Goal: Task Accomplishment & Management: Use online tool/utility

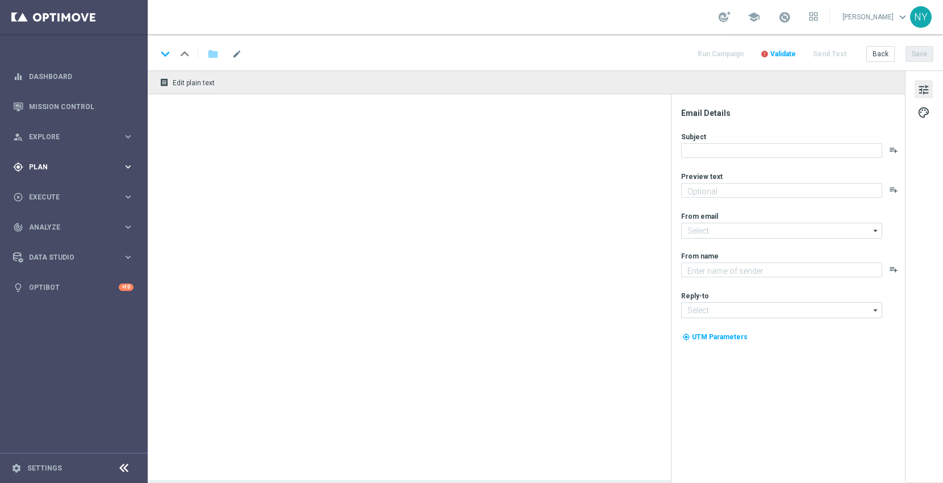
click at [35, 164] on span "Plan" at bounding box center [76, 167] width 94 height 7
click at [51, 220] on button "Templates keyboard_arrow_right" at bounding box center [82, 224] width 104 height 9
click at [50, 241] on link "Optimail" at bounding box center [76, 241] width 83 height 9
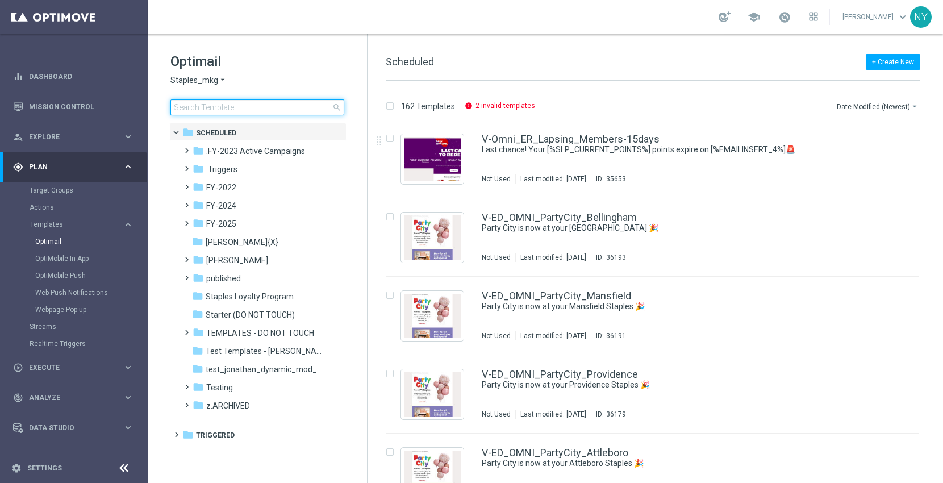
click at [193, 106] on input at bounding box center [257, 107] width 174 height 16
type input "V-ER_OMNI_L1_PrintBundle_Generic"
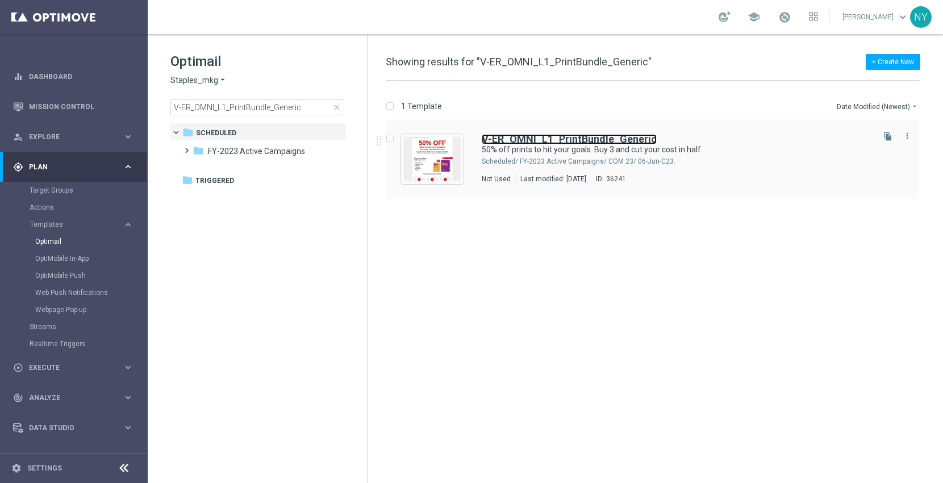
click at [571, 136] on b "V-ER_OMNI_L1_PrintBundle_Generic" at bounding box center [569, 139] width 175 height 12
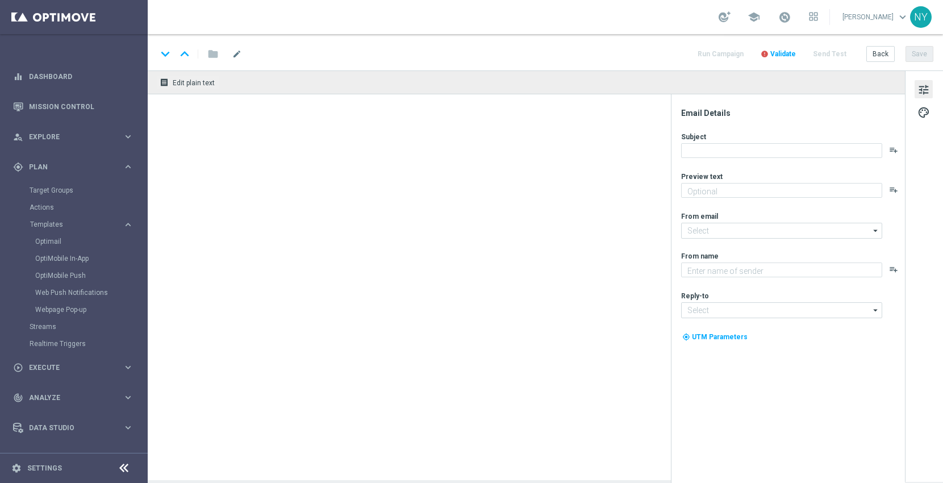
type textarea "Buy 3 and cut your cost in half."
type input "[EMAIL_ADDRESS][DOMAIN_NAME]"
type textarea "Staples"
type input "[EMAIL_ADDRESS][DOMAIN_NAME]"
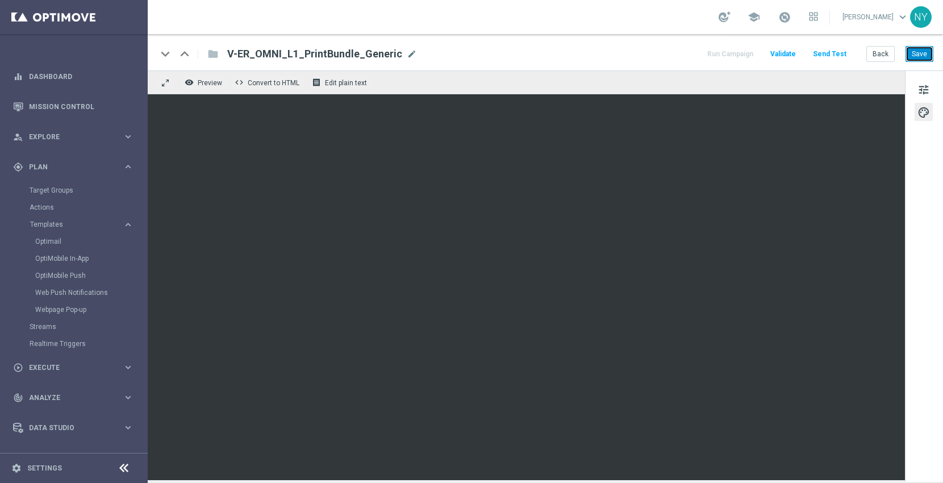
click at [913, 52] on button "Save" at bounding box center [919, 54] width 28 height 16
click at [923, 55] on button "Save" at bounding box center [919, 54] width 28 height 16
click at [918, 56] on button "Save" at bounding box center [919, 54] width 28 height 16
click at [916, 54] on button "Save" at bounding box center [919, 54] width 28 height 16
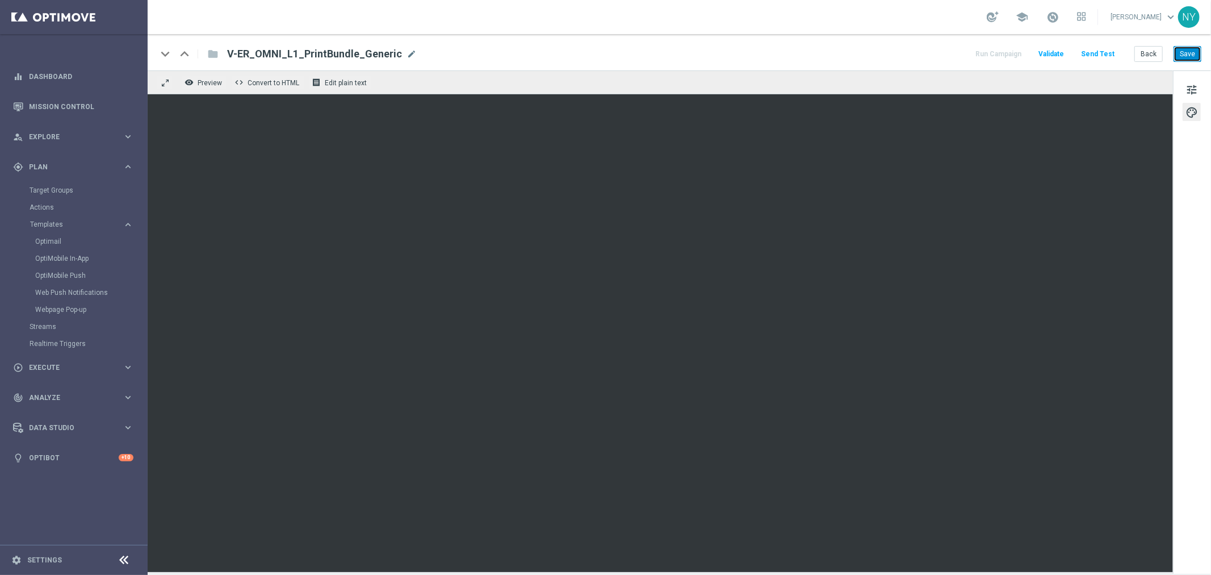
click at [942, 55] on button "Save" at bounding box center [1188, 54] width 28 height 16
click at [942, 57] on button "Save" at bounding box center [1188, 54] width 28 height 16
click at [942, 52] on button "Save" at bounding box center [1188, 54] width 28 height 16
click at [942, 56] on button "Save" at bounding box center [1188, 54] width 28 height 16
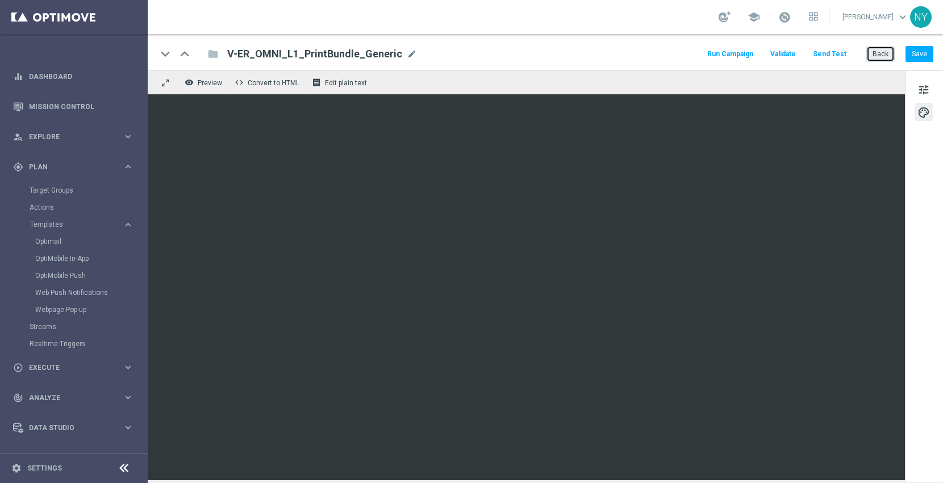
click at [880, 53] on button "Back" at bounding box center [880, 54] width 28 height 16
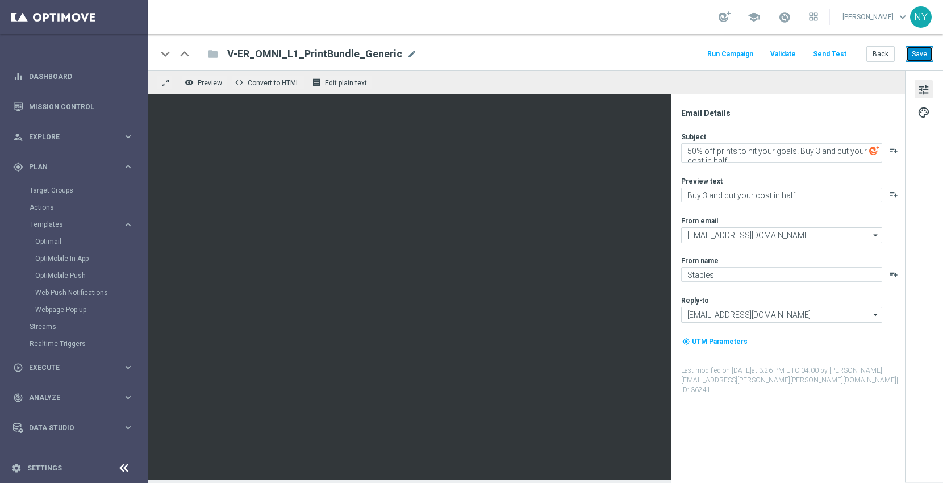
click at [915, 55] on button "Save" at bounding box center [919, 54] width 28 height 16
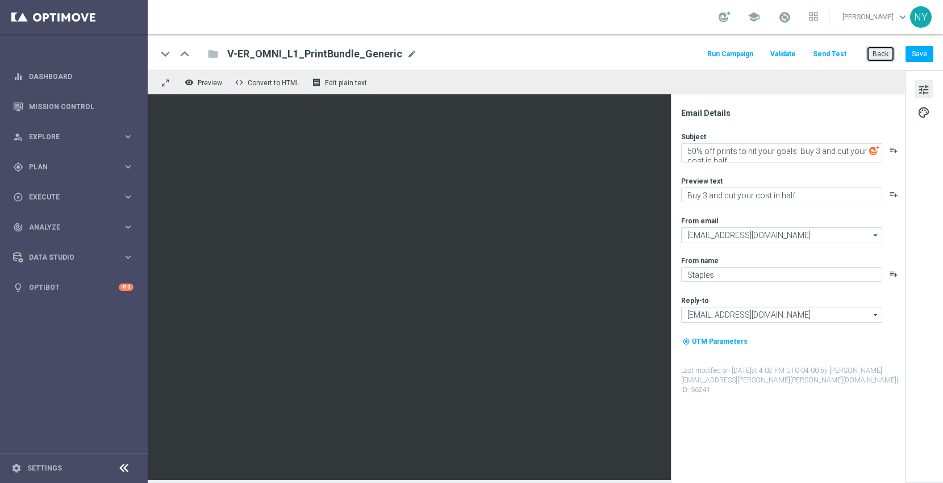
click at [883, 57] on button "Back" at bounding box center [880, 54] width 28 height 16
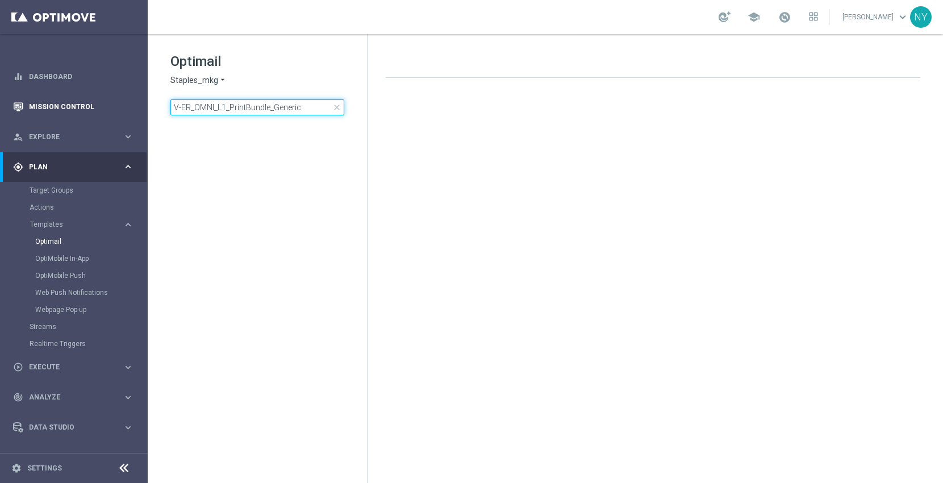
drag, startPoint x: 312, startPoint y: 109, endPoint x: 0, endPoint y: 93, distance: 312.8
click at [0, 93] on main "equalizer Dashboard Mission Control" at bounding box center [471, 241] width 943 height 483
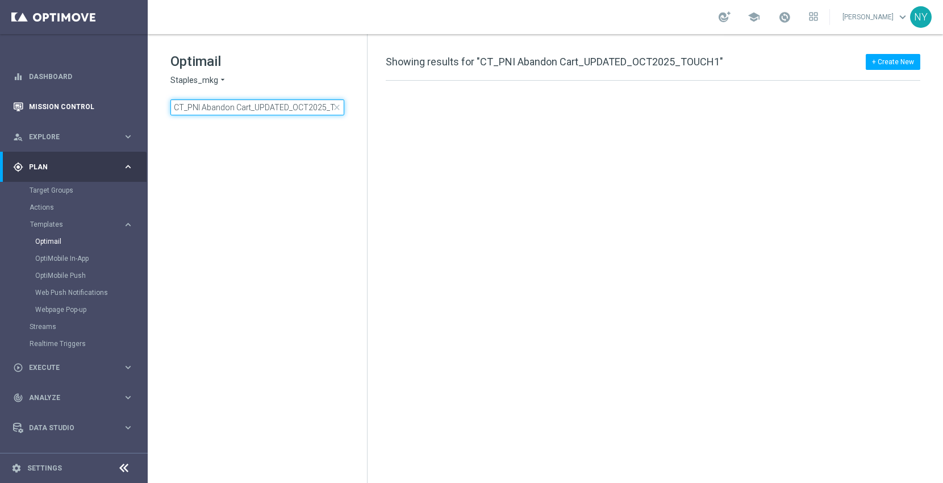
scroll to position [0, 22]
drag, startPoint x: 182, startPoint y: 108, endPoint x: 76, endPoint y: 106, distance: 106.2
click at [76, 106] on main "equalizer Dashboard Mission Control" at bounding box center [471, 241] width 943 height 483
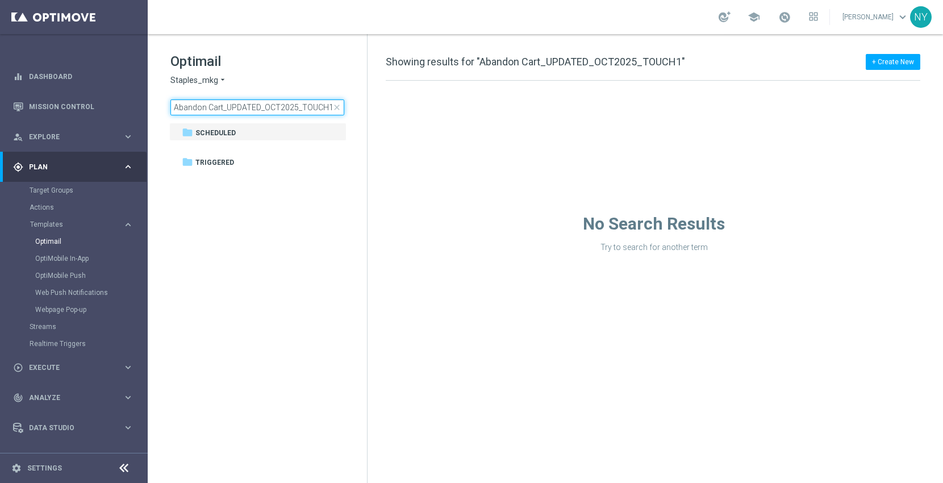
drag, startPoint x: 279, startPoint y: 106, endPoint x: 264, endPoint y: 106, distance: 14.8
click at [264, 106] on input "Abandon Cart_UPDATED_OCT2025_TOUCH1" at bounding box center [257, 107] width 174 height 16
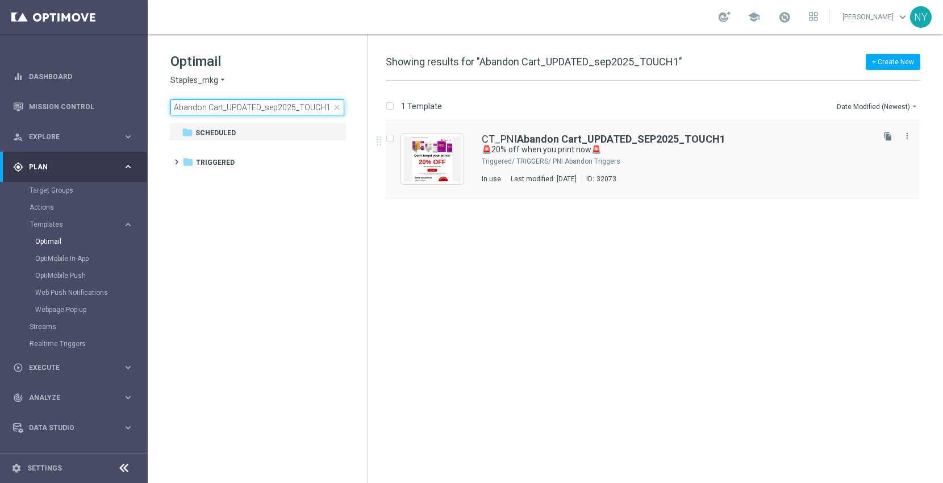
type input "Abandon Cart_UPDATED_sep2025_TOUCH1"
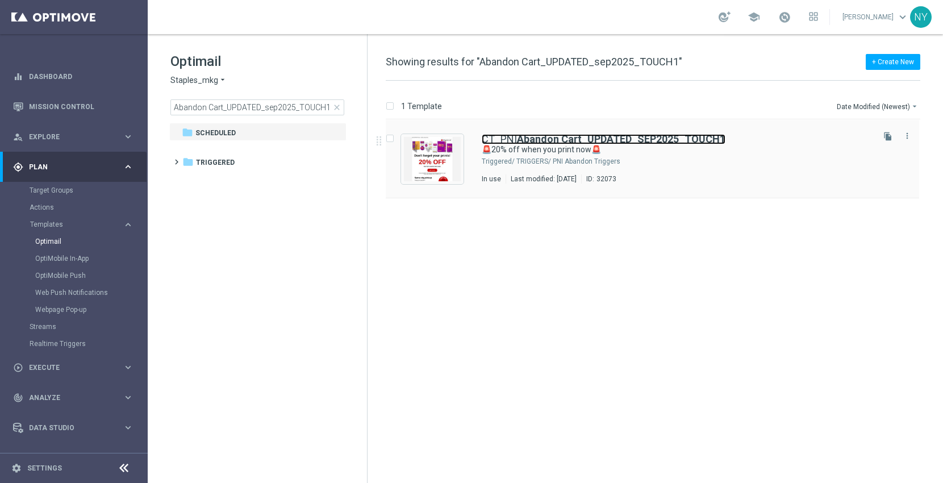
click at [538, 135] on b "Abandon Cart_UPDATED_SEP2025_TOUCH1" at bounding box center [621, 139] width 208 height 12
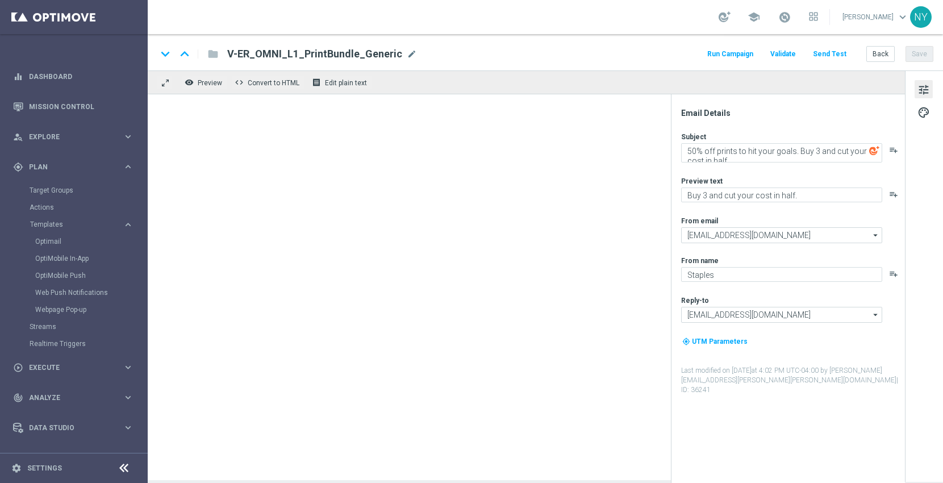
type textarea "🚨20% off when you print now🚨"
type textarea "Your prints are waiting."
type input "staples@connected.staples.com"
type input "PrintMarketingServices@Staples.com"
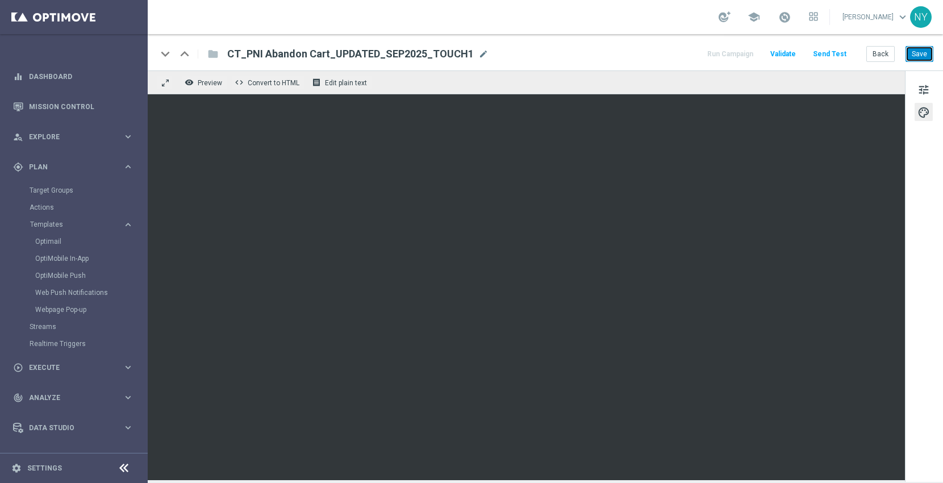
click at [915, 51] on button "Save" at bounding box center [919, 54] width 28 height 16
click at [927, 58] on button "Save" at bounding box center [919, 54] width 28 height 16
click at [827, 56] on button "Send Test" at bounding box center [829, 54] width 37 height 15
click at [825, 51] on button "Send Test" at bounding box center [829, 54] width 37 height 15
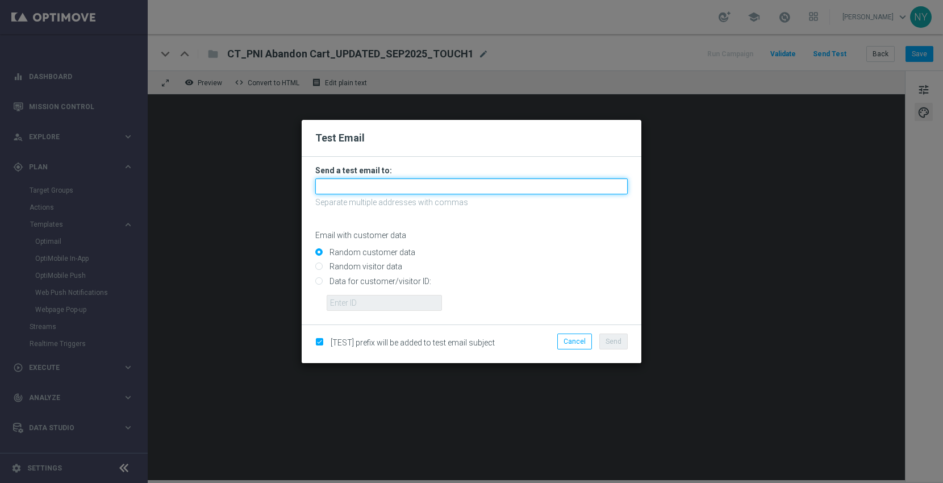
click at [358, 191] on input "text" at bounding box center [471, 186] width 312 height 16
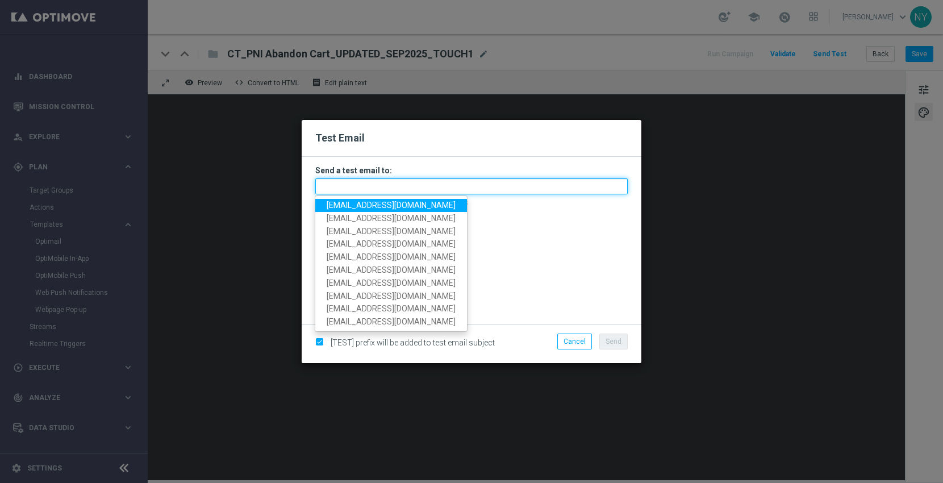
click at [334, 186] on input "text" at bounding box center [471, 186] width 312 height 16
paste input "[EMAIL_ADDRESS][DOMAIN_NAME]"
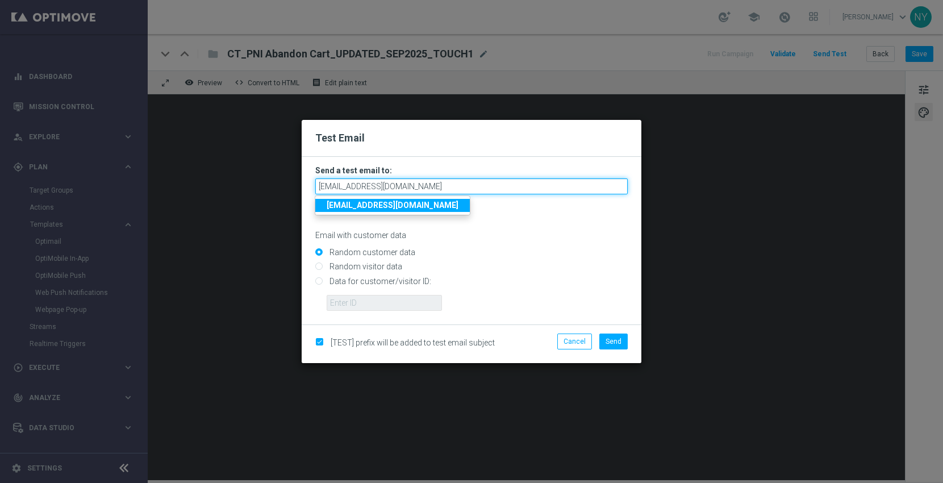
type input "[EMAIL_ADDRESS][DOMAIN_NAME]"
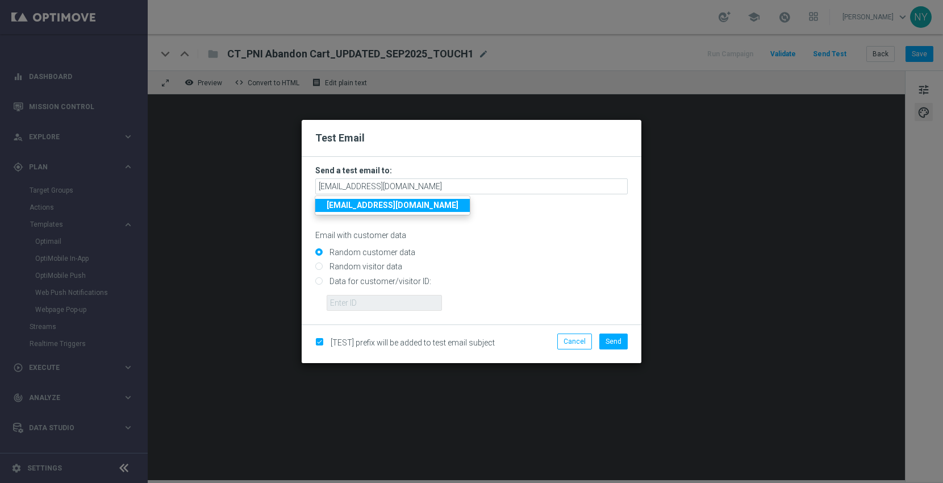
click at [482, 235] on p "Email with customer data" at bounding box center [471, 235] width 312 height 10
click at [319, 281] on input "Data for customer/visitor ID:" at bounding box center [471, 286] width 312 height 16
radio input "true"
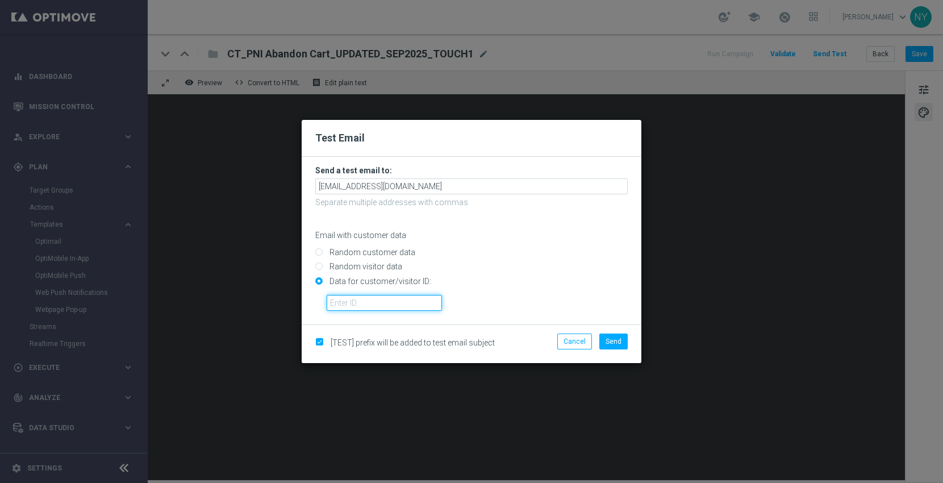
click at [327, 302] on input "text" at bounding box center [384, 303] width 115 height 16
paste input "10000006208"
type input "10000006208"
click at [610, 340] on span "Send" at bounding box center [613, 341] width 16 height 8
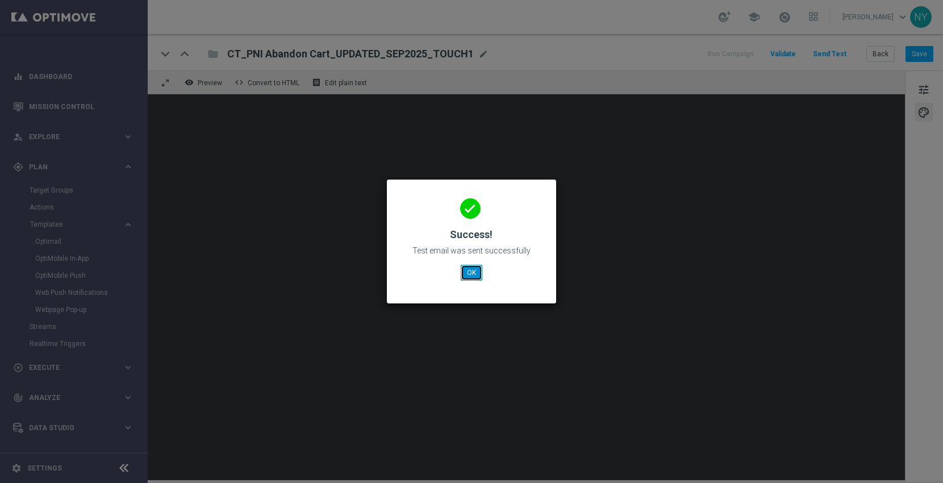
click at [472, 275] on button "OK" at bounding box center [472, 273] width 22 height 16
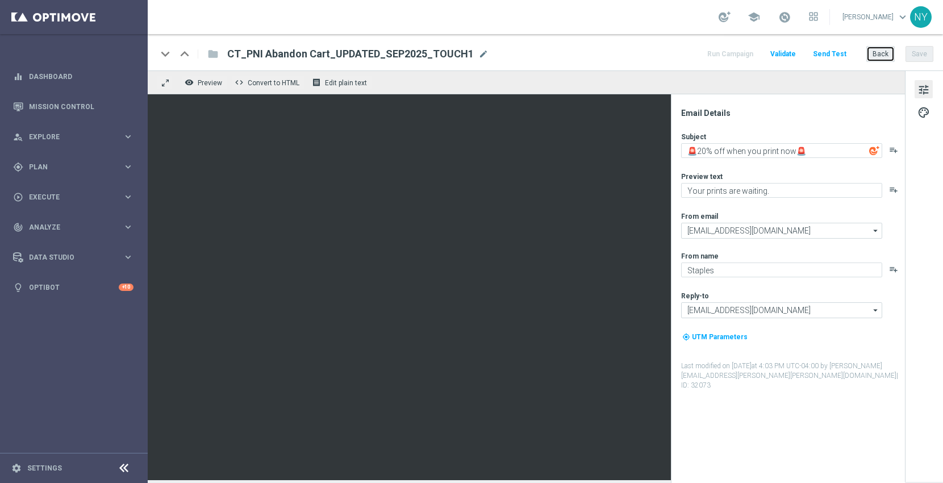
click at [886, 50] on button "Back" at bounding box center [880, 54] width 28 height 16
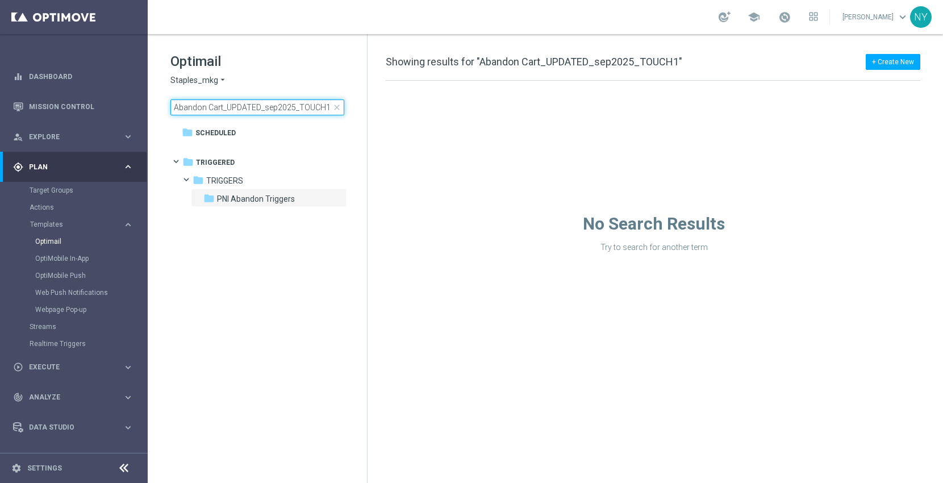
click at [324, 103] on input "Abandon Cart_UPDATED_sep2025_TOUCH1" at bounding box center [257, 107] width 174 height 16
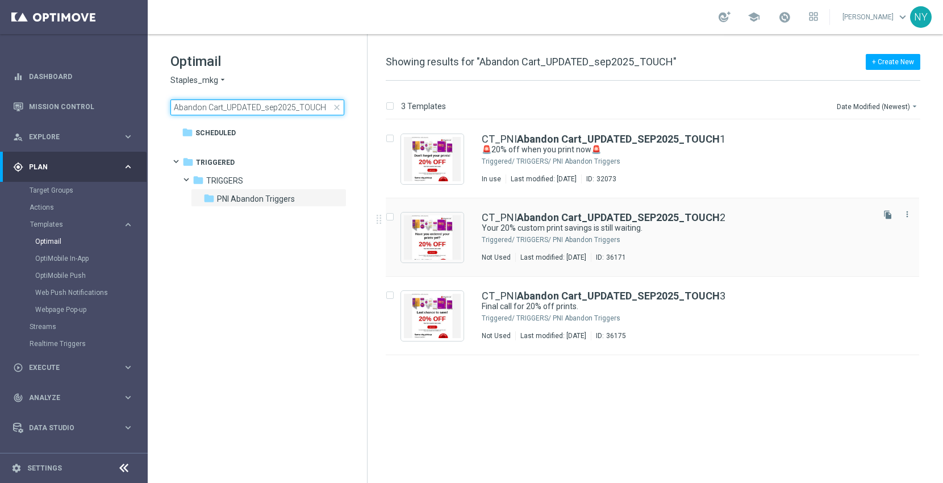
type input "Abandon Cart_UPDATED_sep2025_TOUCH"
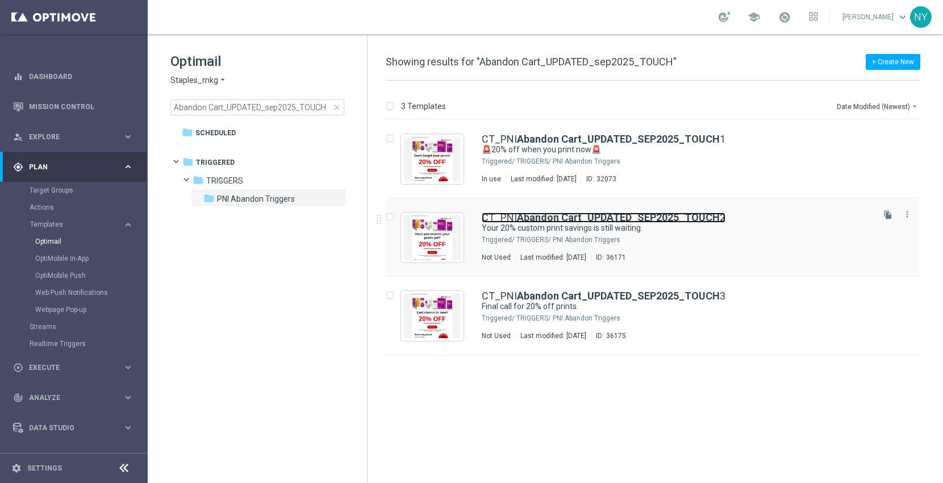
click at [566, 217] on b "Abandon Cart_UPDATED_SEP2025_TOUCH" at bounding box center [618, 217] width 203 height 12
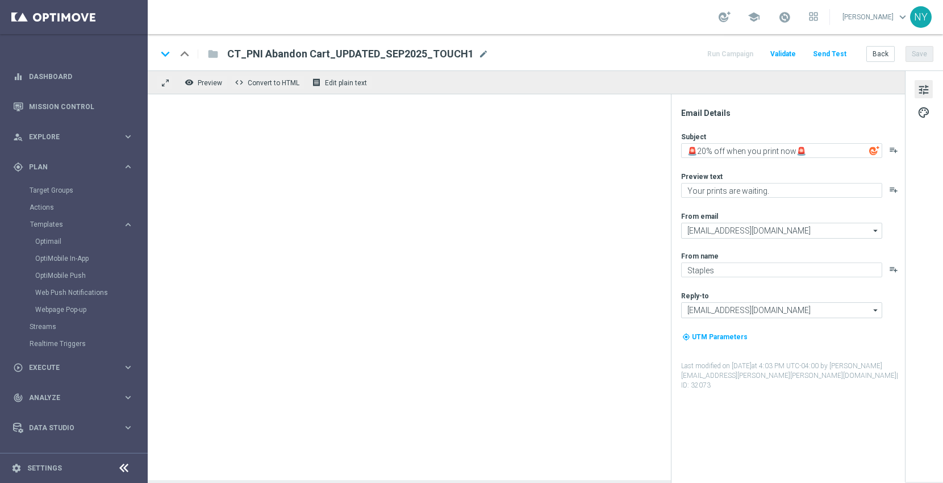
type textarea "Your 20% custom print savings is still waiting."
type textarea "Custom prints made easy — don’t miss this offer."
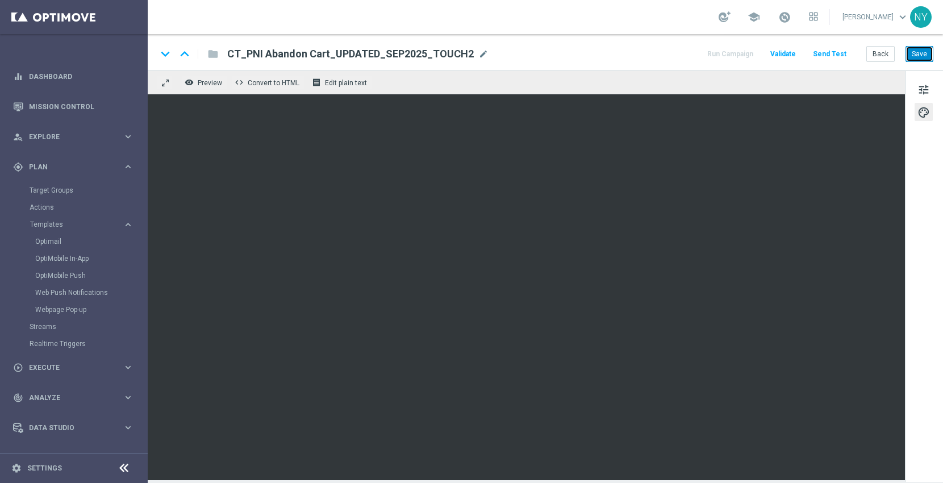
click at [922, 57] on button "Save" at bounding box center [919, 54] width 28 height 16
click at [829, 50] on button "Send Test" at bounding box center [829, 54] width 37 height 15
click at [832, 55] on button "Send Test" at bounding box center [829, 54] width 37 height 15
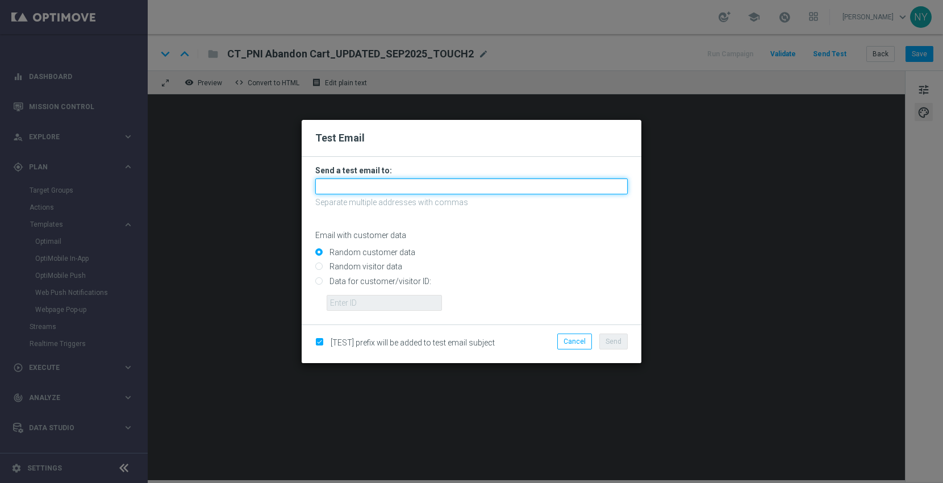
click at [342, 187] on input "text" at bounding box center [471, 186] width 312 height 16
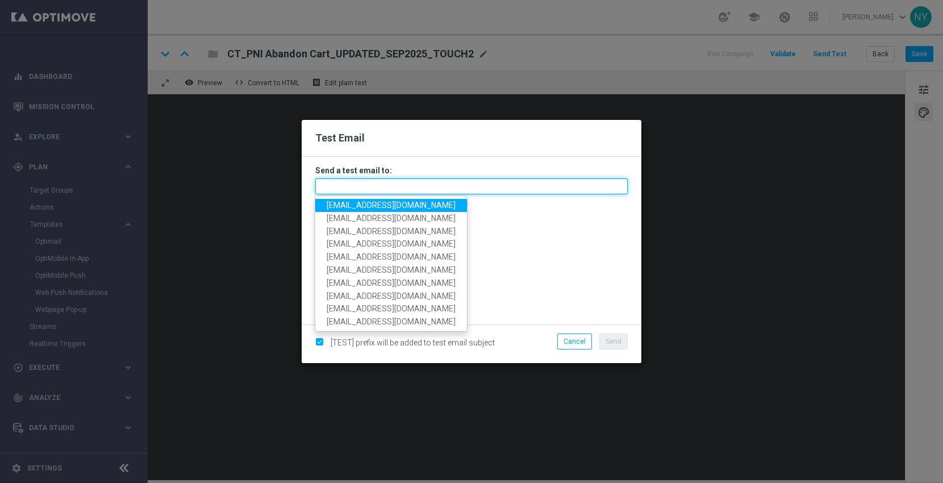
paste input "neilyetts3-bf6k7@litmusemail.com"
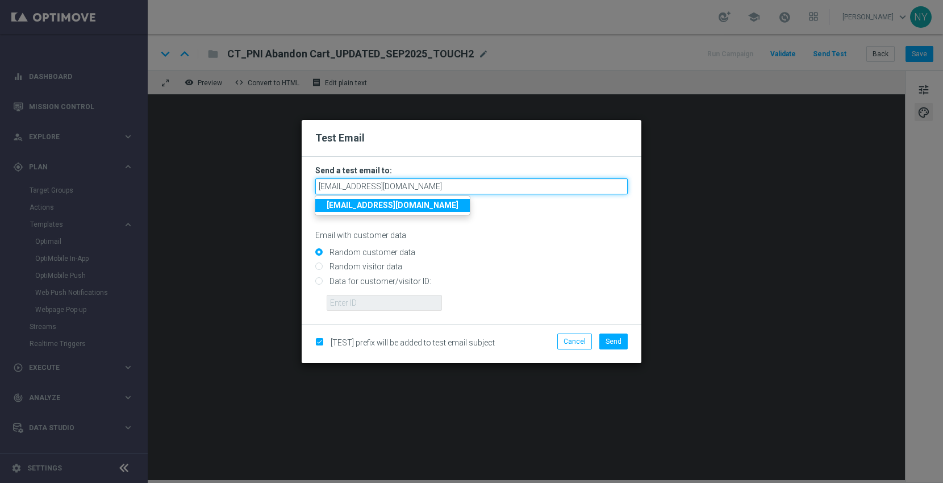
type input "neilyetts3-bf6k7@litmusemail.com"
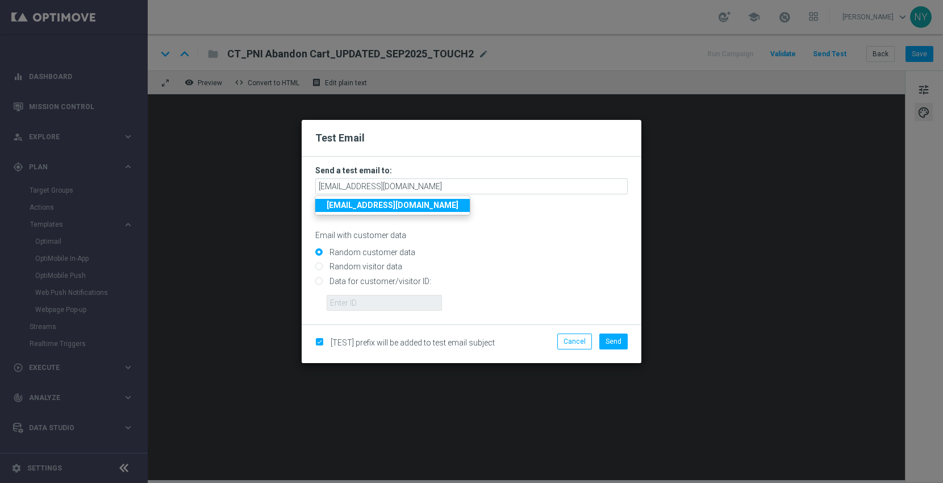
drag, startPoint x: 498, startPoint y: 249, endPoint x: 361, endPoint y: 251, distance: 136.9
click at [497, 249] on div "Random customer data" at bounding box center [471, 250] width 312 height 14
click at [319, 280] on input "Data for customer/visitor ID:" at bounding box center [471, 286] width 312 height 16
radio input "true"
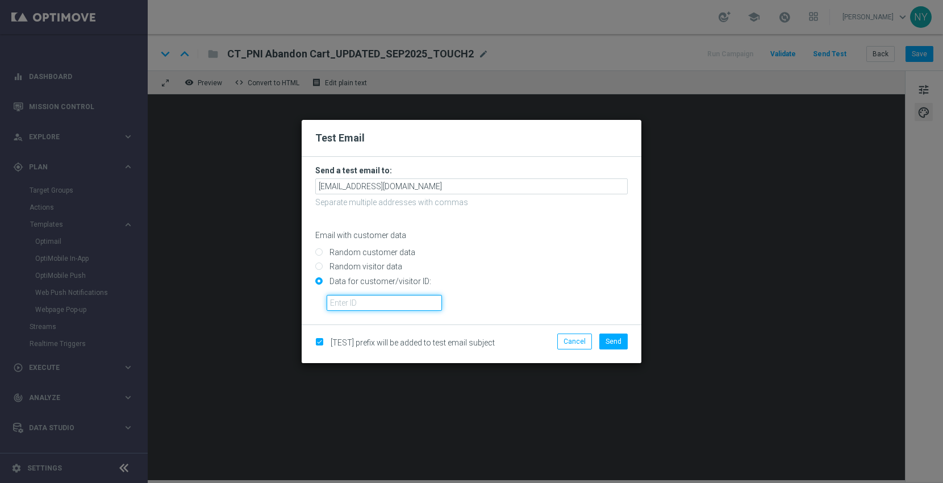
click at [332, 298] on input "text" at bounding box center [384, 303] width 115 height 16
click at [338, 304] on input "text" at bounding box center [384, 303] width 115 height 16
paste input "10000006208"
type input "10000006208"
click at [613, 342] on span "Send" at bounding box center [613, 341] width 16 height 8
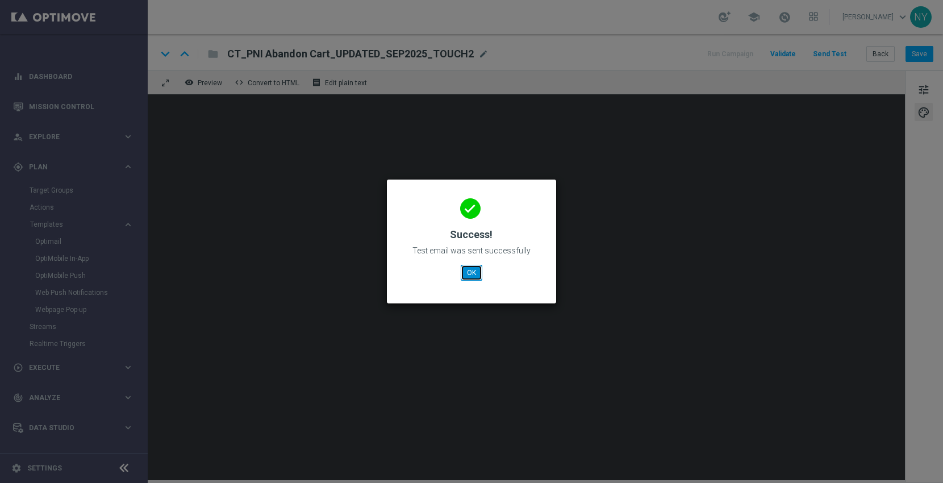
click at [470, 275] on button "OK" at bounding box center [472, 273] width 22 height 16
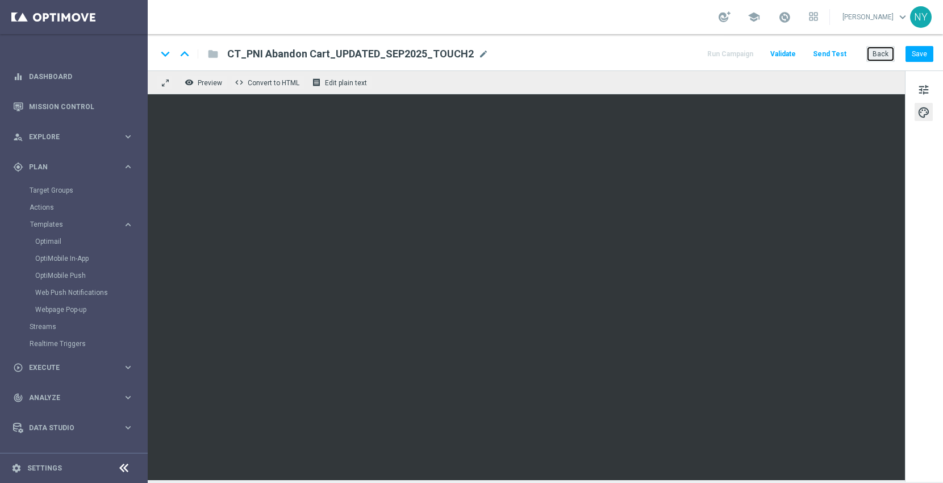
click at [883, 53] on button "Back" at bounding box center [880, 54] width 28 height 16
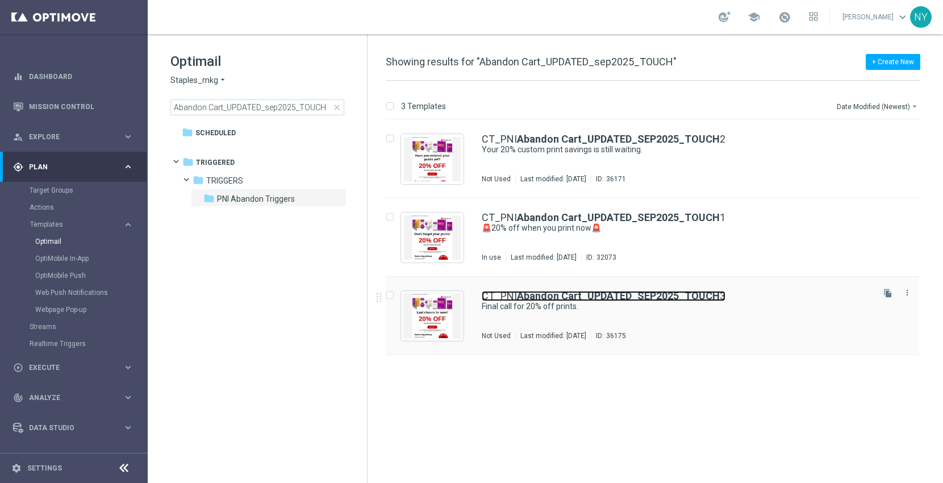
click at [599, 297] on b "Abandon Cart_UPDATED_SEP2025_TOUCH" at bounding box center [618, 296] width 203 height 12
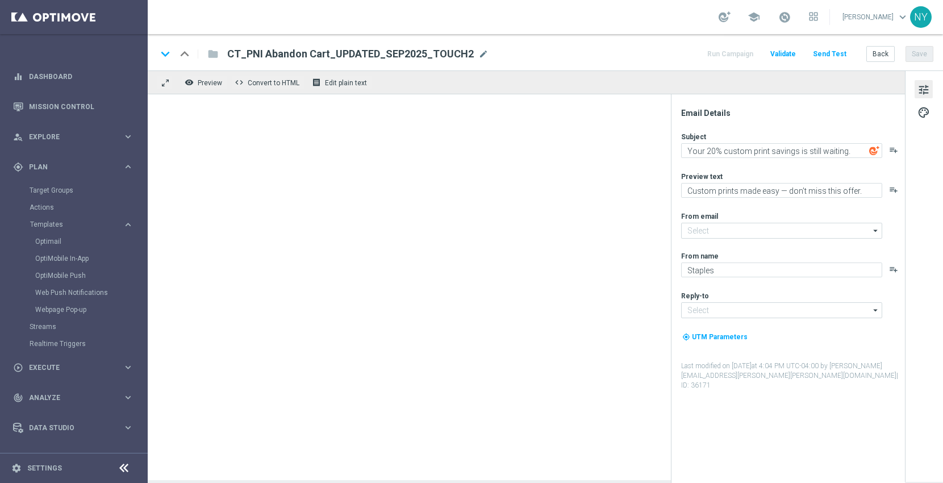
type input "[EMAIL_ADDRESS][DOMAIN_NAME]"
type textarea "Final call for 20% off prints."
type textarea "Get your banners, signs & more before time runs out."
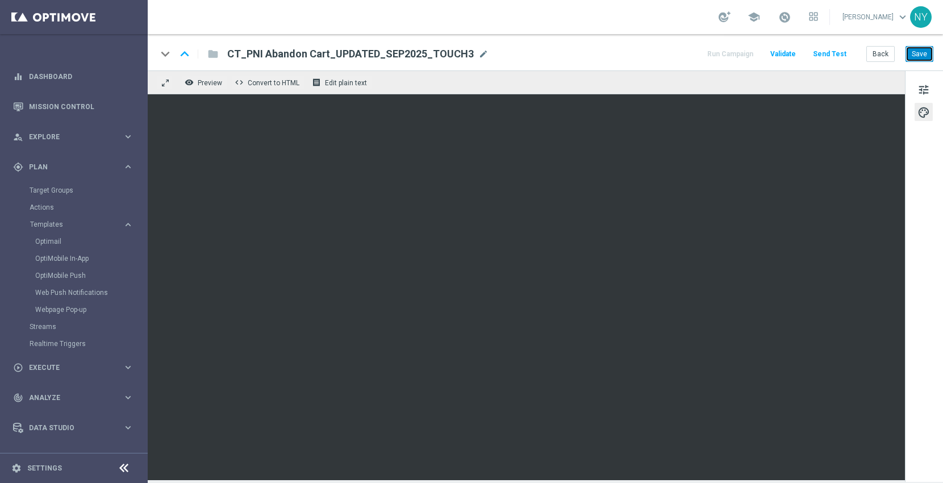
click at [922, 57] on button "Save" at bounding box center [919, 54] width 28 height 16
click at [834, 51] on button "Send Test" at bounding box center [829, 54] width 37 height 15
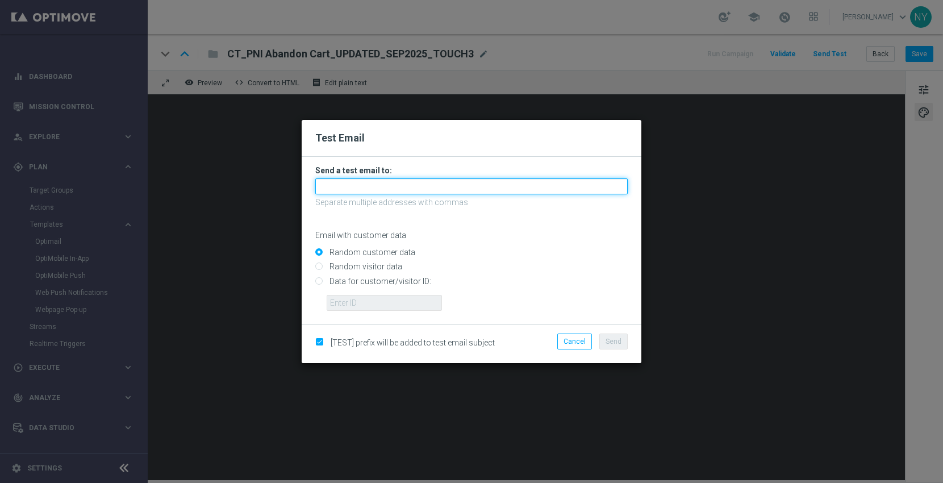
click at [347, 191] on input "text" at bounding box center [471, 186] width 312 height 16
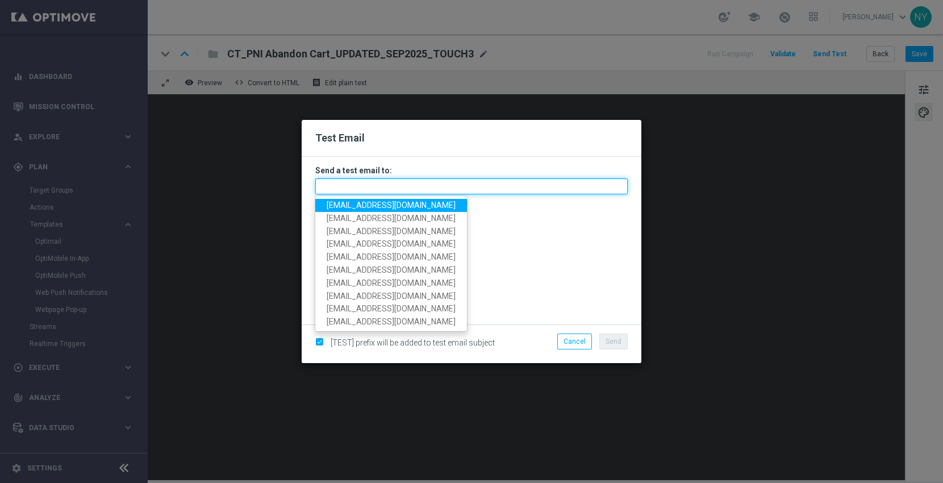
paste input "[EMAIL_ADDRESS][DOMAIN_NAME]"
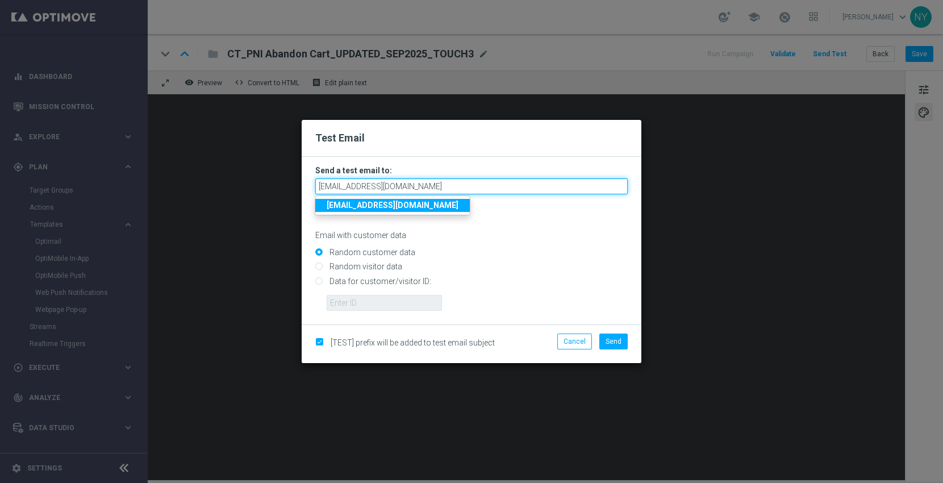
type input "[EMAIL_ADDRESS][DOMAIN_NAME]"
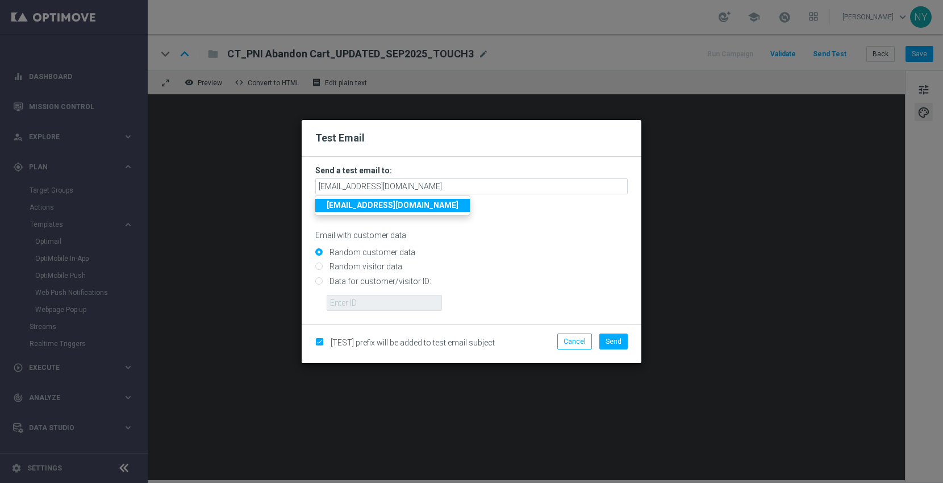
click at [466, 258] on input "Random customer data" at bounding box center [471, 257] width 312 height 16
click at [319, 279] on input "Data for customer/visitor ID:" at bounding box center [471, 286] width 312 height 16
radio input "true"
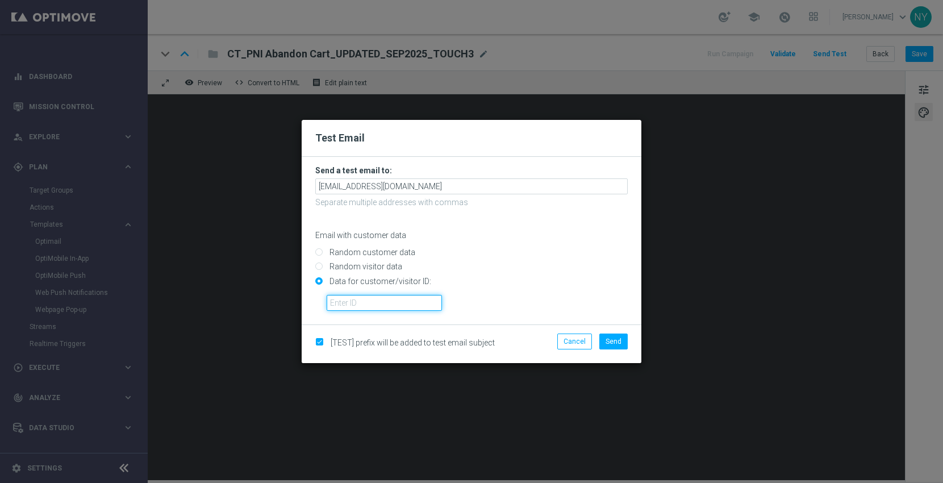
click at [346, 299] on input "text" at bounding box center [384, 303] width 115 height 16
paste input "10000006208"
type input "10000006208"
click at [608, 340] on span "Send" at bounding box center [613, 341] width 16 height 8
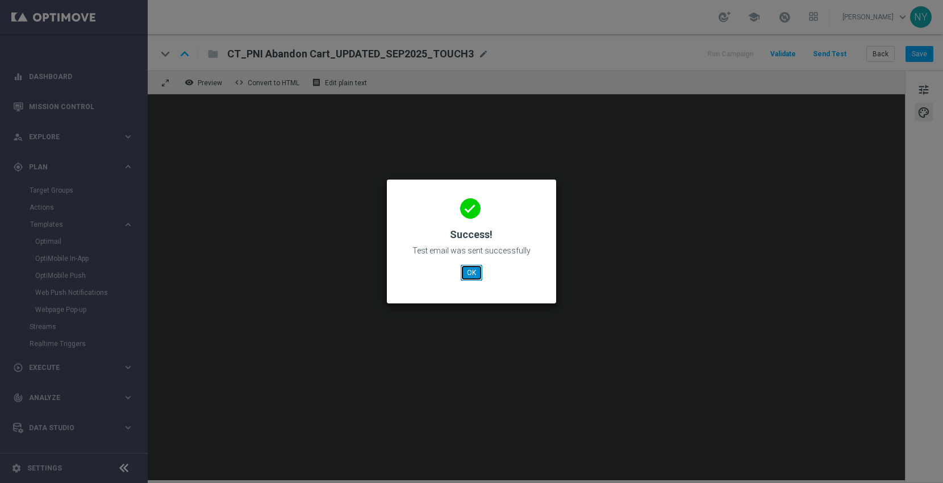
click at [479, 273] on button "OK" at bounding box center [472, 273] width 22 height 16
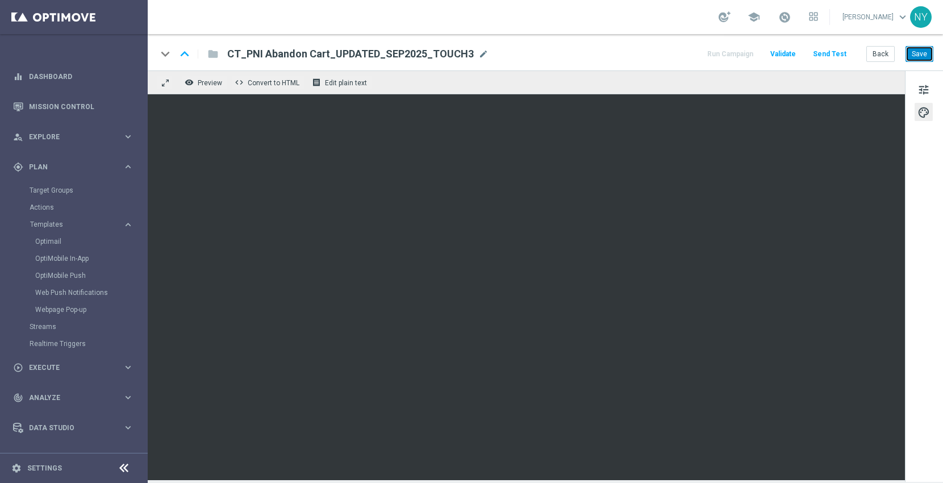
click at [921, 49] on button "Save" at bounding box center [919, 54] width 28 height 16
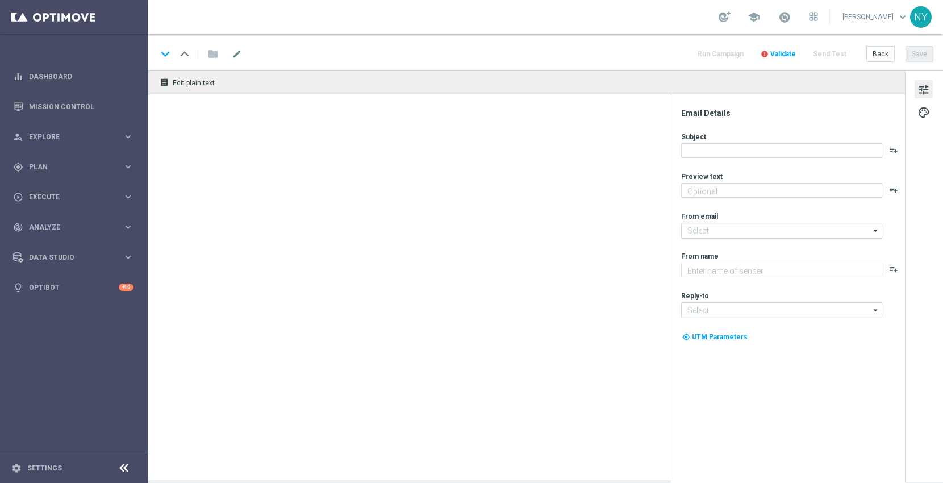
type textarea "Get your banners, signs & more before time runs out."
type textarea "Staples"
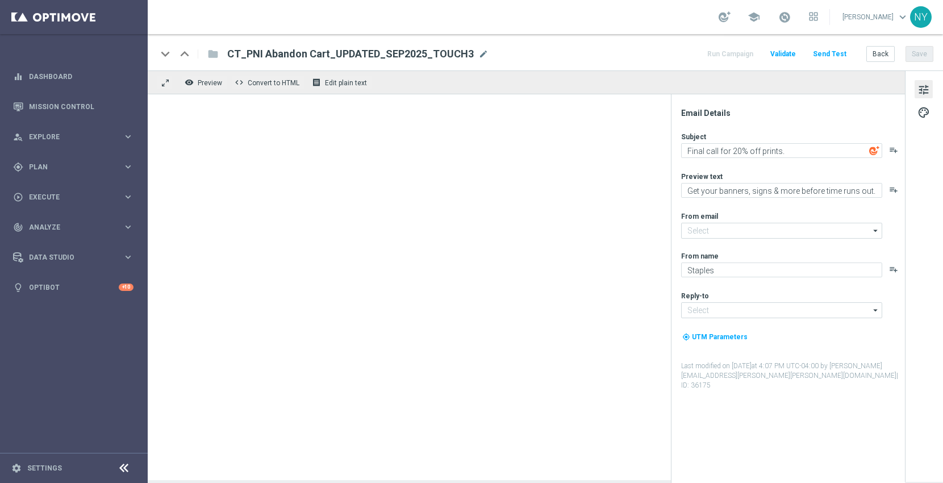
type input "[EMAIL_ADDRESS][DOMAIN_NAME]"
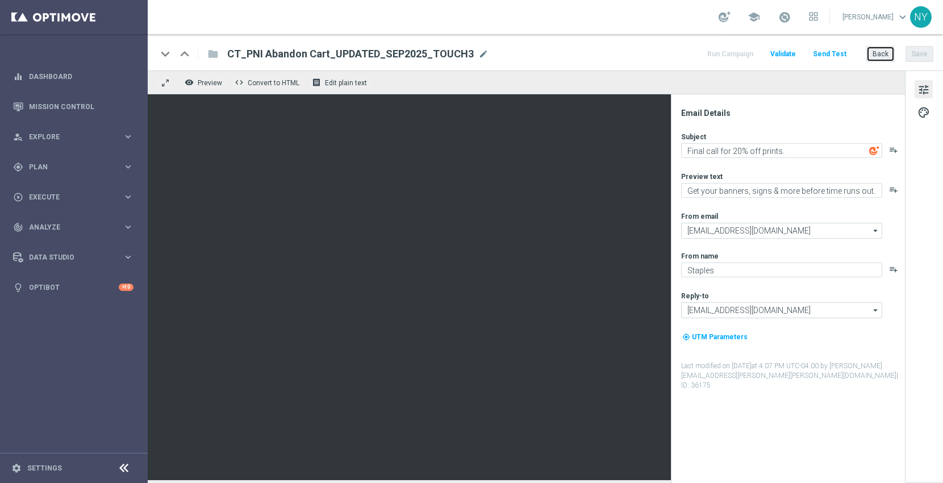
click at [884, 56] on button "Back" at bounding box center [880, 54] width 28 height 16
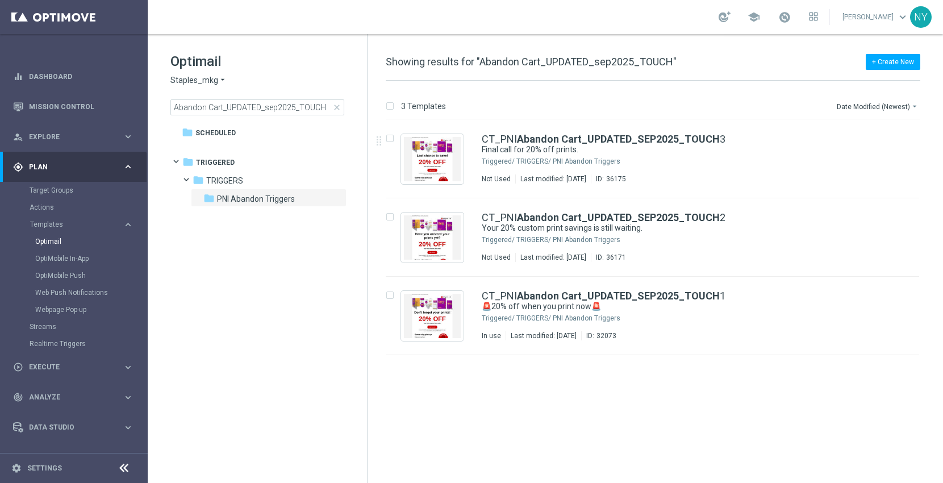
drag, startPoint x: 338, startPoint y: 106, endPoint x: 276, endPoint y: 108, distance: 61.9
click at [338, 106] on span "close" at bounding box center [336, 107] width 9 height 9
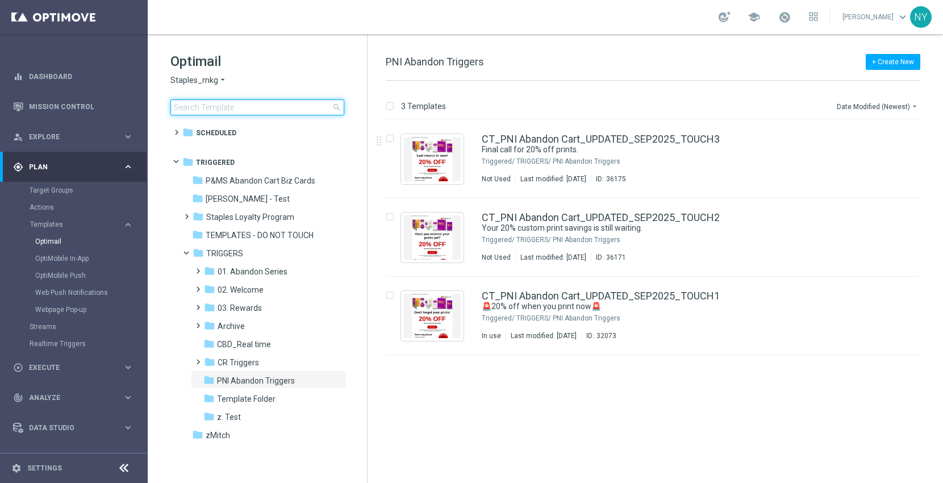
click at [238, 103] on input at bounding box center [257, 107] width 174 height 16
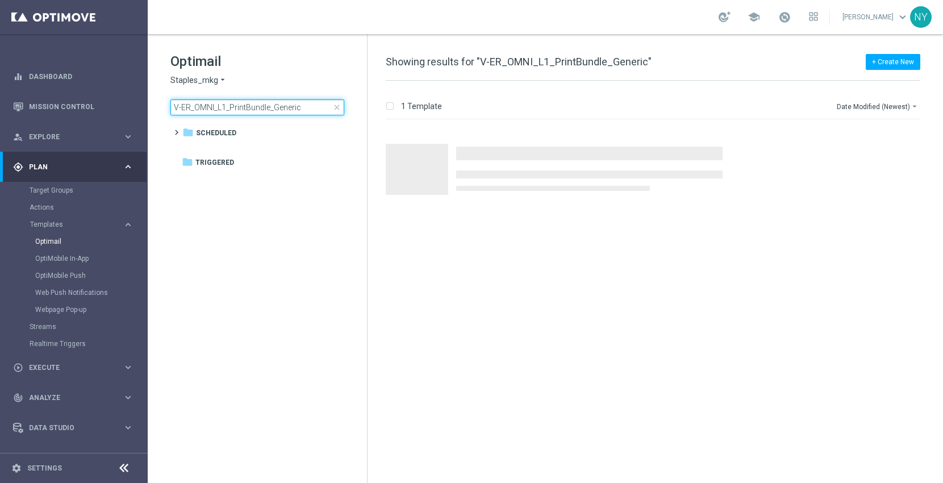
type input "V-ER_OMNI_L1_PrintBundle_Generic"
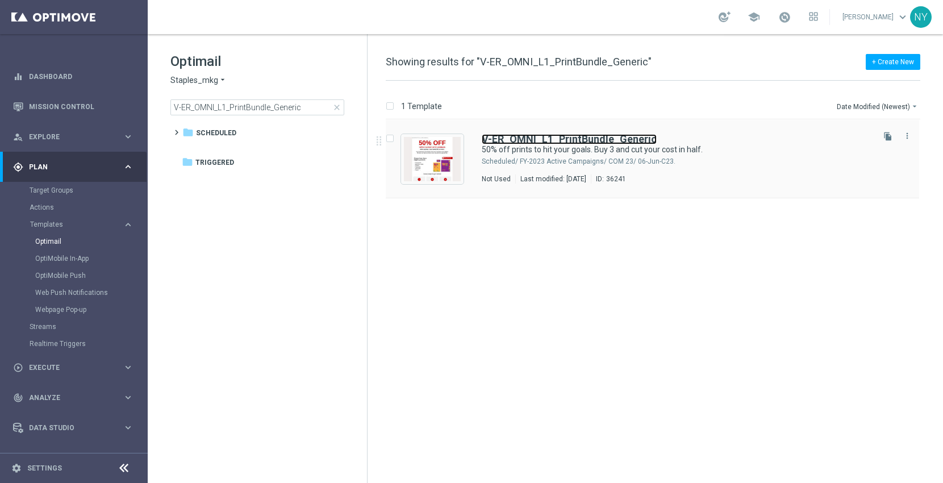
click at [558, 138] on b "V-ER_OMNI_L1_PrintBundle_Generic" at bounding box center [569, 139] width 175 height 12
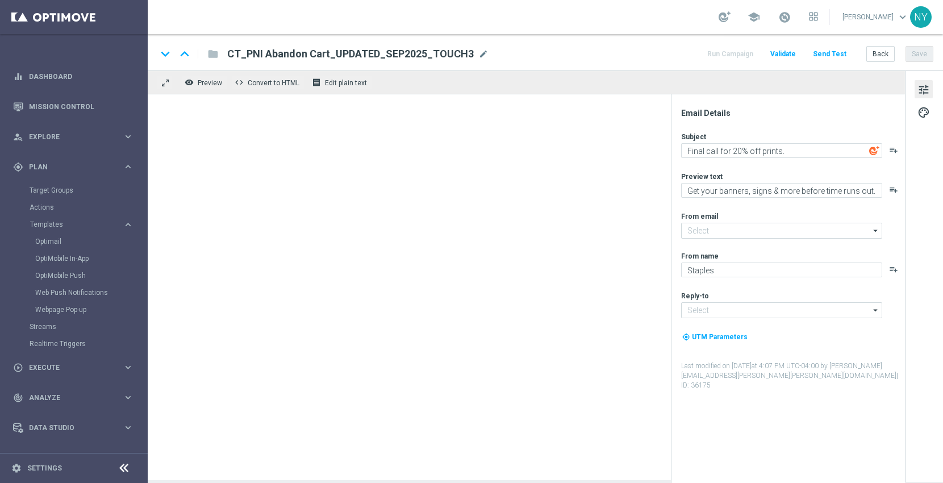
type textarea "50% off prints to hit your goals. Buy 3 and cut your cost in half."
type textarea "Buy 3 and cut your cost in half."
type input "[EMAIL_ADDRESS][DOMAIN_NAME]"
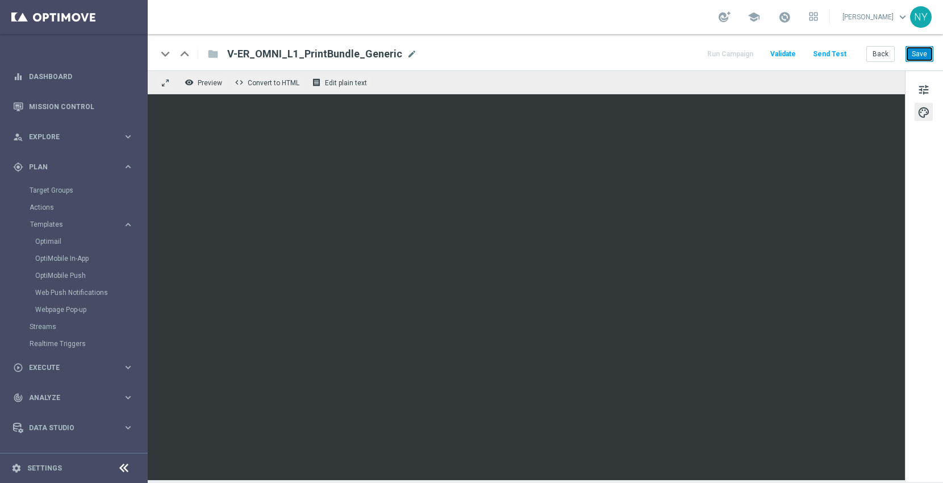
click at [925, 54] on button "Save" at bounding box center [919, 54] width 28 height 16
click at [913, 87] on div "tune palette" at bounding box center [924, 275] width 38 height 411
click at [925, 88] on span "tune" at bounding box center [923, 89] width 12 height 15
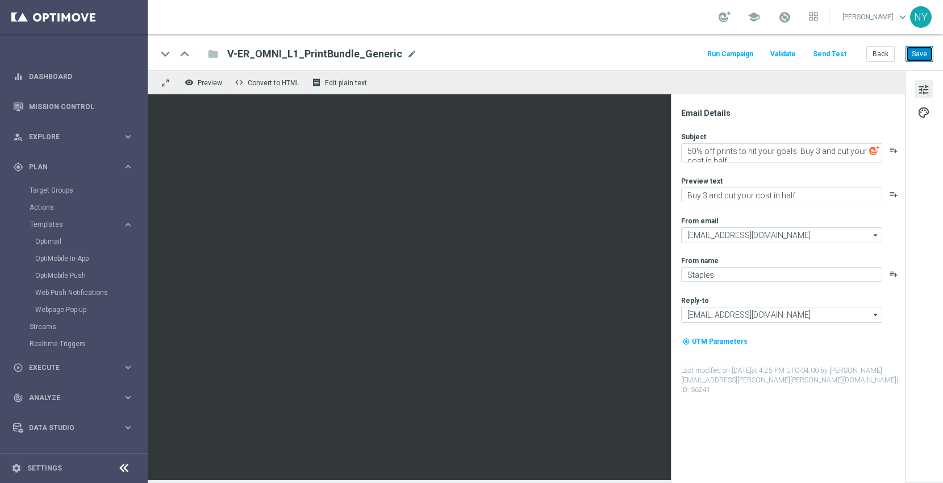
click at [925, 54] on button "Save" at bounding box center [919, 54] width 28 height 16
click at [836, 52] on button "Send Test" at bounding box center [829, 54] width 37 height 15
click at [826, 52] on button "Send Test" at bounding box center [829, 54] width 37 height 15
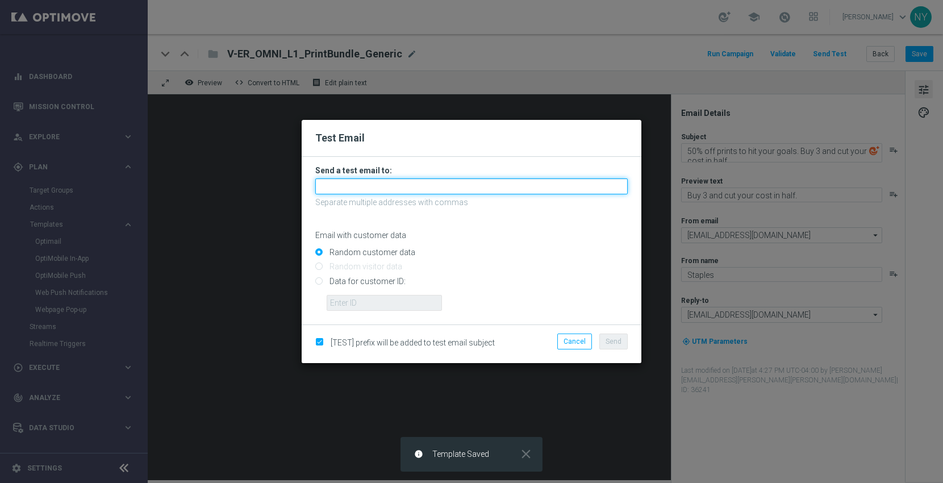
click at [342, 186] on input "text" at bounding box center [471, 186] width 312 height 16
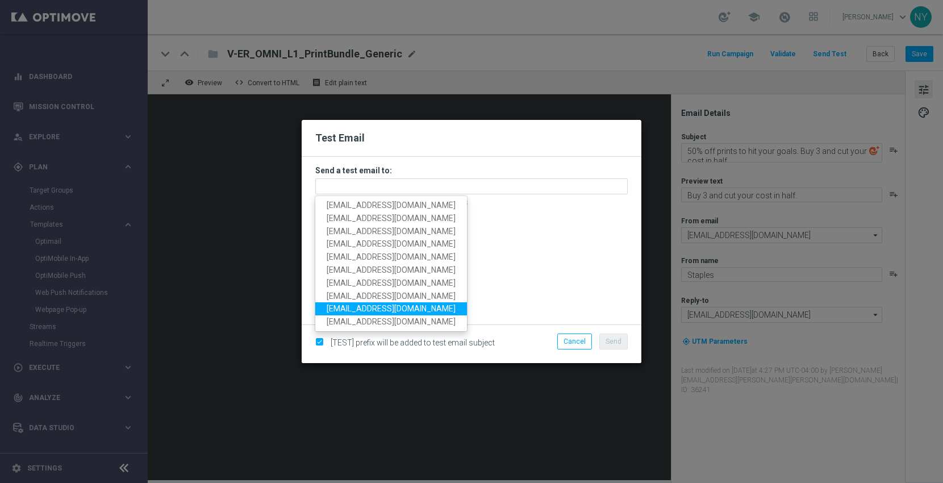
click at [385, 306] on span "[EMAIL_ADDRESS][DOMAIN_NAME]" at bounding box center [391, 308] width 129 height 9
type input "[EMAIL_ADDRESS][DOMAIN_NAME]"
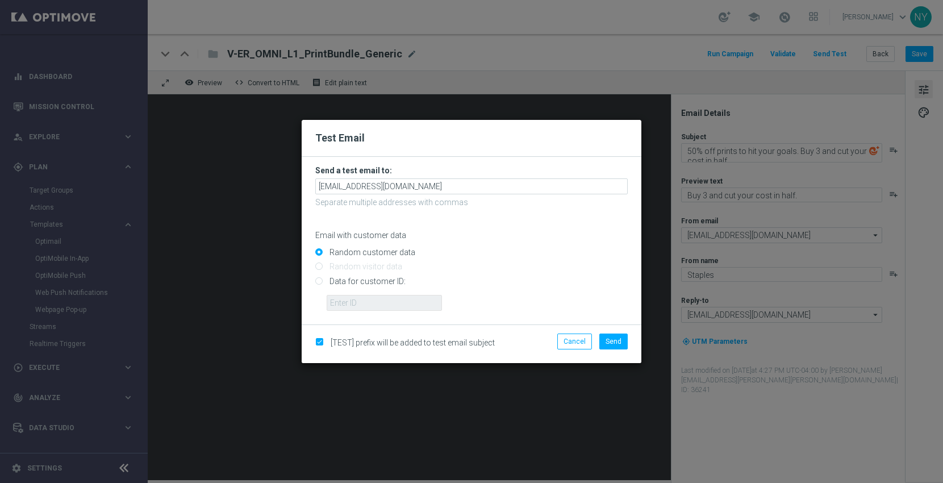
click at [321, 282] on input "Data for customer ID:" at bounding box center [471, 286] width 312 height 16
radio input "true"
click at [574, 342] on button "Cancel" at bounding box center [574, 341] width 35 height 16
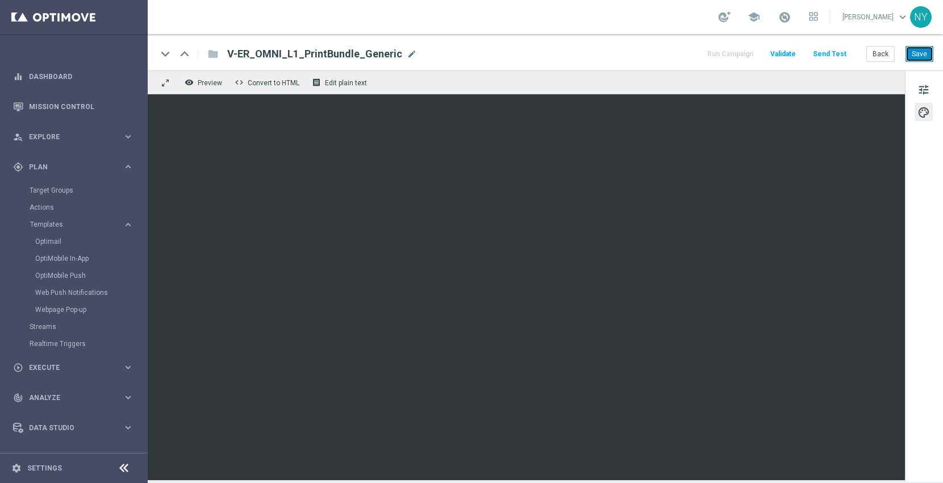
click at [926, 55] on button "Save" at bounding box center [919, 54] width 28 height 16
click at [915, 53] on button "Save" at bounding box center [919, 54] width 28 height 16
click at [913, 54] on button "Save" at bounding box center [919, 54] width 28 height 16
click at [920, 57] on button "Save" at bounding box center [919, 54] width 28 height 16
click at [919, 54] on button "Save" at bounding box center [919, 54] width 28 height 16
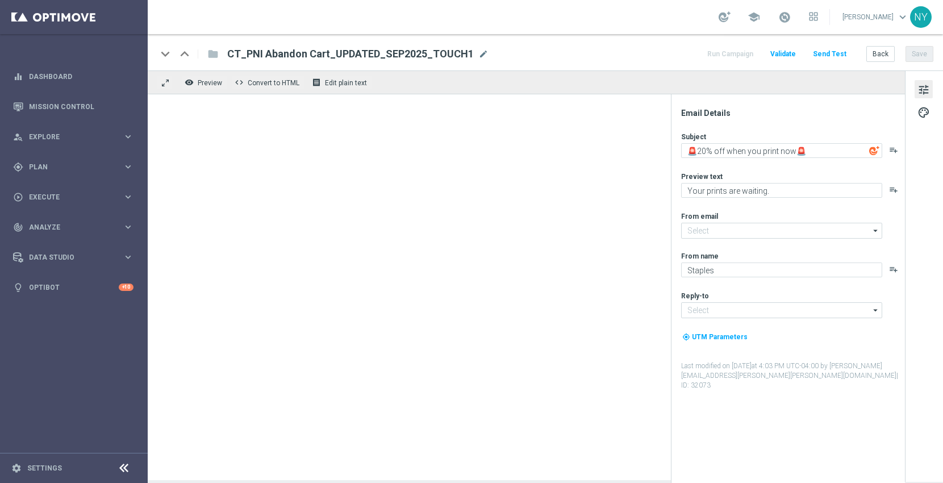
type input "[EMAIL_ADDRESS][DOMAIN_NAME]"
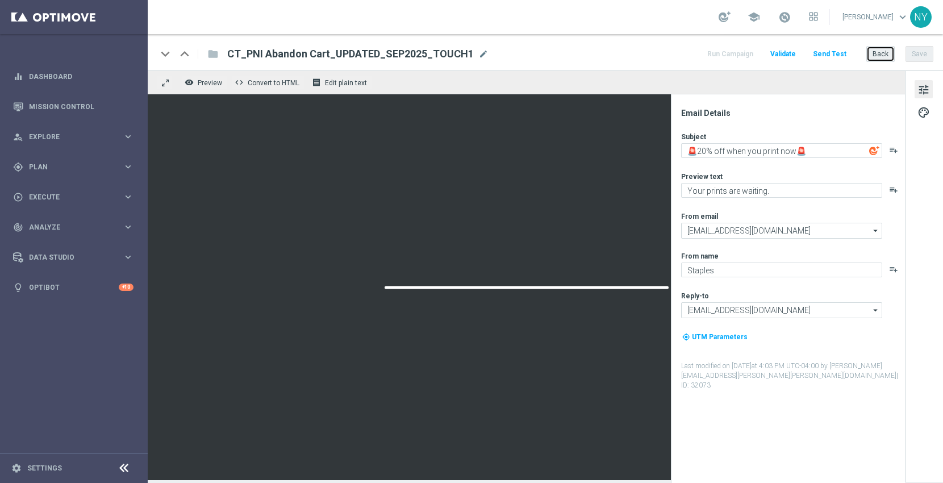
click at [876, 51] on button "Back" at bounding box center [880, 54] width 28 height 16
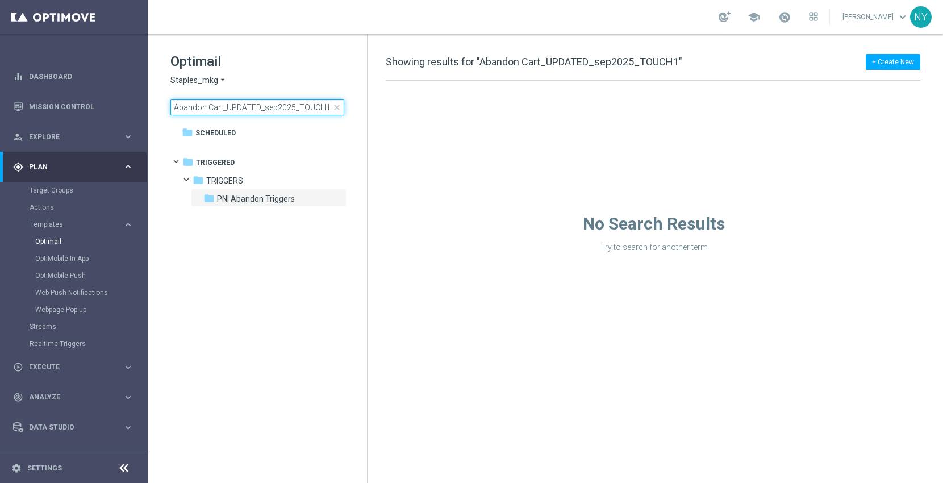
click at [326, 106] on input "Abandon Cart_UPDATED_sep2025_TOUCH1" at bounding box center [257, 107] width 174 height 16
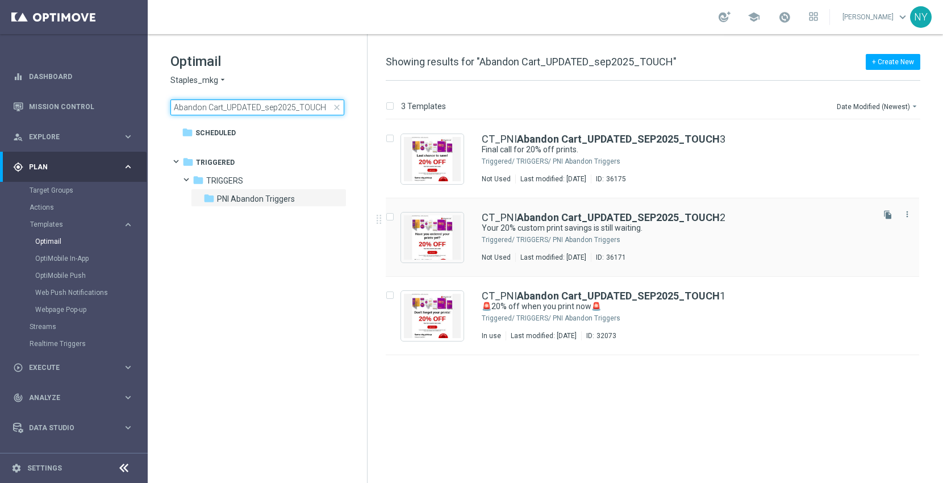
type input "Abandon Cart_UPDATED_sep2025_TOUCH"
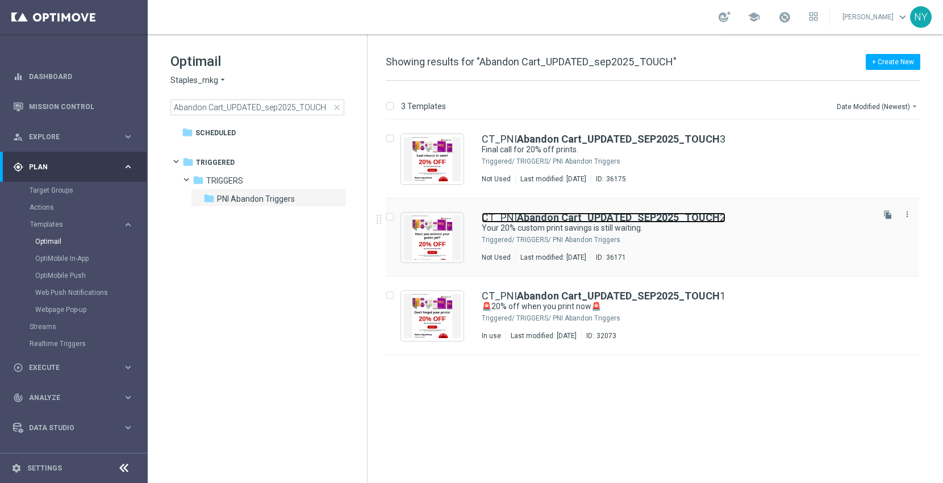
click at [602, 213] on b "Abandon Cart_UPDATED_SEP2025_TOUCH" at bounding box center [618, 217] width 203 height 12
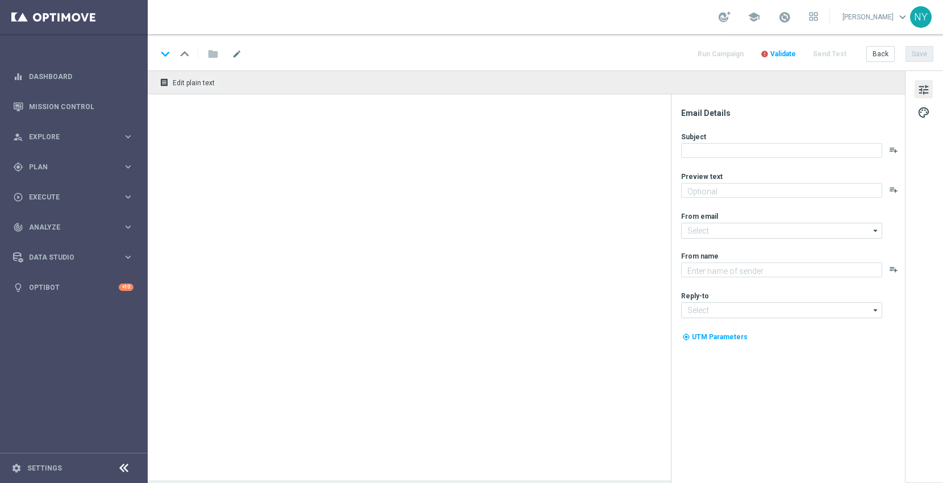
type textarea "Custom prints made easy — don’t miss this offer."
type input "[EMAIL_ADDRESS][DOMAIN_NAME]"
type textarea "Staples"
type input "[EMAIL_ADDRESS][DOMAIN_NAME]"
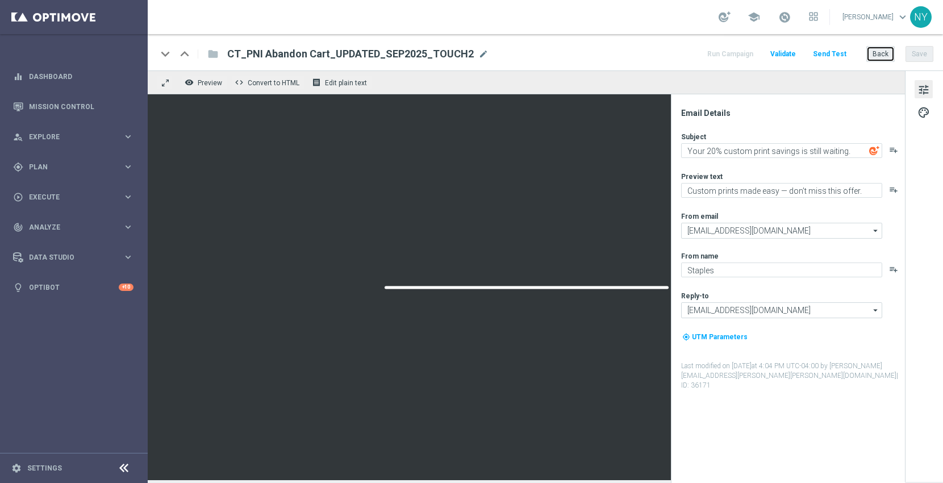
click at [879, 55] on button "Back" at bounding box center [880, 54] width 28 height 16
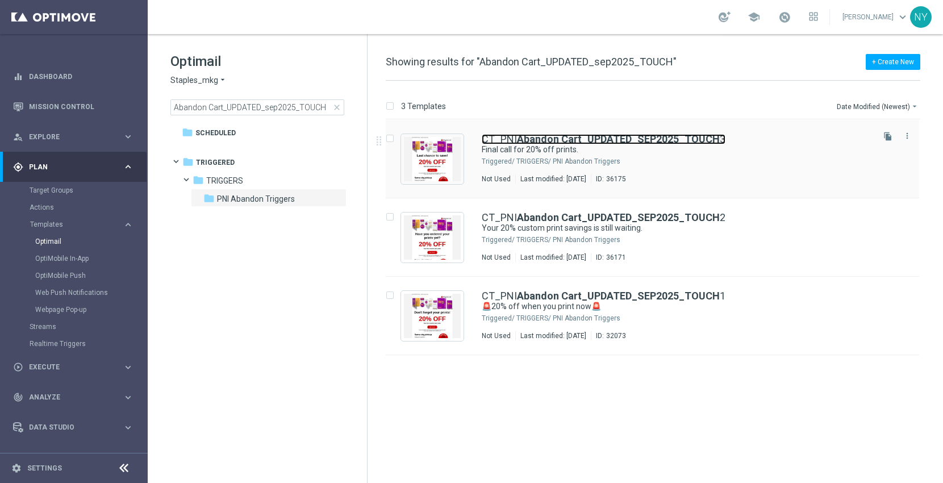
click at [568, 138] on b "Abandon Cart_UPDATED_SEP2025_TOUCH" at bounding box center [618, 139] width 203 height 12
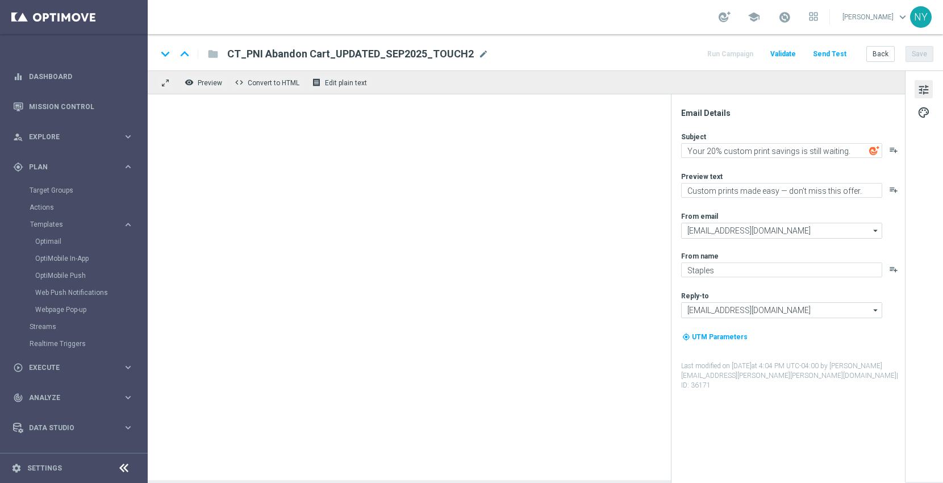
type textarea "Final call for 20% off prints."
type textarea "Get your banners, signs & more before time runs out."
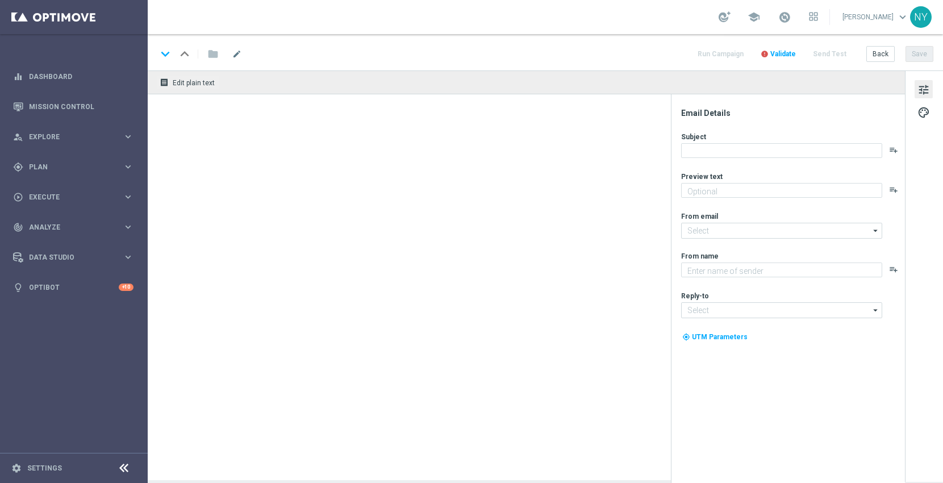
type textarea "Get your banners, signs & more before time runs out."
type textarea "Staples"
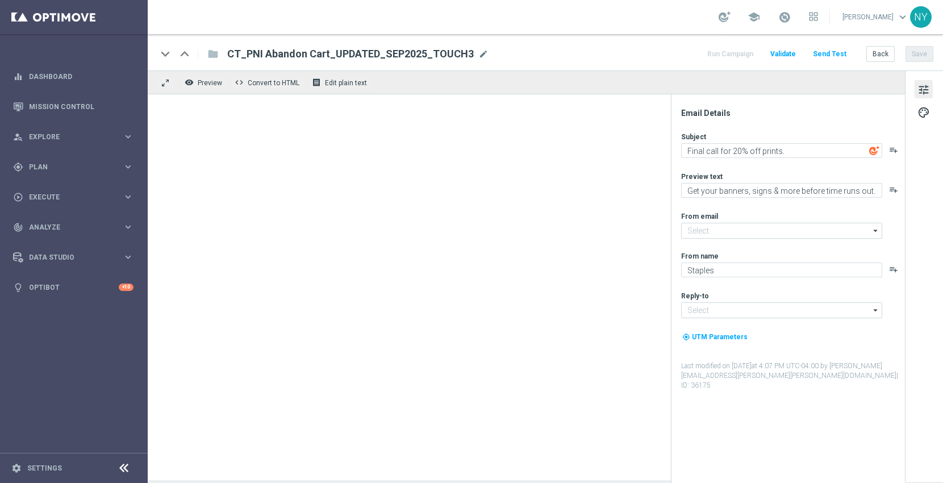
type input "[EMAIL_ADDRESS][DOMAIN_NAME]"
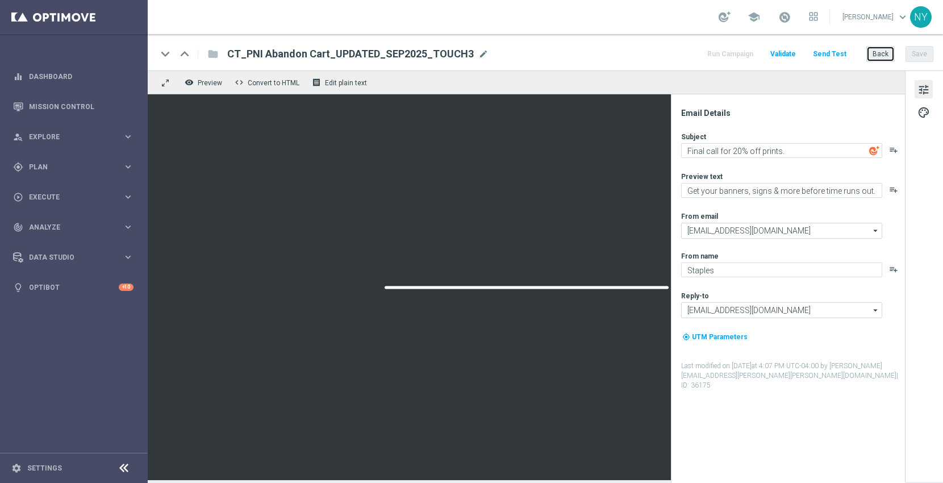
click at [882, 56] on button "Back" at bounding box center [880, 54] width 28 height 16
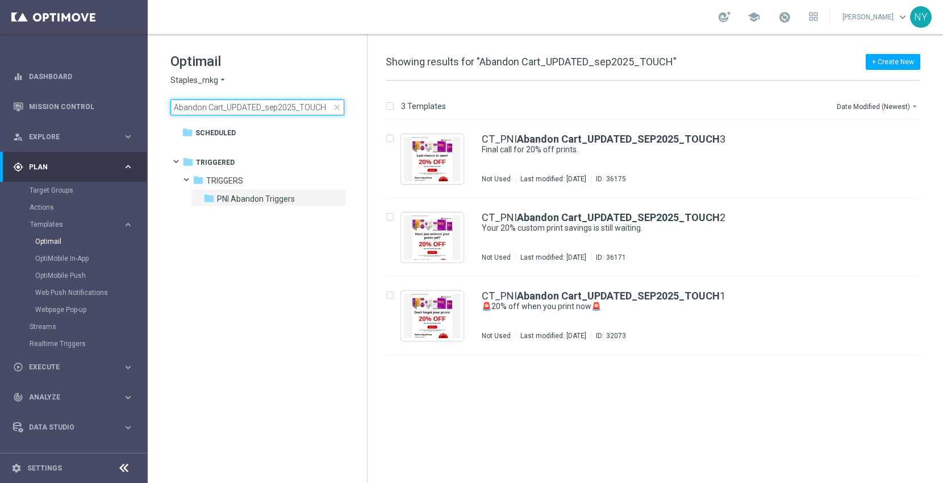
click at [221, 106] on input "Abandon Cart_UPDATED_sep2025_TOUCH" at bounding box center [257, 107] width 174 height 16
drag, startPoint x: 221, startPoint y: 106, endPoint x: 112, endPoint y: 98, distance: 109.4
click at [112, 98] on main "equalizer Dashboard Mission Control" at bounding box center [471, 241] width 943 height 483
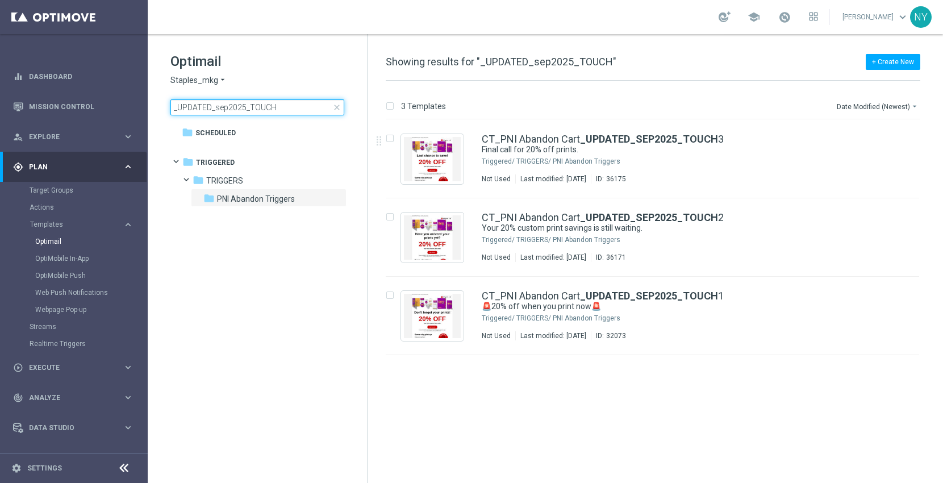
click at [263, 108] on input "_UPDATED_sep2025_TOUCH" at bounding box center [257, 107] width 174 height 16
drag, startPoint x: 281, startPoint y: 105, endPoint x: 2, endPoint y: 103, distance: 279.4
click at [2, 103] on main "equalizer Dashboard Mission Control" at bounding box center [471, 241] width 943 height 483
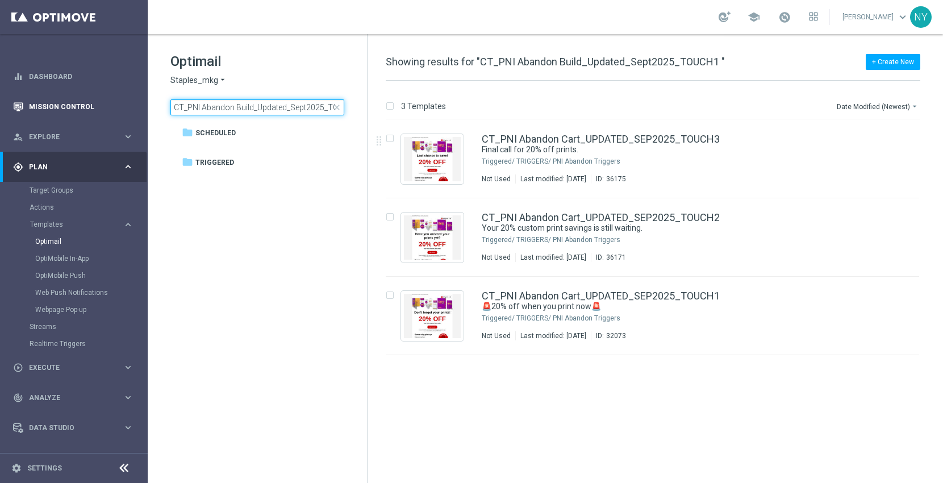
scroll to position [0, 22]
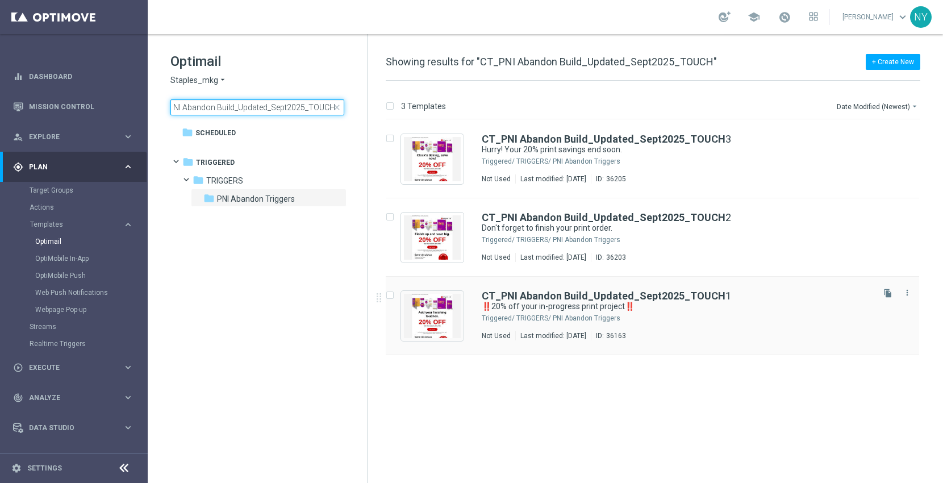
type input "CT_PNI Abandon Build_Updated_Sept2025_TOUCH"
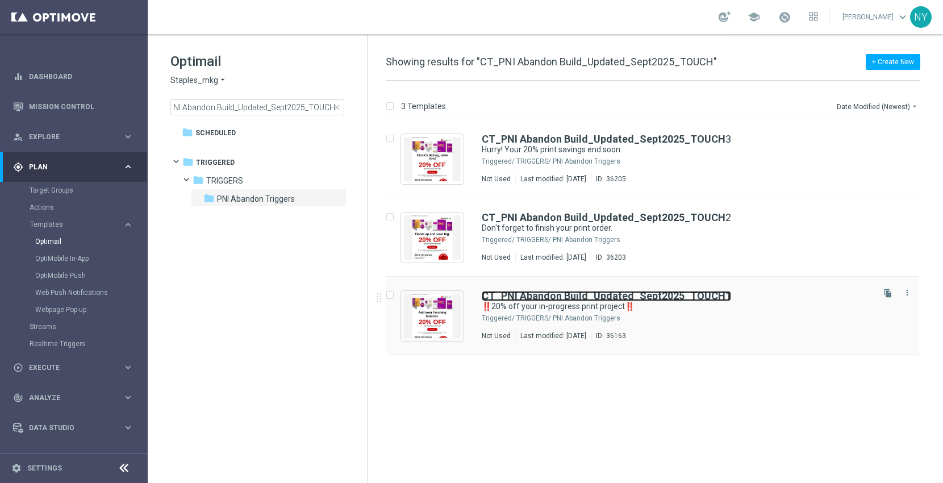
click at [560, 296] on b "CT_PNI Abandon Build_Updated_Sept2025_TOUCH" at bounding box center [604, 296] width 244 height 12
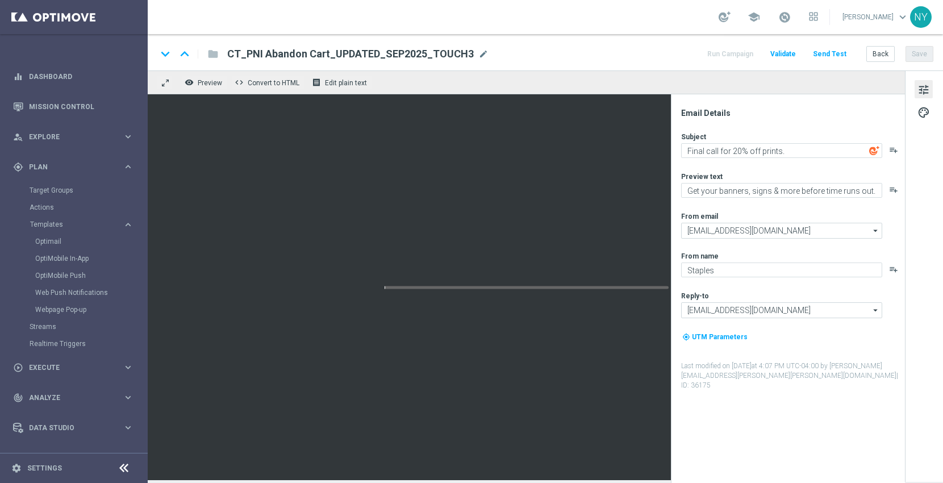
type textarea "‼️20% off your in-progress print project‼️"
type textarea "Finish your print project today and save!"
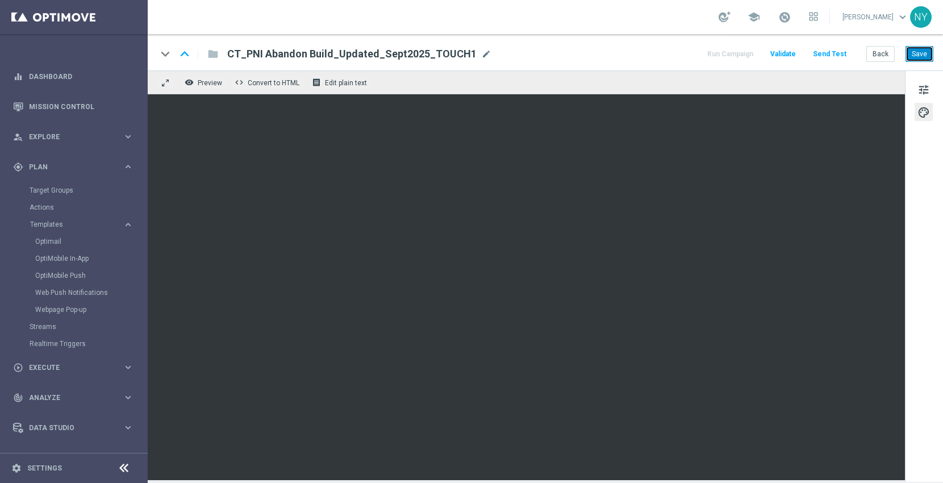
click at [923, 52] on button "Save" at bounding box center [919, 54] width 28 height 16
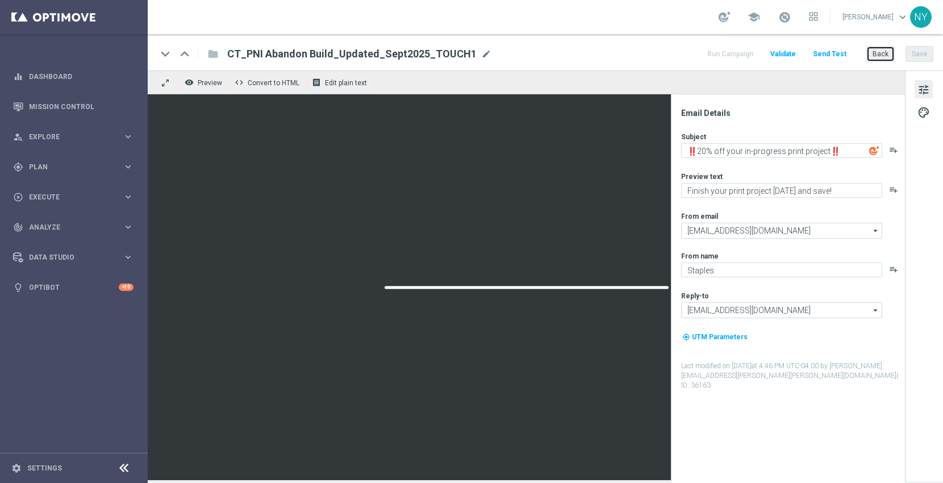
click at [871, 52] on button "Back" at bounding box center [880, 54] width 28 height 16
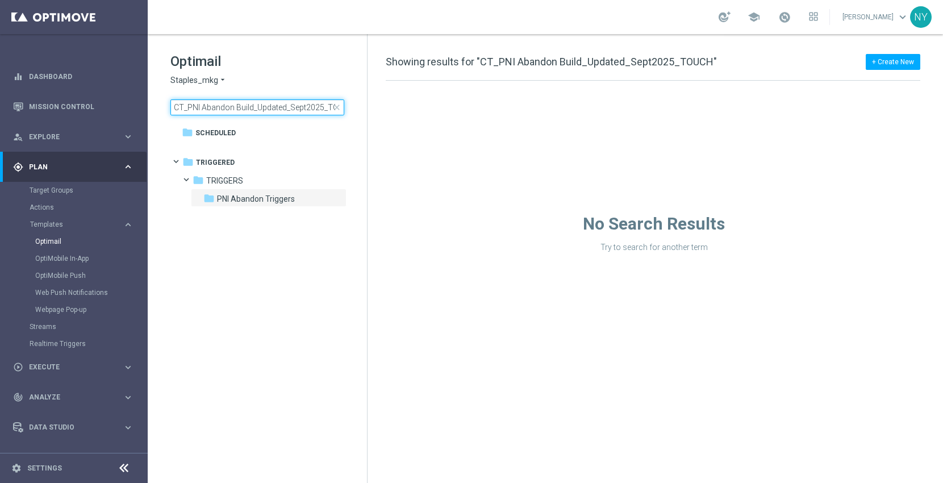
click at [312, 107] on input "CT_PNI Abandon Build_Updated_Sept2025_TOUCH" at bounding box center [257, 107] width 174 height 16
drag, startPoint x: 202, startPoint y: 108, endPoint x: 55, endPoint y: 106, distance: 147.1
click at [55, 106] on main "equalizer Dashboard Mission Control" at bounding box center [471, 241] width 943 height 483
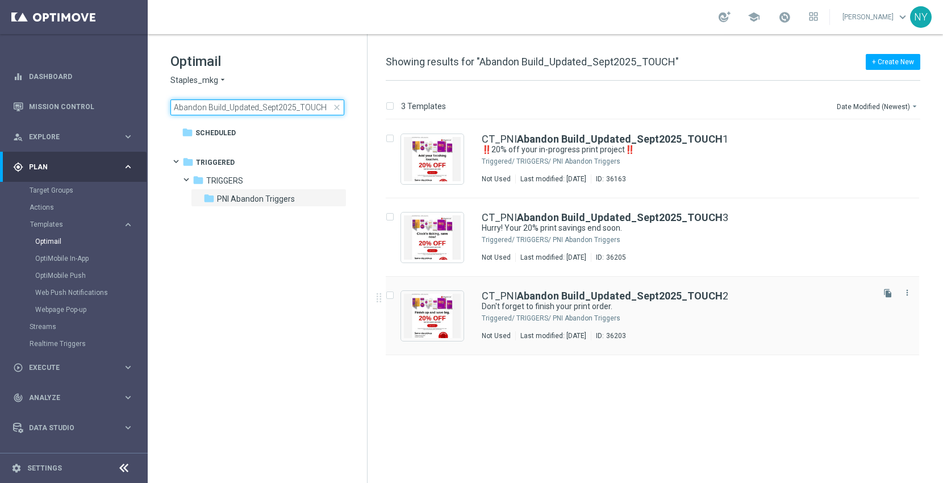
type input "Abandon Build_Updated_Sept2025_TOUCH"
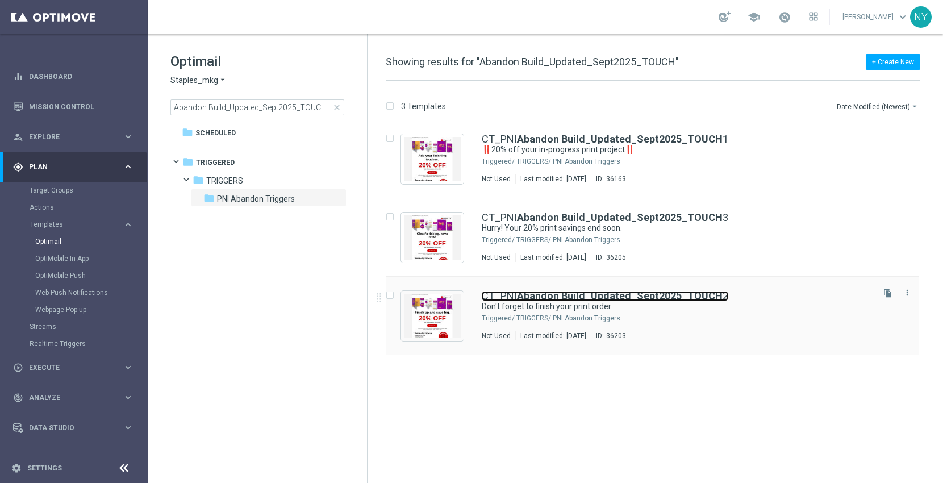
click at [615, 297] on b "Abandon Build_Updated_Sept2025_TOUCH" at bounding box center [620, 296] width 206 height 12
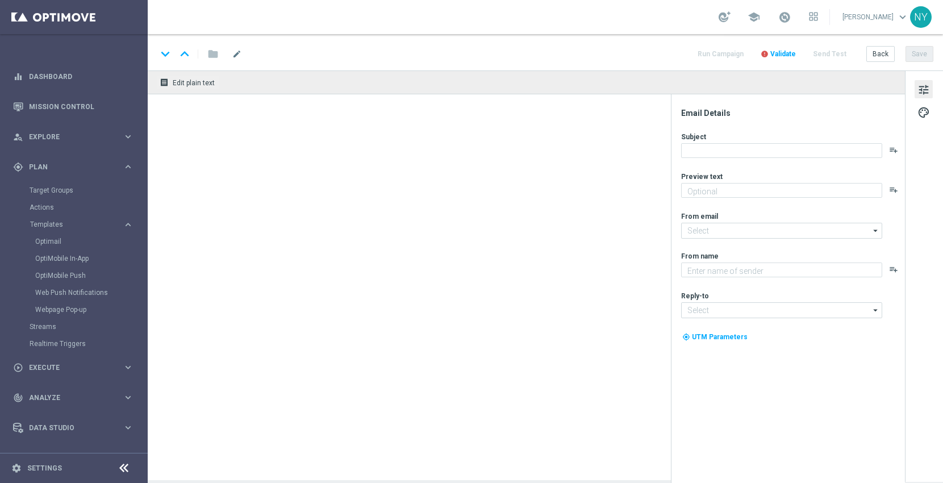
type textarea "Save 20% when you complete your custom prints [DATE]."
type input "[EMAIL_ADDRESS][DOMAIN_NAME]"
type textarea "Staples"
type input "[EMAIL_ADDRESS][DOMAIN_NAME]"
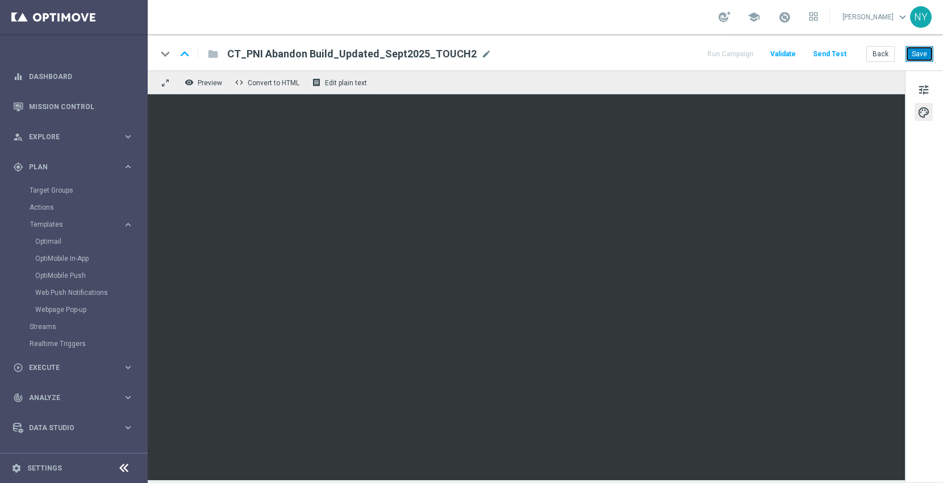
click at [918, 52] on button "Save" at bounding box center [919, 54] width 28 height 16
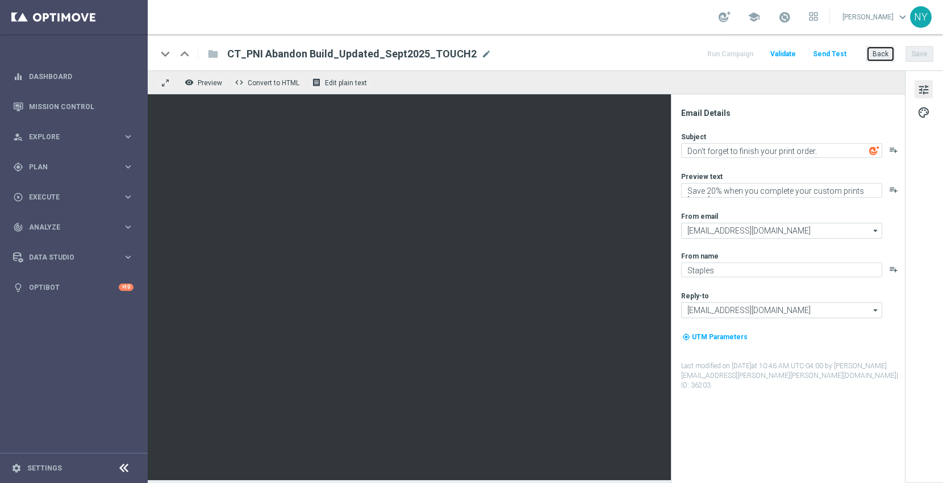
click at [876, 54] on button "Back" at bounding box center [880, 54] width 28 height 16
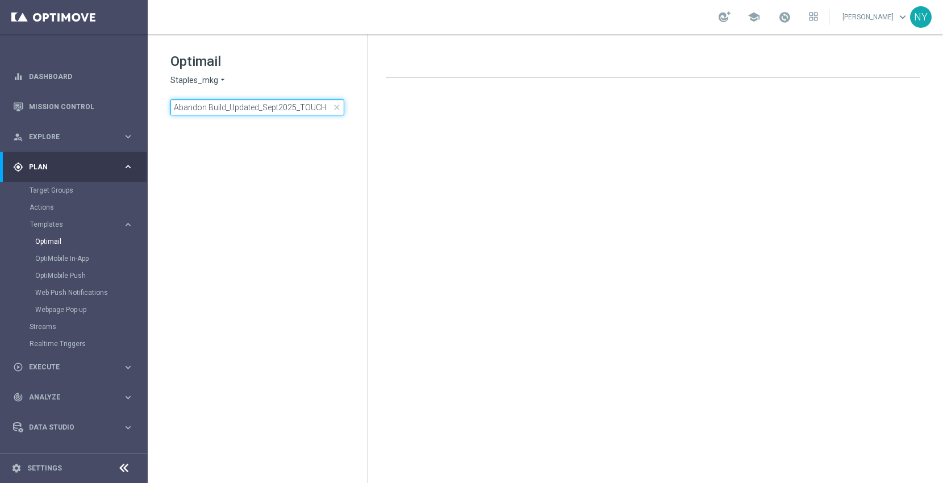
click at [320, 108] on input "Abandon Build_Updated_Sept2025_TOUCH" at bounding box center [257, 107] width 174 height 16
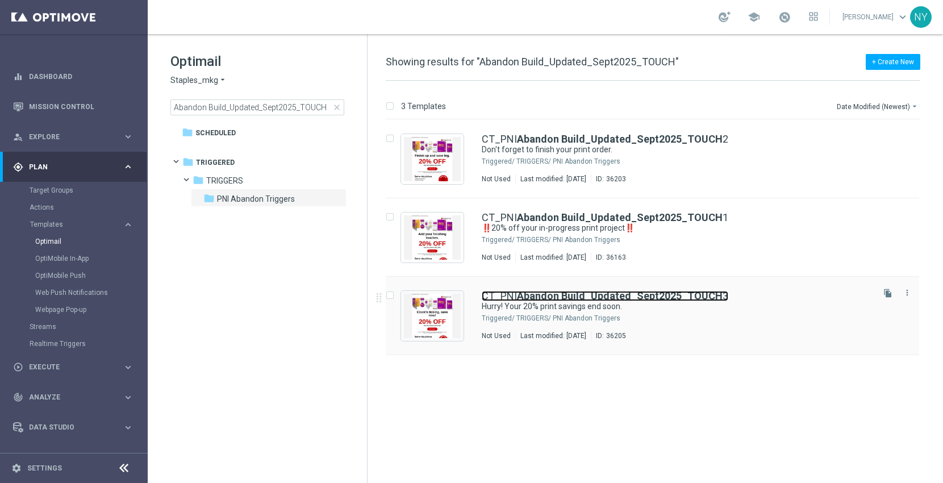
click at [604, 295] on b "Abandon Build_Updated_Sept2025_TOUCH" at bounding box center [620, 296] width 206 height 12
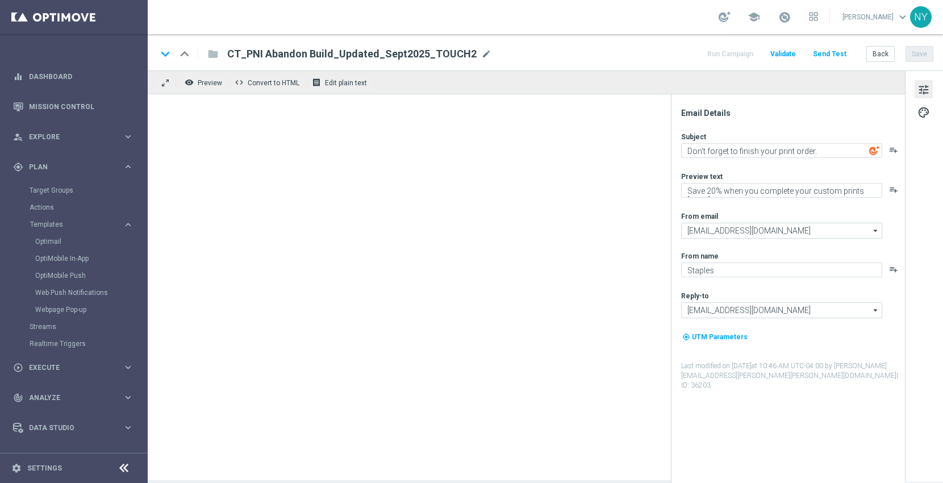
type textarea "Hurry! Your 20% print savings end soon."
type textarea "Don't wait, finish your order [DATE]."
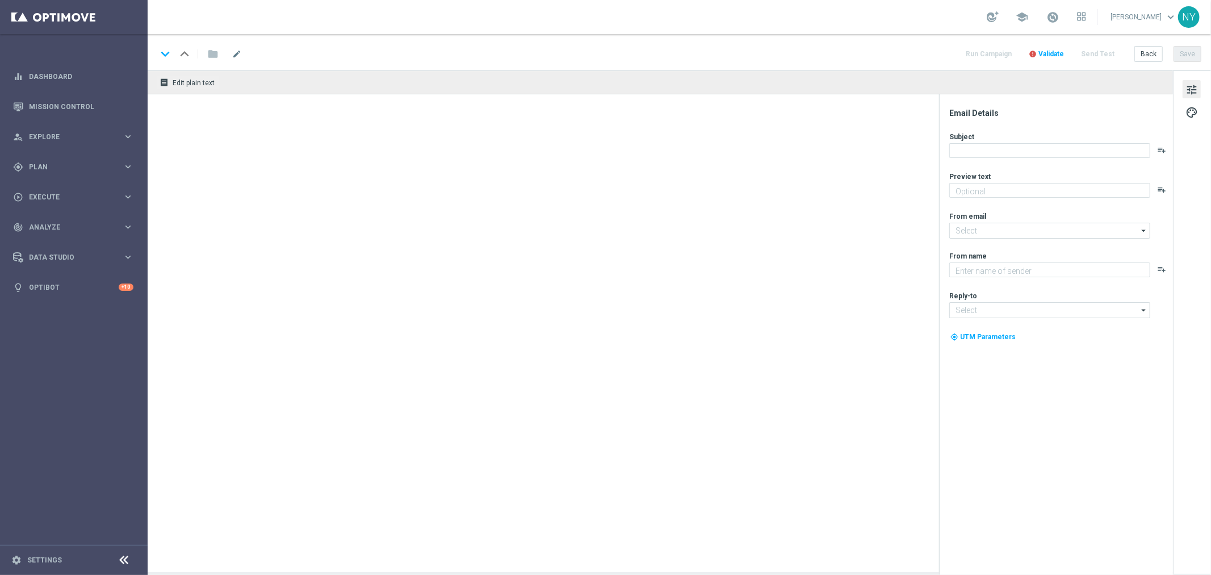
type textarea "Don't wait, finish your order [DATE]."
type textarea "Staples"
type input "[EMAIL_ADDRESS][DOMAIN_NAME]"
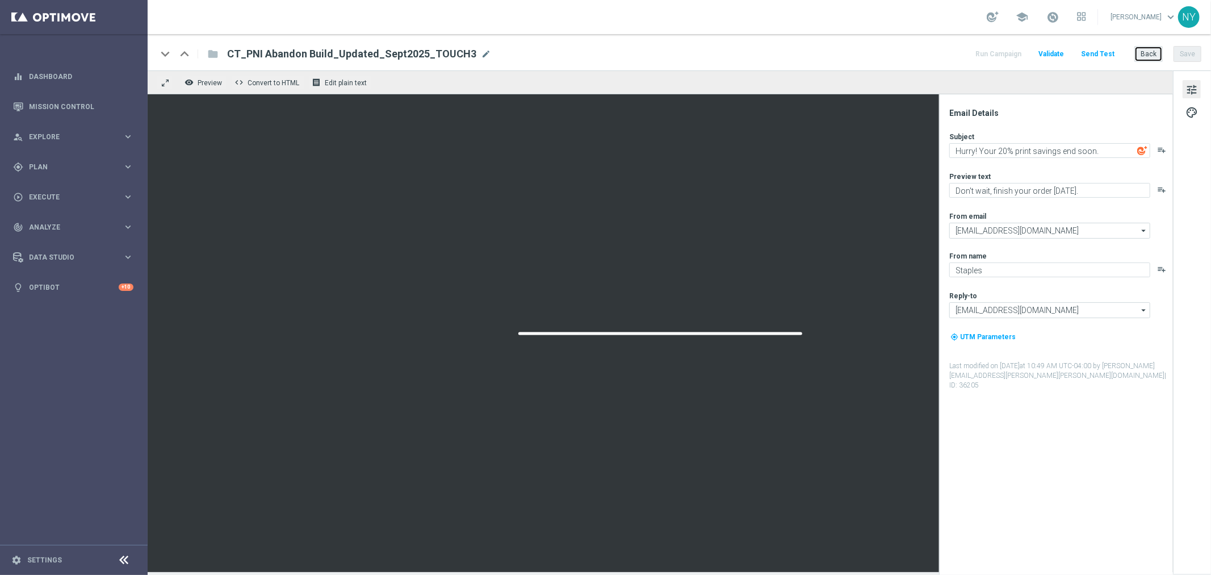
click at [1149, 52] on button "Back" at bounding box center [1149, 54] width 28 height 16
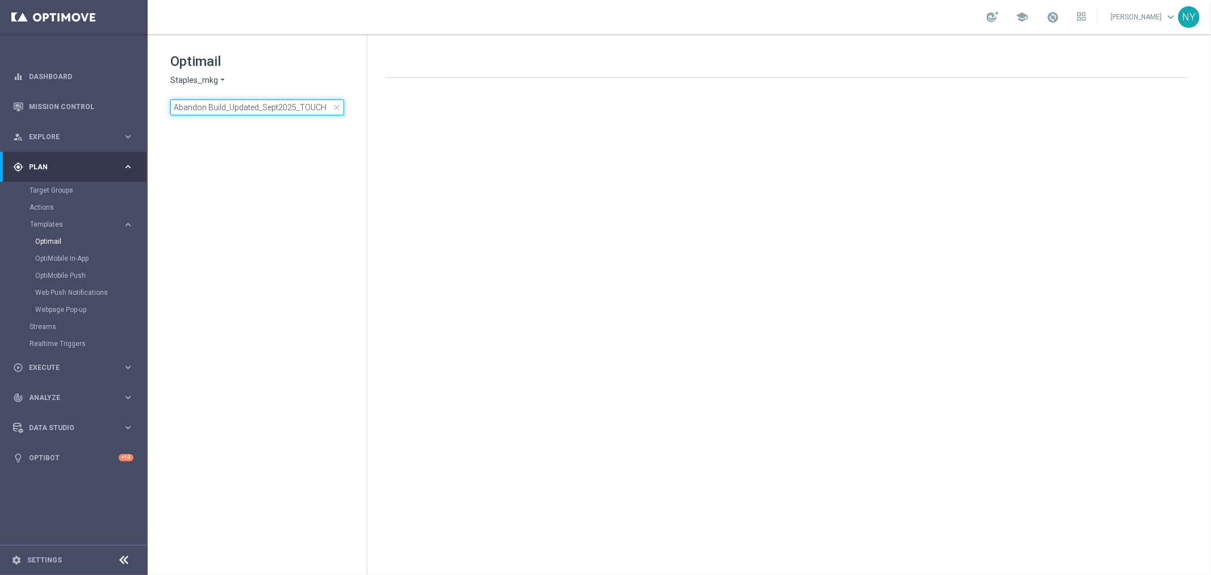
drag, startPoint x: 327, startPoint y: 108, endPoint x: -39, endPoint y: 85, distance: 365.9
click at [0, 85] on html "equalizer Dashboard Mission Control" at bounding box center [605, 287] width 1211 height 575
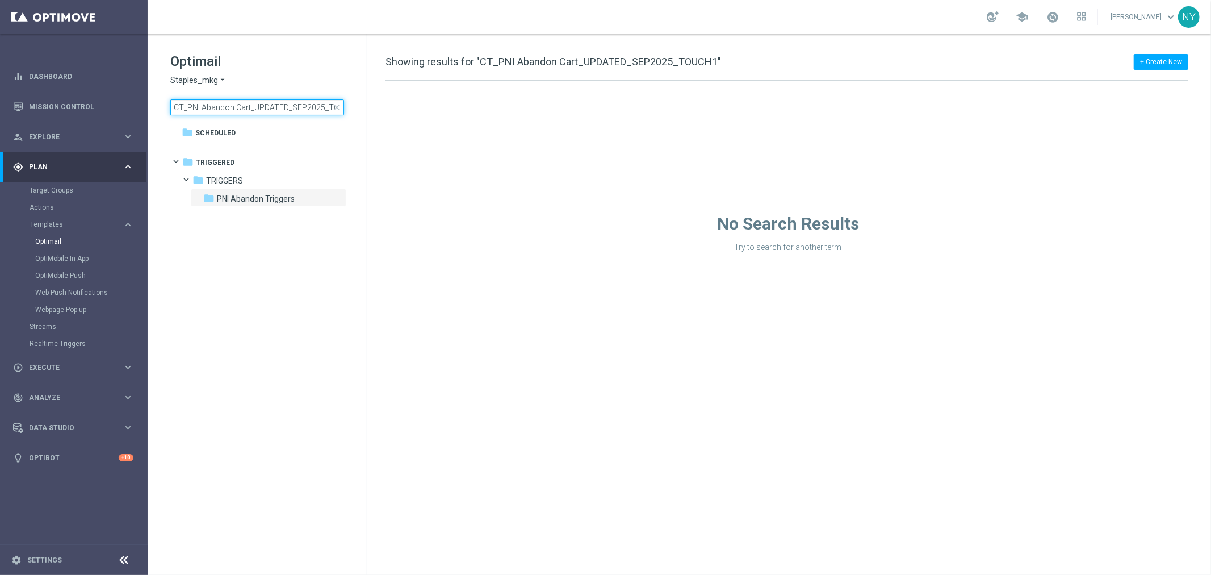
scroll to position [0, 21]
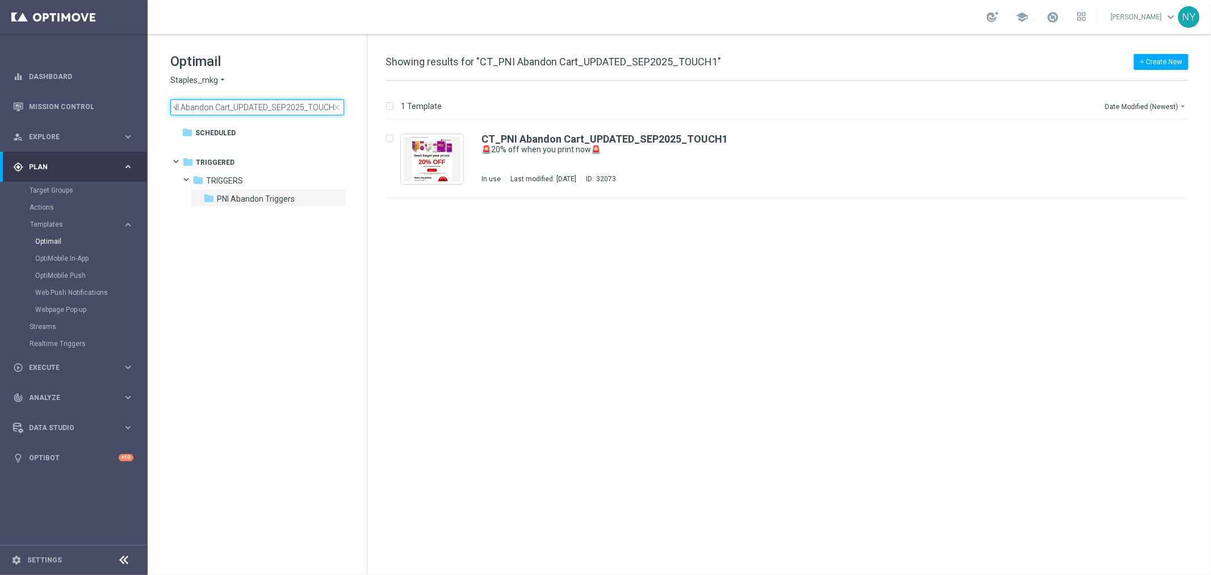
drag, startPoint x: 179, startPoint y: 110, endPoint x: -76, endPoint y: 89, distance: 255.2
click at [0, 89] on html "equalizer Dashboard Mission Control" at bounding box center [605, 287] width 1211 height 575
type input "Abandon Cart_UPDATED_SEP2025_TOUCH1"
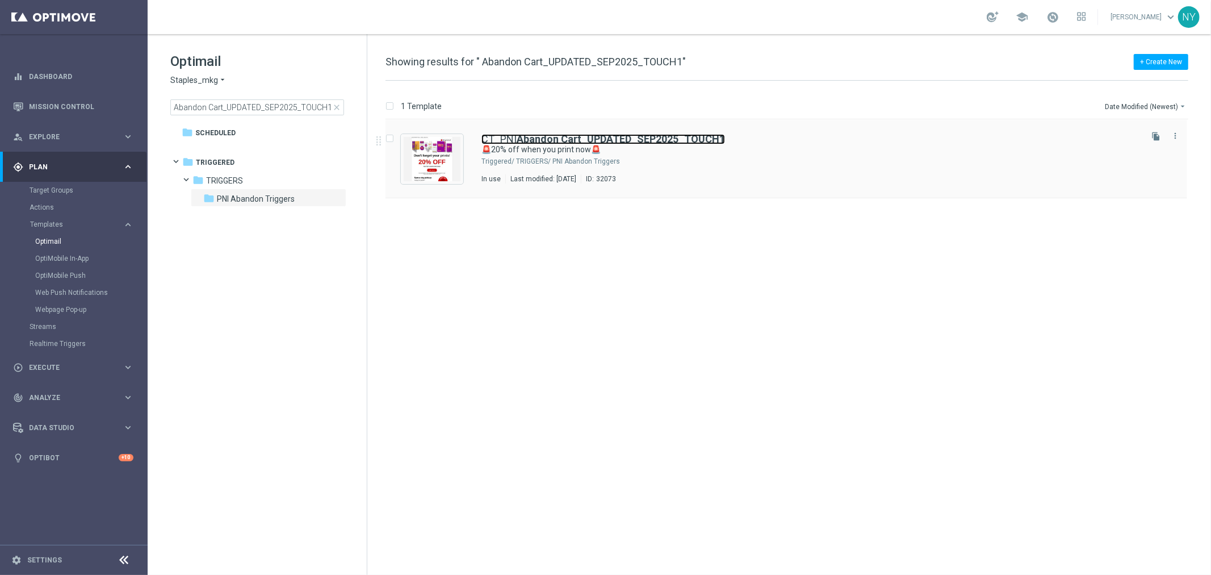
click at [572, 137] on b "Abandon Cart_UPDATED_SEP2025_TOUCH1" at bounding box center [621, 139] width 208 height 12
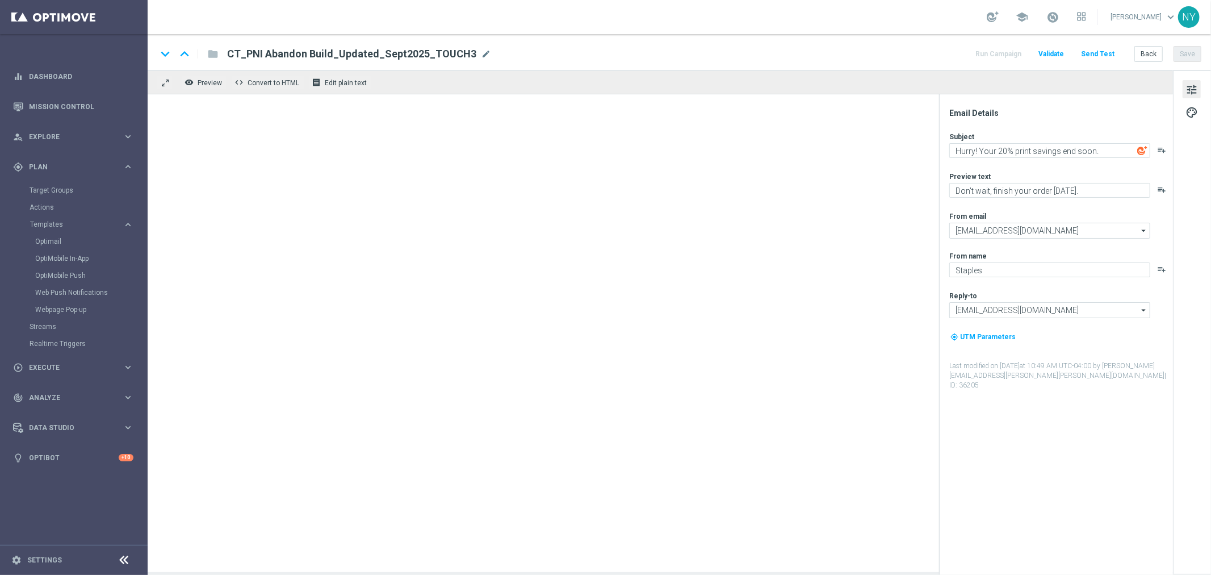
type textarea "🚨20% off when you print now🚨"
type textarea "Your prints are waiting."
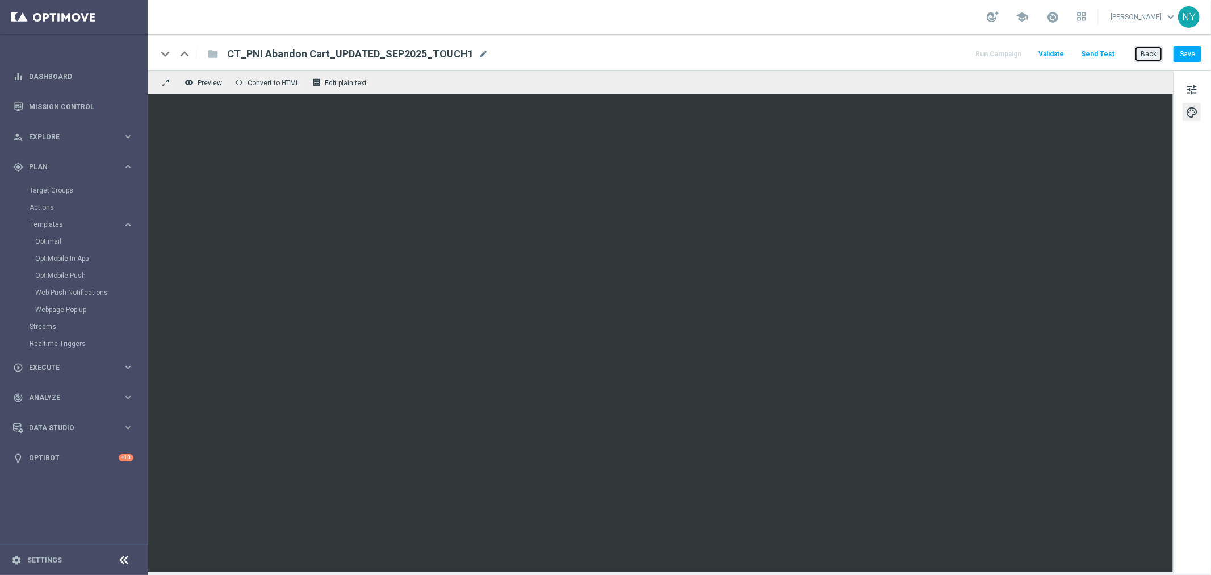
click at [1152, 54] on button "Back" at bounding box center [1149, 54] width 28 height 16
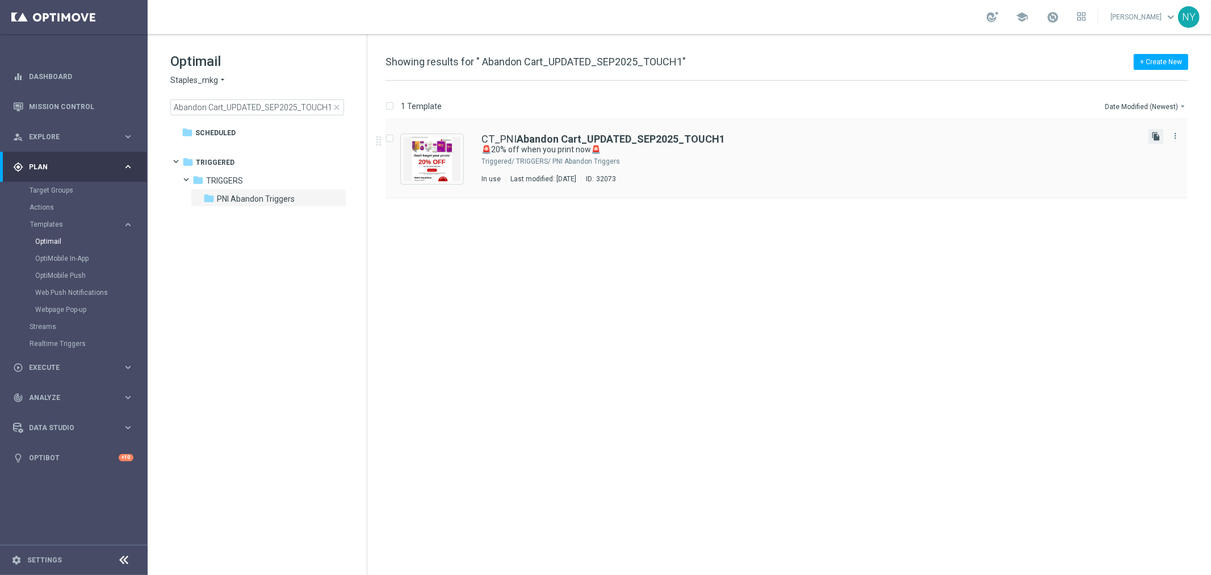
click at [1155, 135] on icon "file_copy" at bounding box center [1156, 136] width 9 height 9
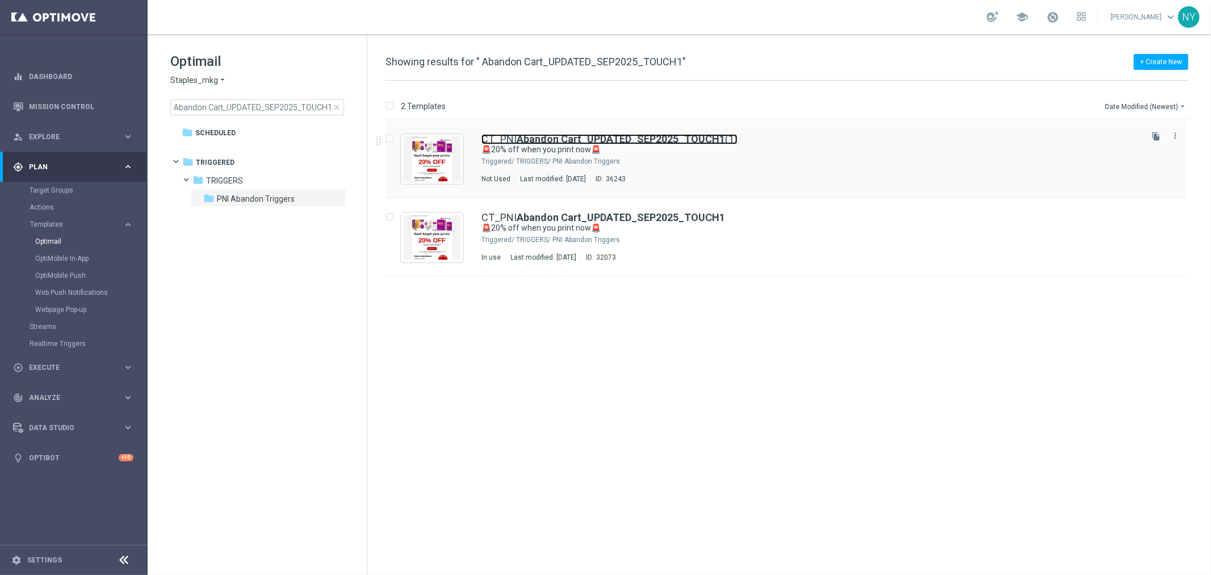
click at [536, 138] on b "Abandon Cart_UPDATED_SEP2025_TOUCH1" at bounding box center [621, 139] width 208 height 12
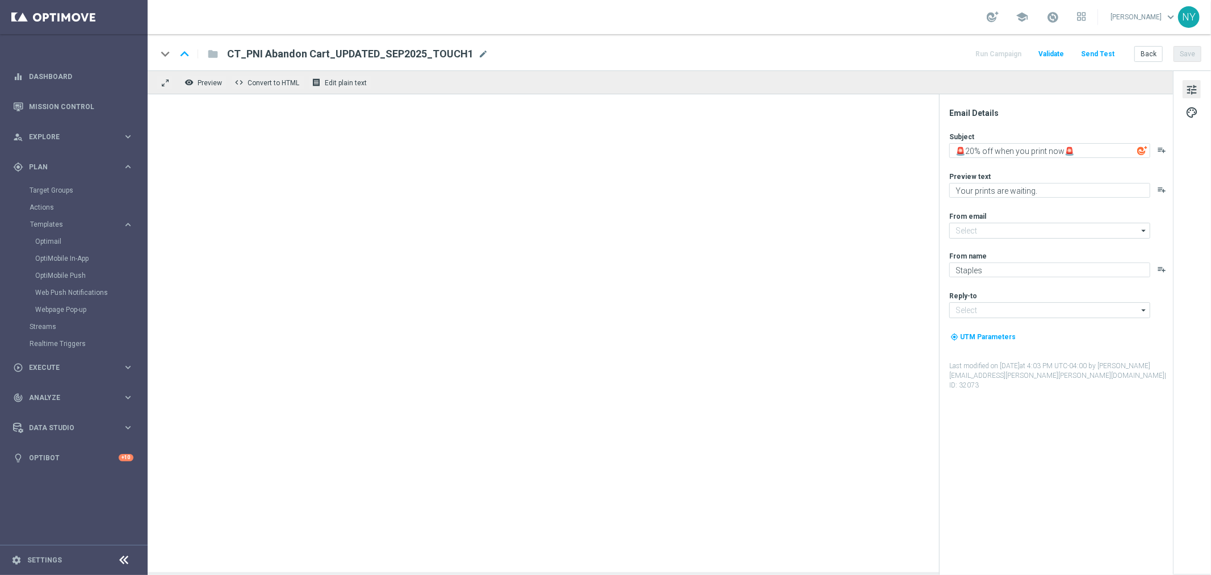
type input "[EMAIL_ADDRESS][DOMAIN_NAME]"
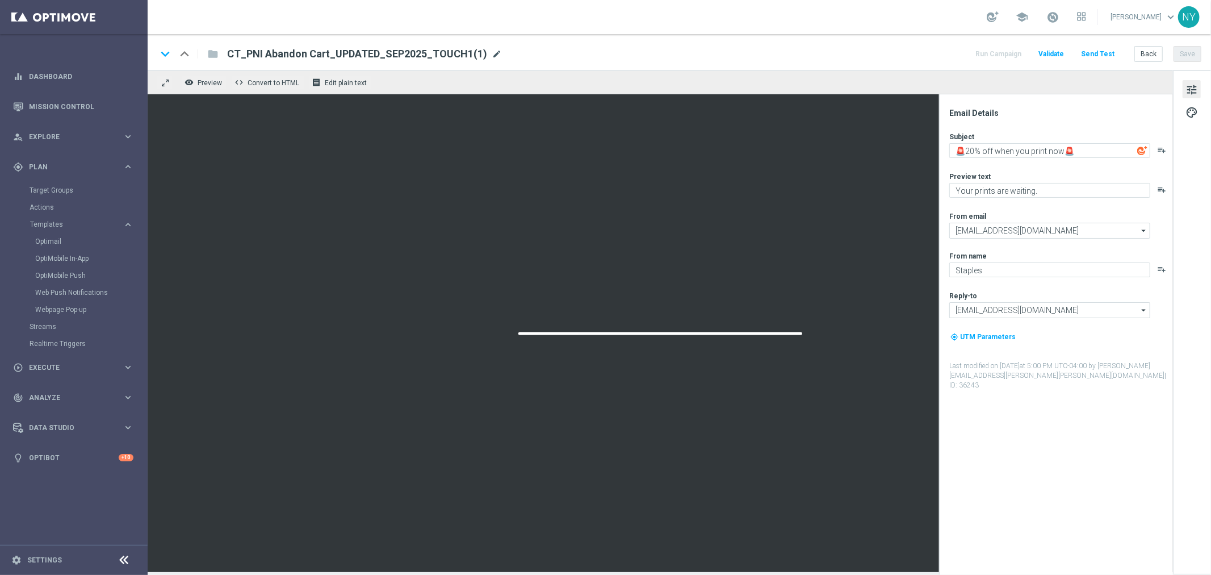
click at [492, 53] on span "mode_edit" at bounding box center [497, 54] width 10 height 10
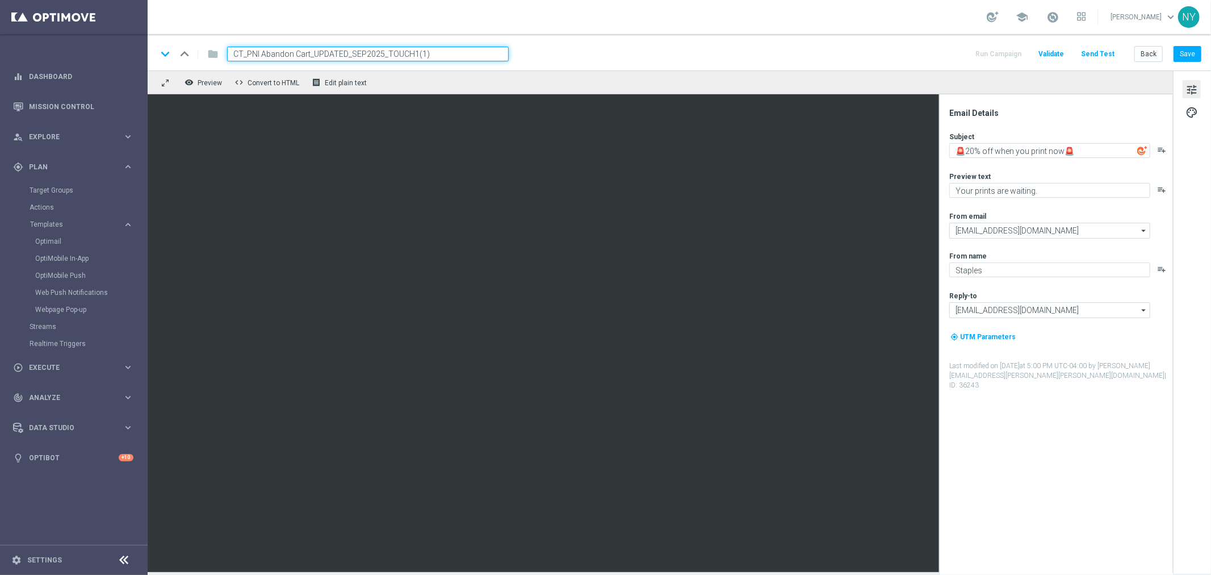
drag, startPoint x: 447, startPoint y: 57, endPoint x: 417, endPoint y: 54, distance: 30.3
click at [417, 54] on input "CT_PNI Abandon Cart_UPDATED_SEP2025_TOUCH1(1)" at bounding box center [368, 54] width 282 height 15
type input "CT_PNI Abandon Cart_UPDATED_SEP2025_TOUCH1-updated-version"
click at [1191, 52] on button "Save" at bounding box center [1188, 54] width 28 height 16
click at [1146, 54] on button "Back" at bounding box center [1149, 54] width 28 height 16
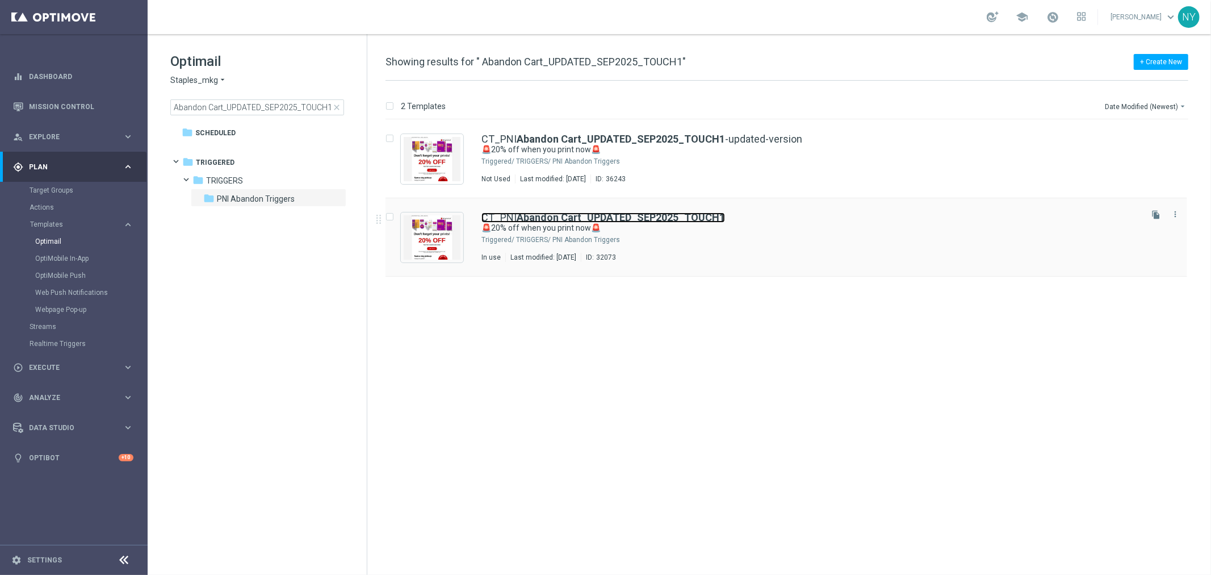
click at [587, 218] on b "Abandon Cart_UPDATED_SEP2025_TOUCH1" at bounding box center [621, 217] width 208 height 12
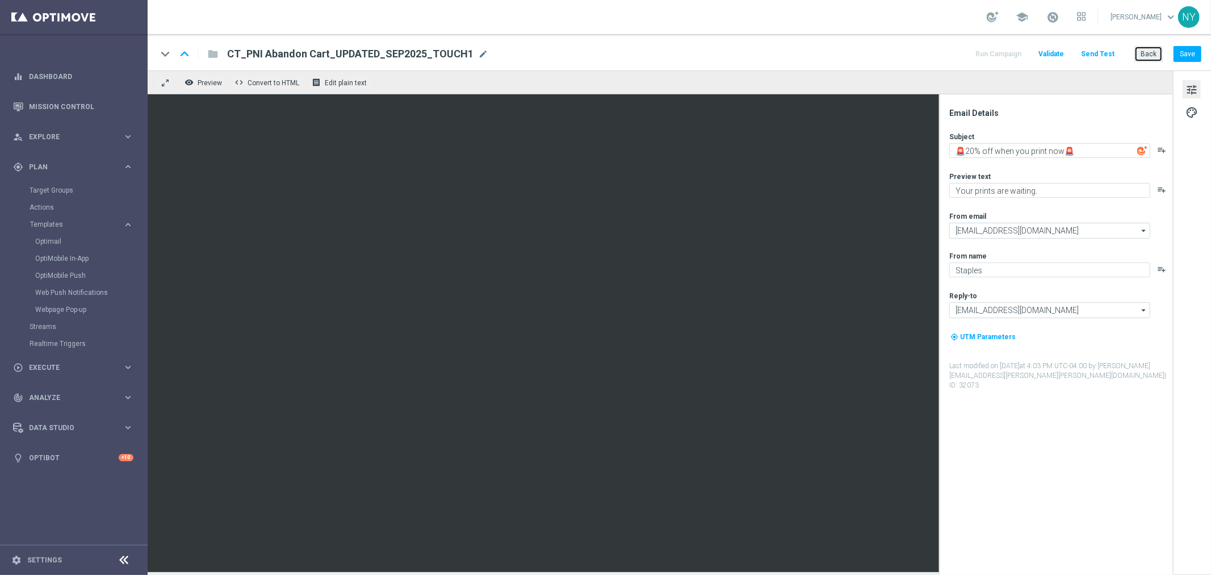
click at [1148, 55] on button "Back" at bounding box center [1149, 54] width 28 height 16
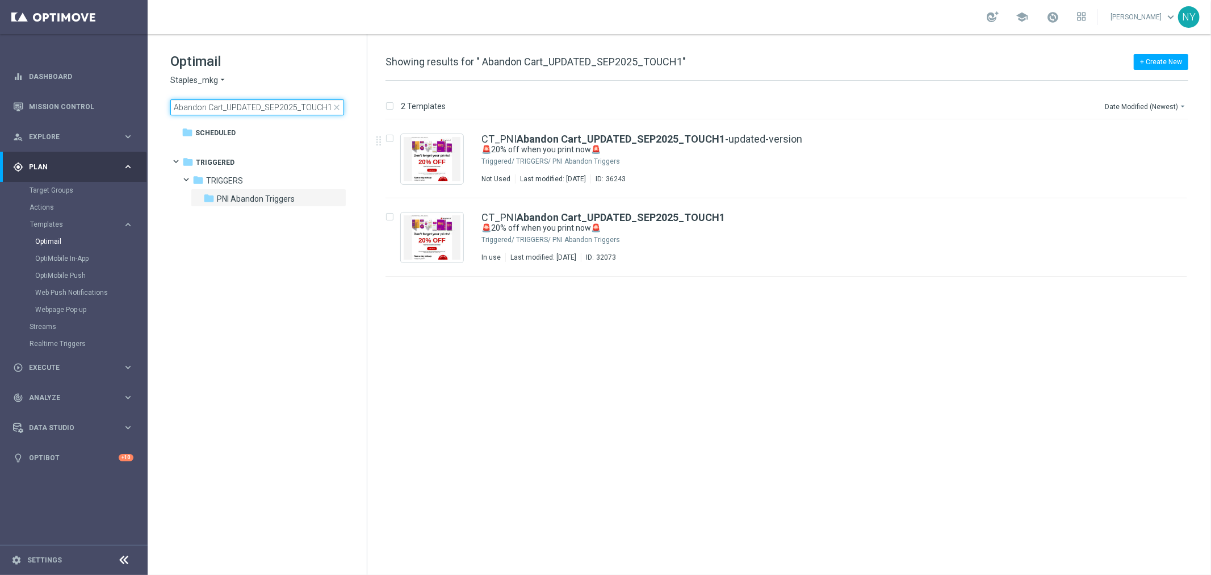
click at [311, 112] on input "Abandon Cart_UPDATED_SEP2025_TOUCH1" at bounding box center [257, 107] width 174 height 16
drag, startPoint x: 331, startPoint y: 108, endPoint x: -50, endPoint y: 106, distance: 380.5
click at [0, 106] on html "equalizer Dashboard Mission Control" at bounding box center [605, 287] width 1211 height 575
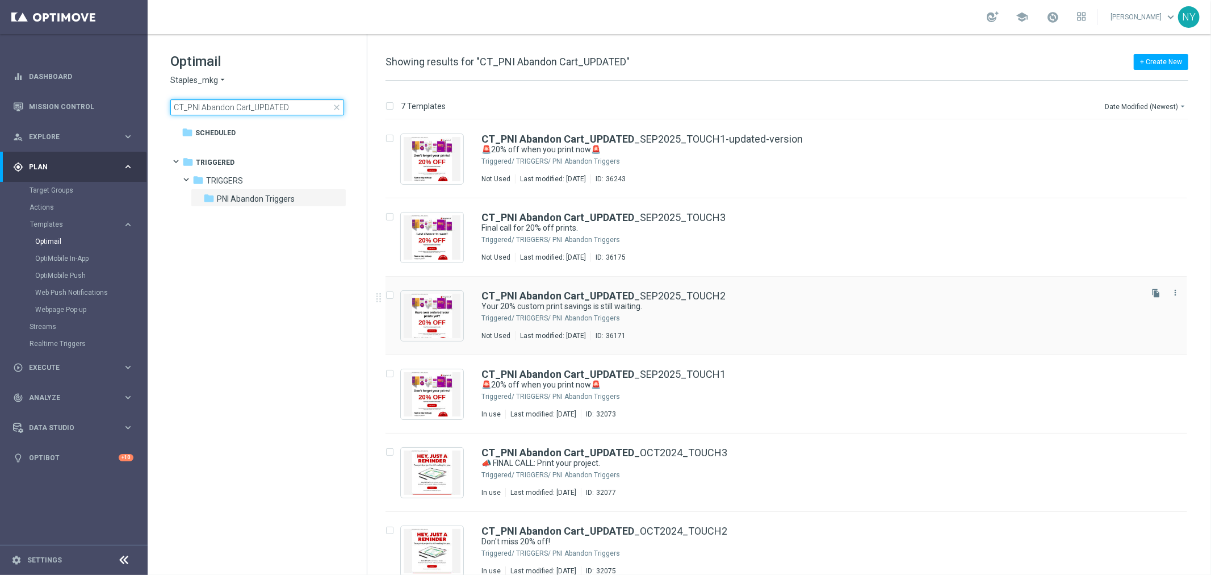
scroll to position [93, 0]
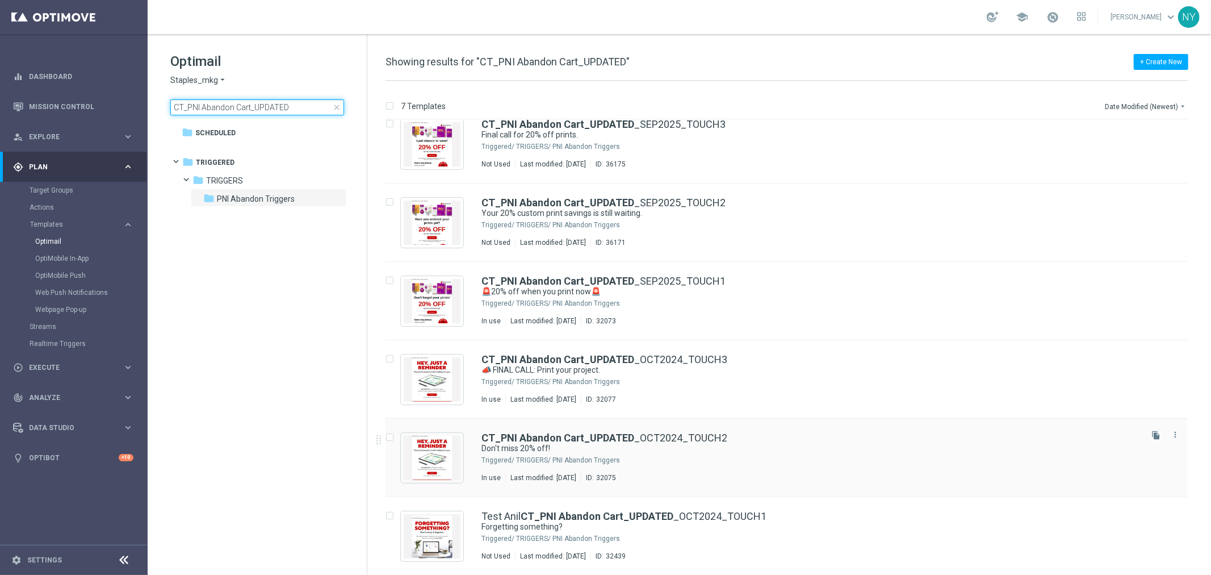
type input "CT_PNI Abandon Cart_UPDATED"
drag, startPoint x: 733, startPoint y: 433, endPoint x: 493, endPoint y: 434, distance: 239.6
click at [493, 434] on div "CT_PNI Abandon Cart_UPDATED _OCT2024_TOUCH2" at bounding box center [811, 438] width 658 height 10
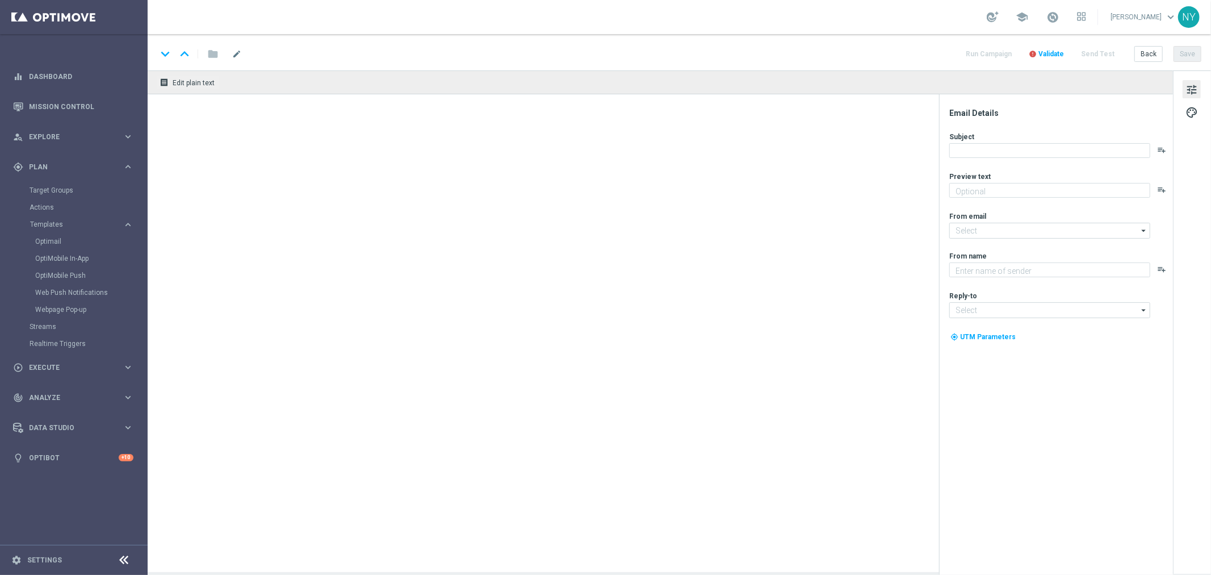
type textarea "Your project is awaiting your attention."
type input "[EMAIL_ADDRESS][DOMAIN_NAME]"
type textarea "Staples"
type input "[EMAIL_ADDRESS][DOMAIN_NAME]"
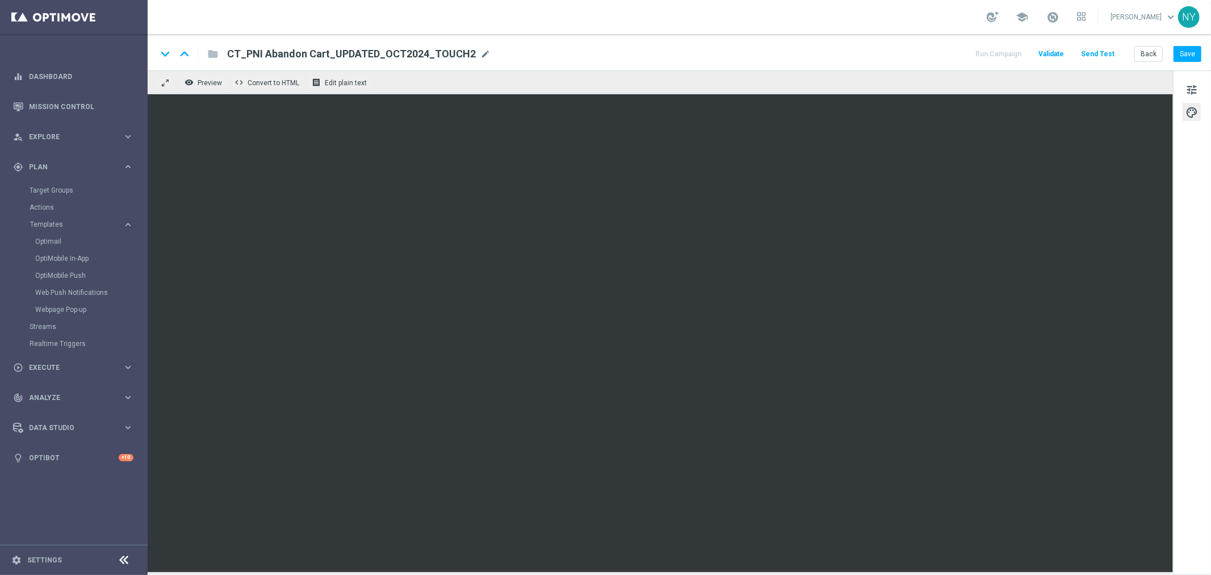
click at [447, 54] on span "CT_PNI Abandon Cart_UPDATED_OCT2024_TOUCH2" at bounding box center [351, 54] width 249 height 14
drag, startPoint x: 451, startPoint y: 54, endPoint x: 425, endPoint y: 54, distance: 26.7
click at [425, 54] on input "CT_PNI Abandon Cart_UPDATED_OCT2024_TOUCH2" at bounding box center [368, 54] width 282 height 15
drag, startPoint x: 413, startPoint y: 53, endPoint x: 233, endPoint y: 58, distance: 179.5
click at [233, 58] on input "CT_PNI Abandon Cart_UPDATED_OCT2024_TOUCH2" at bounding box center [368, 54] width 282 height 15
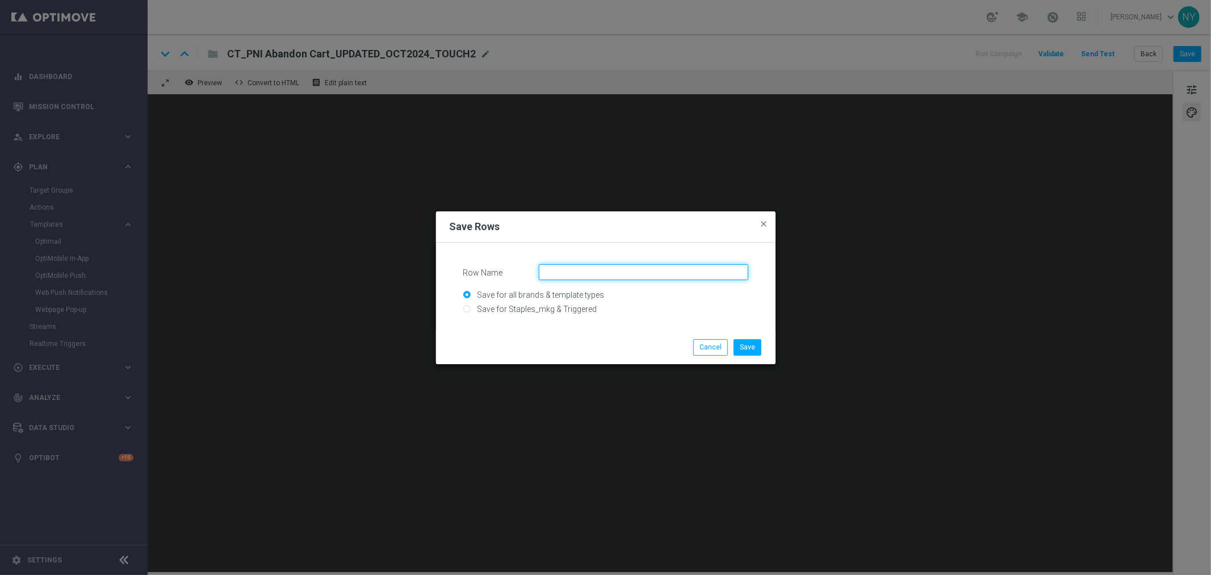
click at [582, 274] on input "Row Name" at bounding box center [644, 272] width 210 height 16
paste input "CT_PNI Abandon Cart_UPDATED_OCT2024_TOUCH"
type input "CT_PNI Abandon Cart_UPDATED_OCT2024_TOUCH1"
click at [747, 342] on button "Save" at bounding box center [748, 347] width 28 height 16
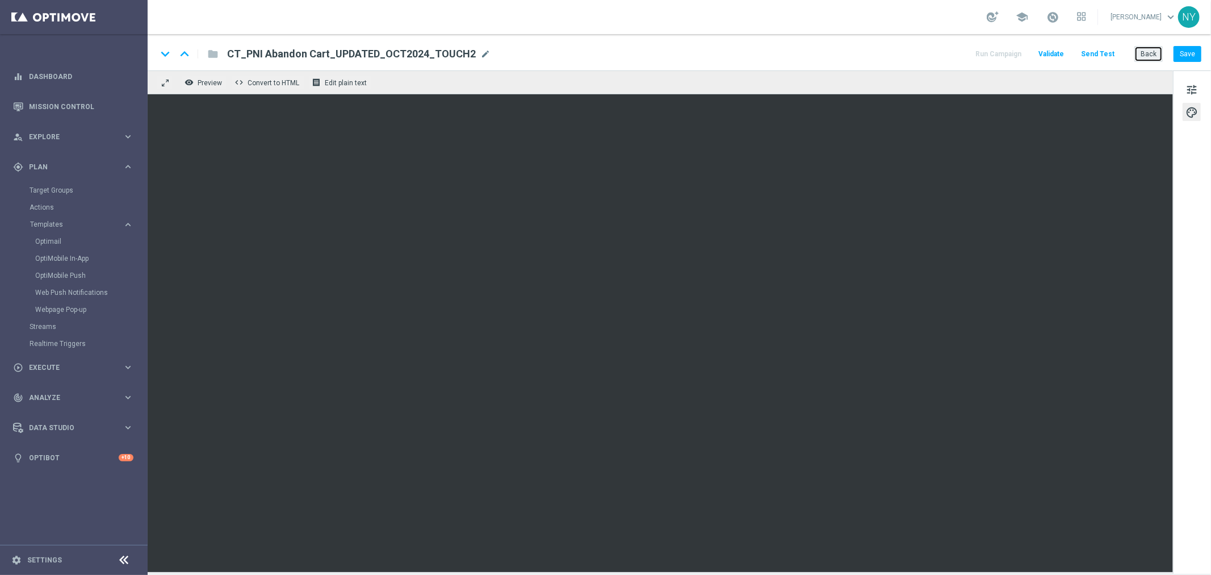
click at [1151, 53] on button "Back" at bounding box center [1149, 54] width 28 height 16
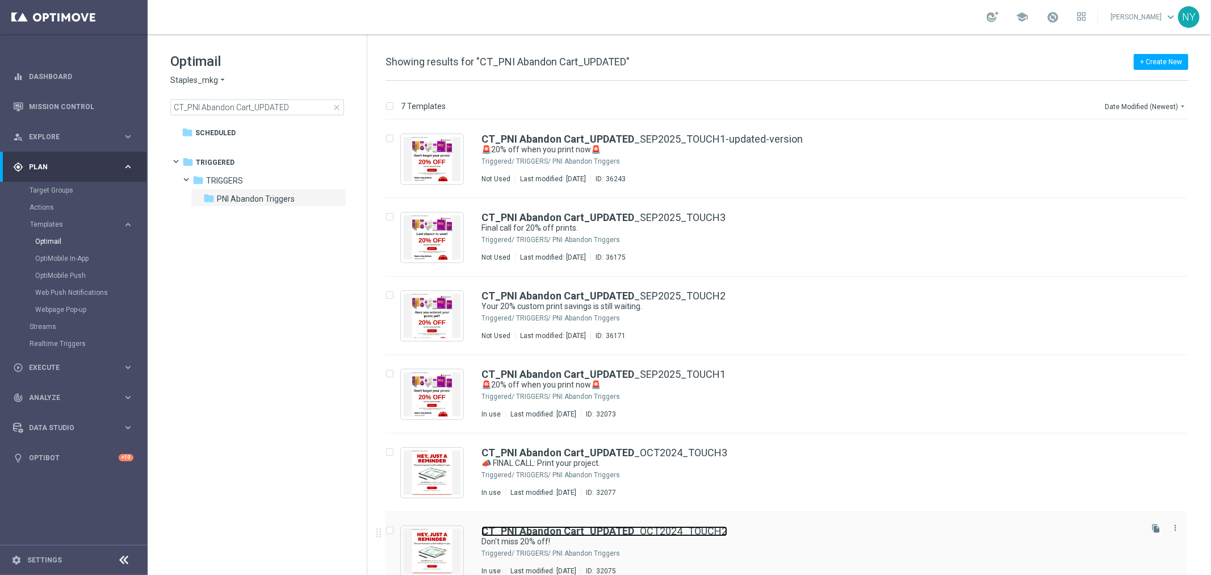
click at [634, 532] on link "CT_PNI Abandon Cart_UPDATED _OCT2024_TOUCH2" at bounding box center [605, 531] width 246 height 10
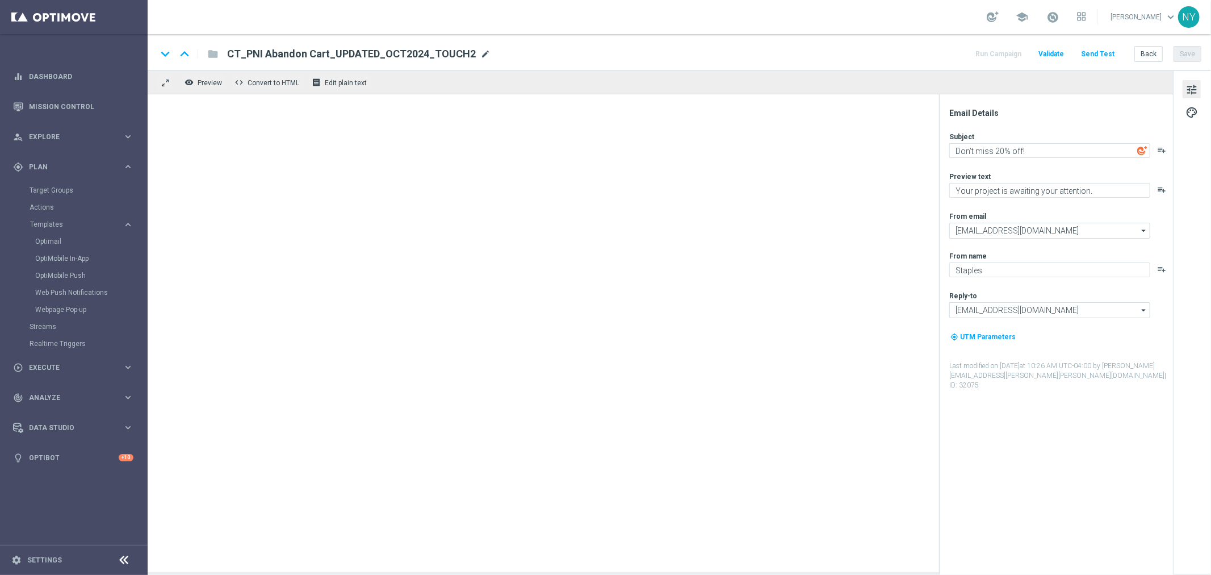
click at [480, 53] on span "mode_edit" at bounding box center [485, 54] width 10 height 10
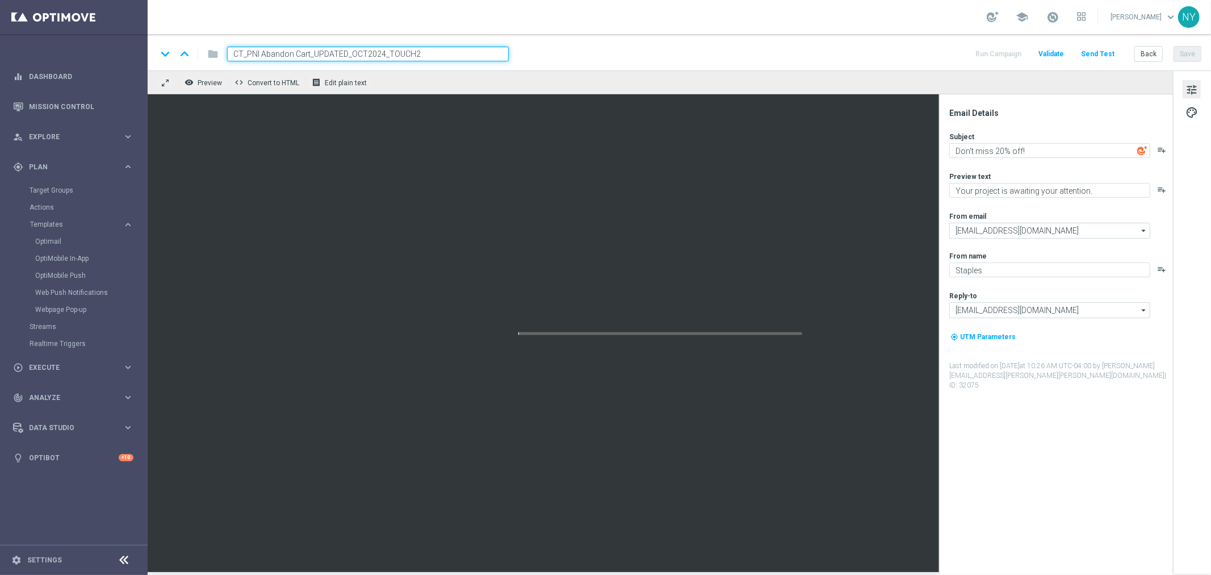
drag, startPoint x: 456, startPoint y: 57, endPoint x: 104, endPoint y: 41, distance: 352.4
click at [107, 41] on main "equalizer Dashboard Mission Control" at bounding box center [605, 287] width 1211 height 575
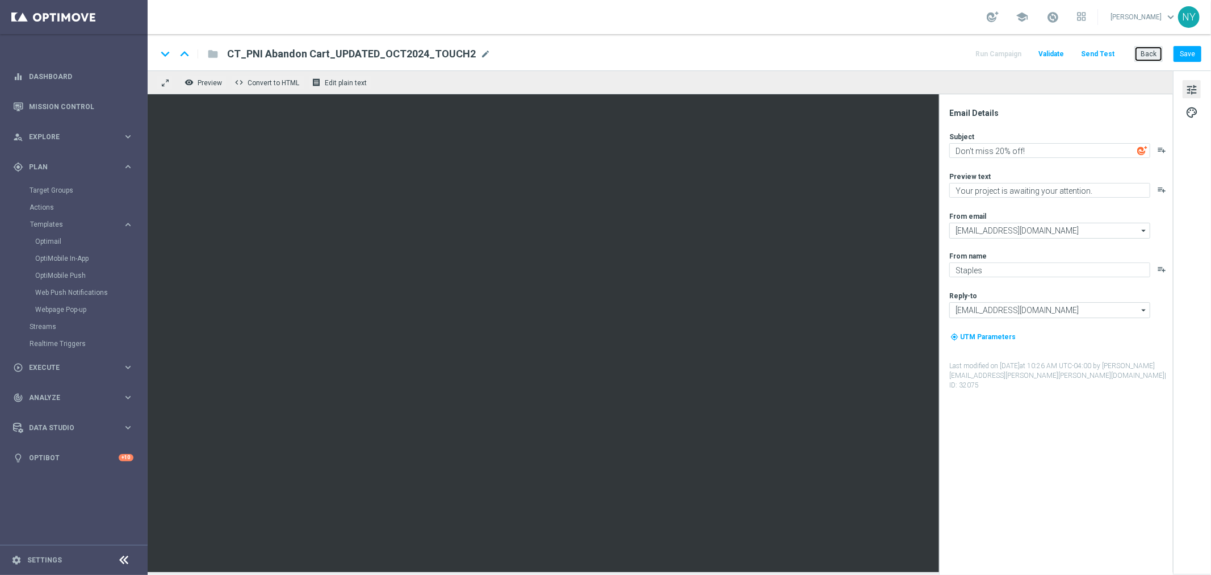
click at [1146, 55] on button "Back" at bounding box center [1149, 54] width 28 height 16
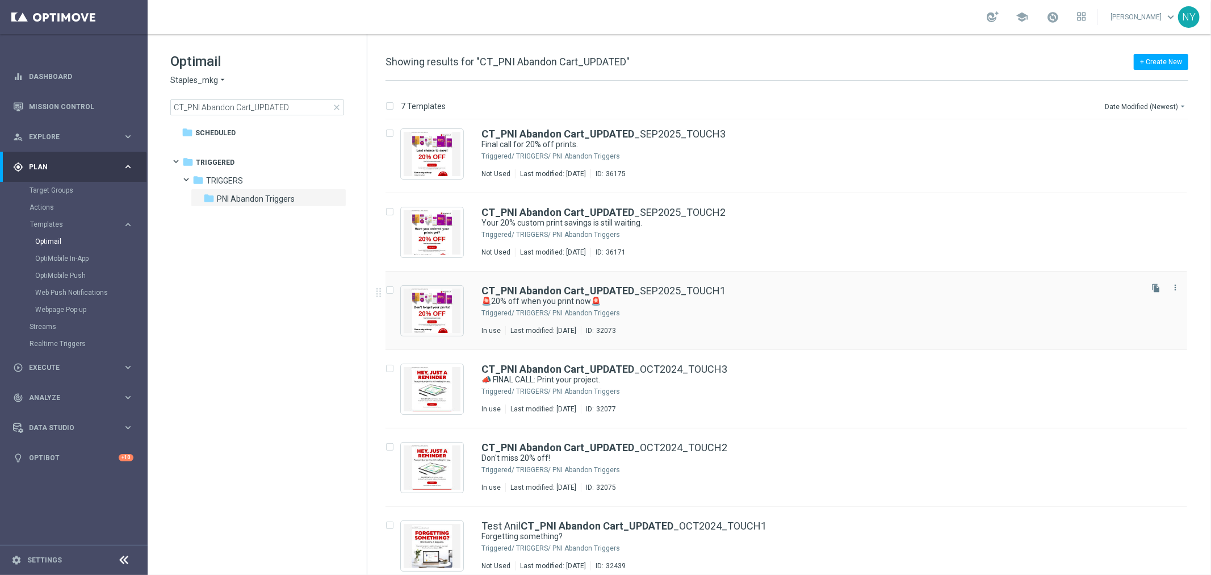
scroll to position [93, 0]
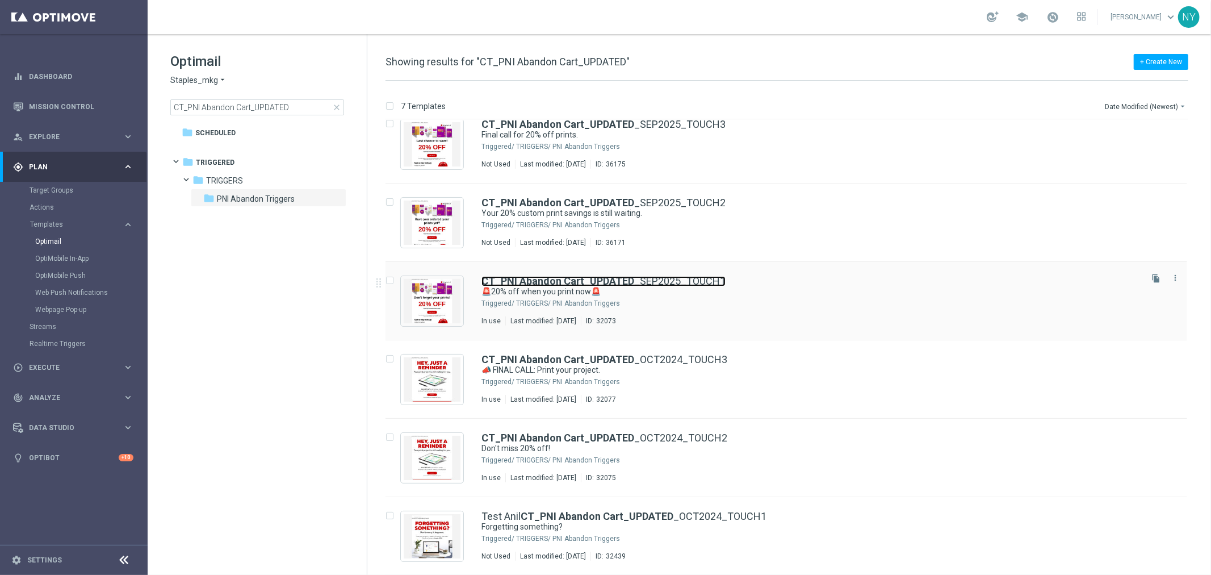
click at [541, 280] on b "CT_PNI Abandon Cart_UPDATED" at bounding box center [558, 281] width 153 height 12
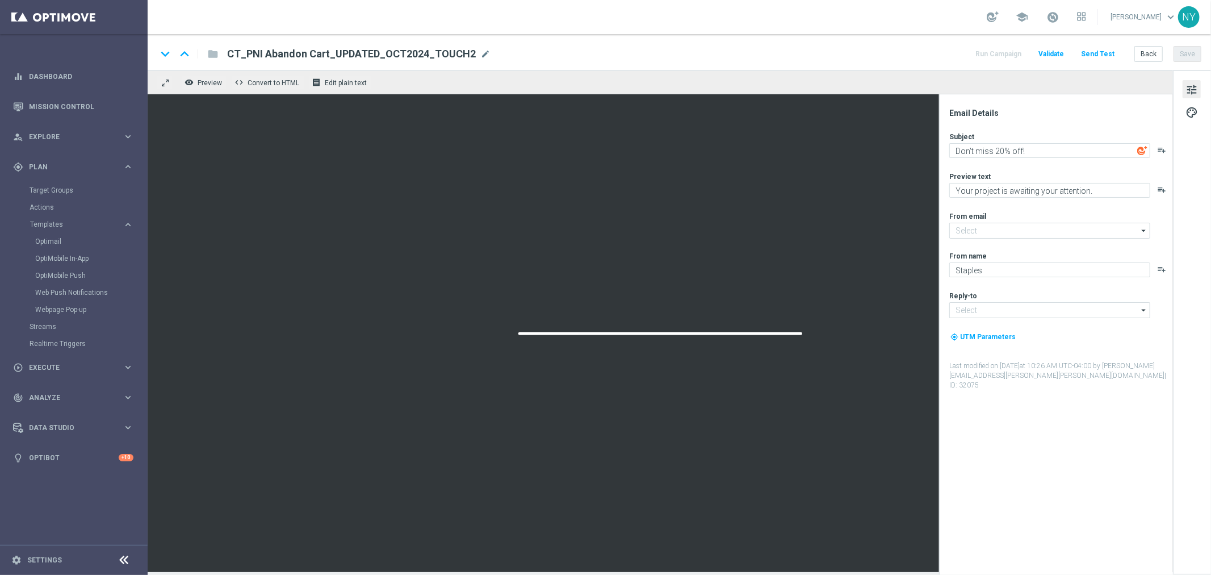
type input "staples@connected.staples.com"
type input "PrintMarketingServices@Staples.com"
type textarea "🚨20% off when you print now🚨"
type textarea "Your prints are waiting."
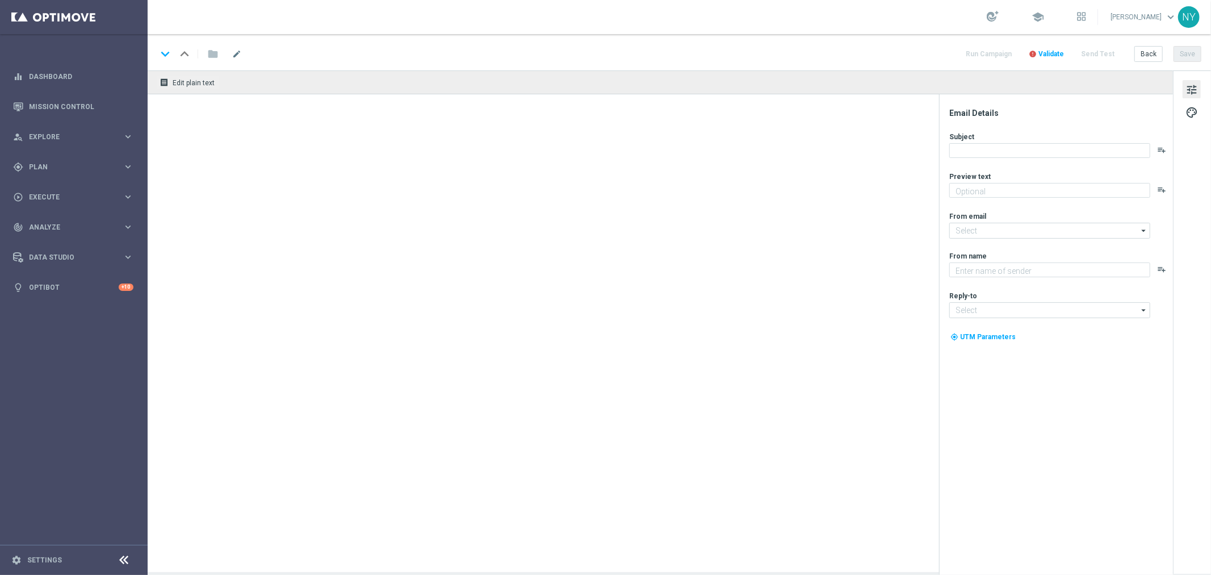
type input "CT_PNI Abandon Cart_UPDATED_SEP2025_TOUCH1"
type textarea "Your prints are waiting."
type input "[EMAIL_ADDRESS][DOMAIN_NAME]"
type textarea "Staples"
type input "[EMAIL_ADDRESS][DOMAIN_NAME]"
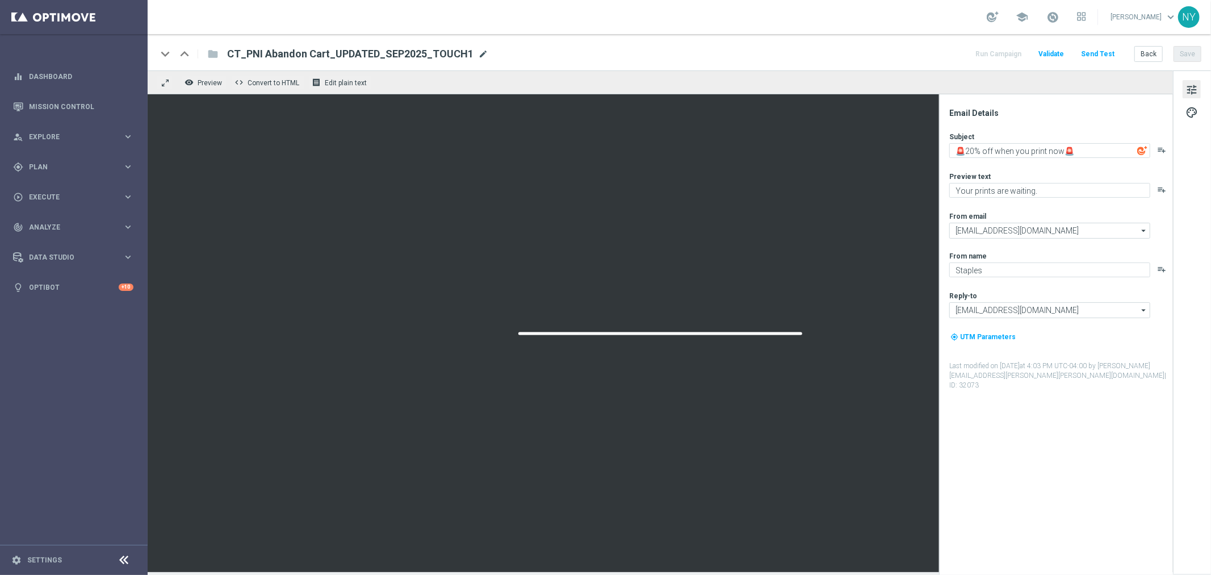
click at [478, 53] on span "mode_edit" at bounding box center [483, 54] width 10 height 10
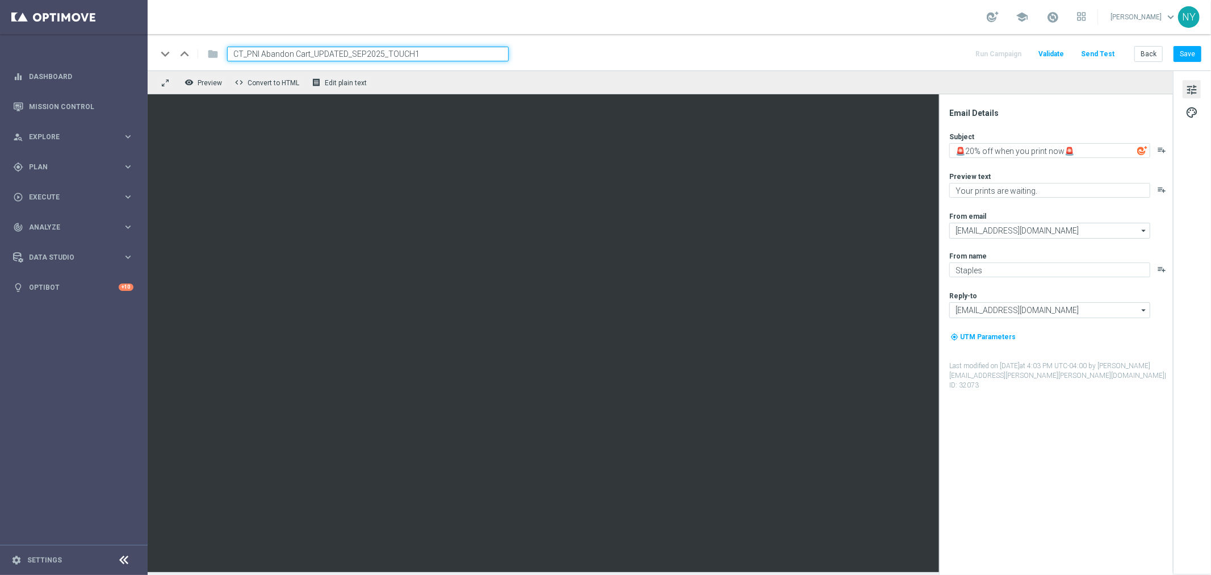
drag, startPoint x: 430, startPoint y: 56, endPoint x: 199, endPoint y: 68, distance: 232.0
click at [199, 68] on div "keyboard_arrow_down keyboard_arrow_up folder CT_PNI Abandon Cart_UPDATED_SEP202…" at bounding box center [680, 52] width 1064 height 36
paste input "[DATE]_TOUCH"
type input "CT_PNI Abandon Cart_UPDATED_OCT2024_TOUCH1"
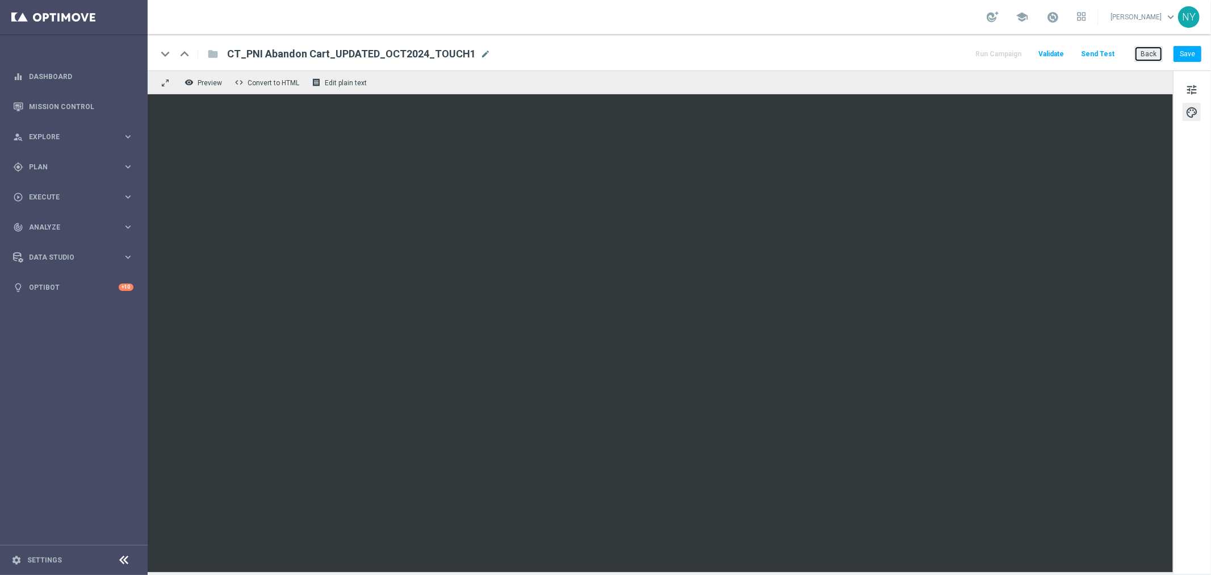
click at [1151, 52] on button "Back" at bounding box center [1149, 54] width 28 height 16
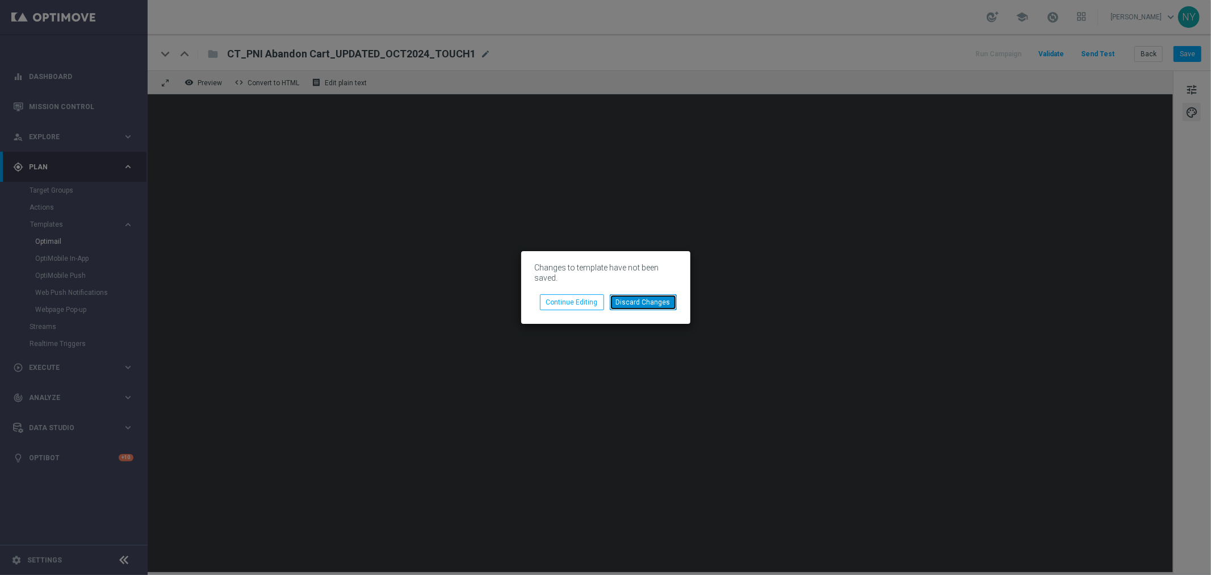
click at [646, 299] on button "Discard Changes" at bounding box center [643, 302] width 67 height 16
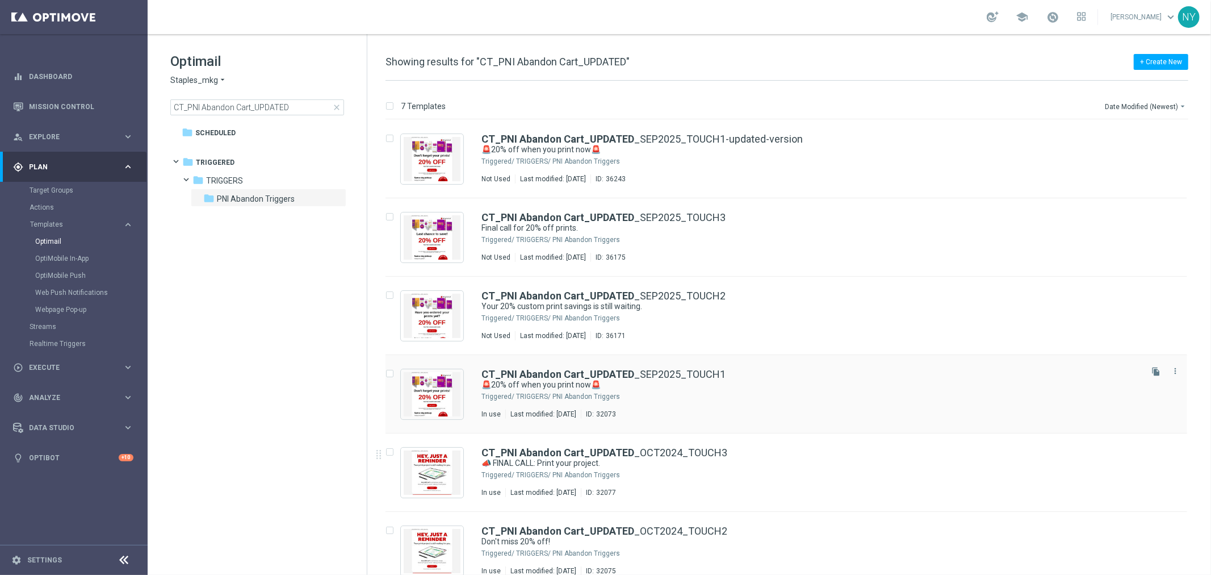
scroll to position [63, 0]
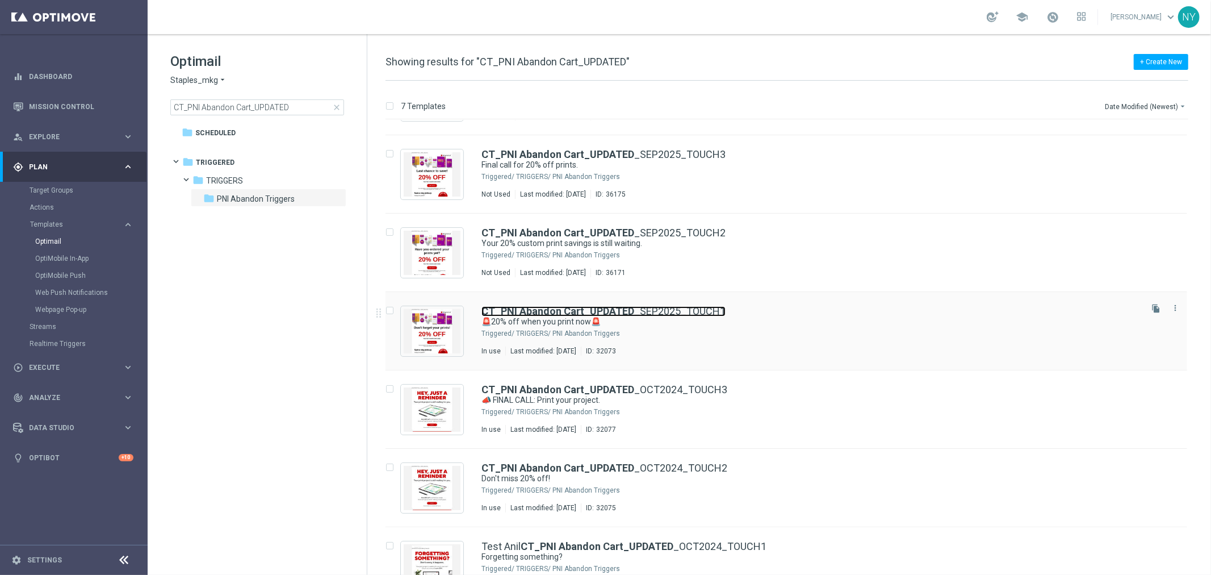
click at [632, 309] on link "CT_PNI Abandon Cart_UPDATED _SEP2025_TOUCH1" at bounding box center [604, 311] width 244 height 10
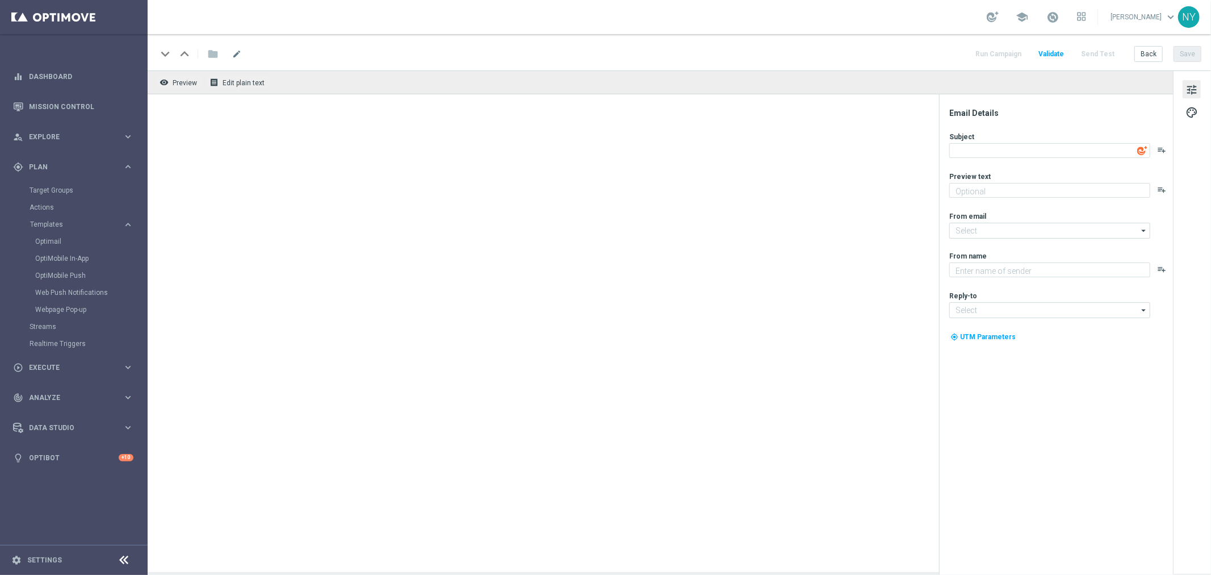
type input "C.Stengler@Staples.com"
type input "info@staples.com"
type textarea "Staples"
type textarea "🚨20% off when you print now🚨"
type textarea "Your prints are waiting."
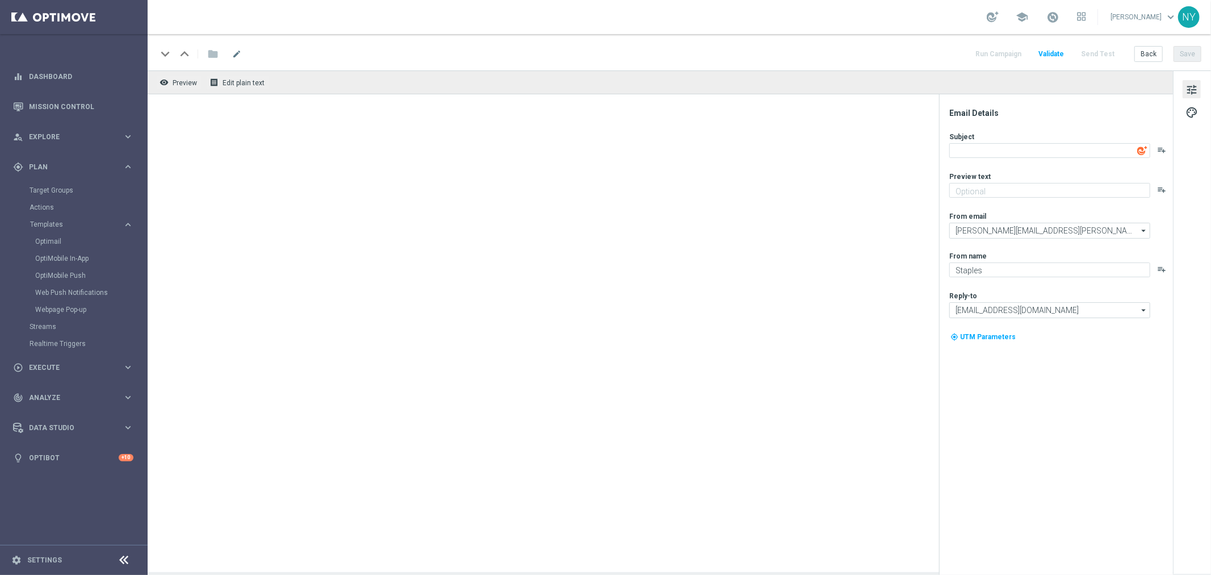
type input "staples@connected.staples.com"
type input "PrintMarketingServices@Staples.com"
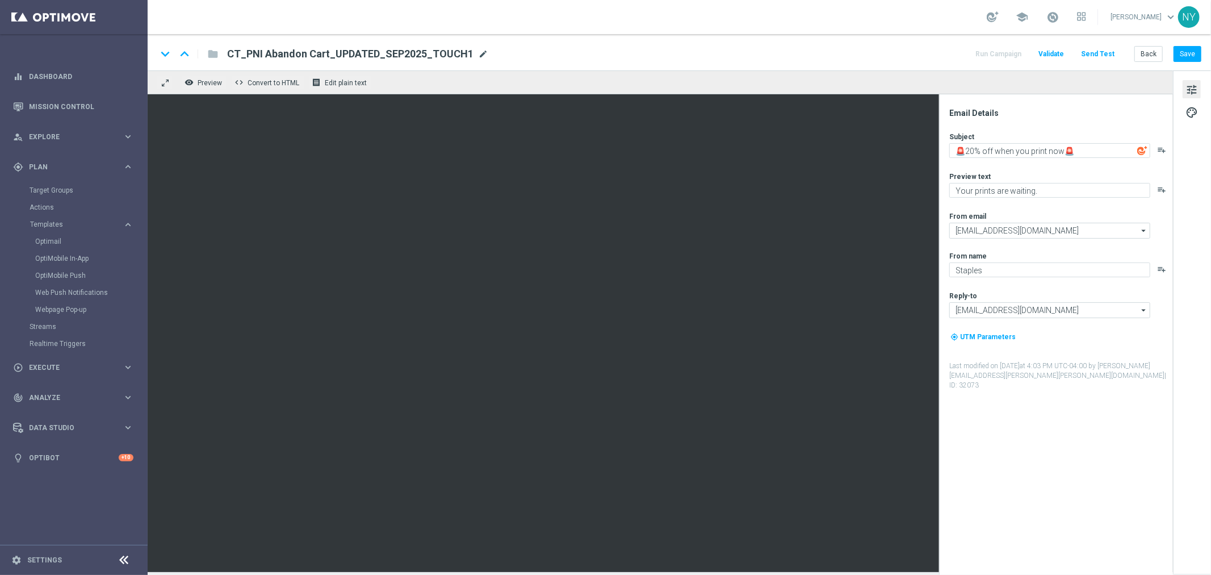
click at [478, 53] on span "mode_edit" at bounding box center [483, 54] width 10 height 10
drag, startPoint x: 447, startPoint y: 56, endPoint x: 197, endPoint y: 65, distance: 250.6
click at [197, 65] on div "keyboard_arrow_down keyboard_arrow_up folder CT_PNI Abandon Cart_UPDATED_SEP202…" at bounding box center [680, 52] width 1064 height 36
paste input "OCT2024_TOUCH2"
type input "CT_PNI Abandon Cart_UPDATED_OCT2024_TOUCH1"
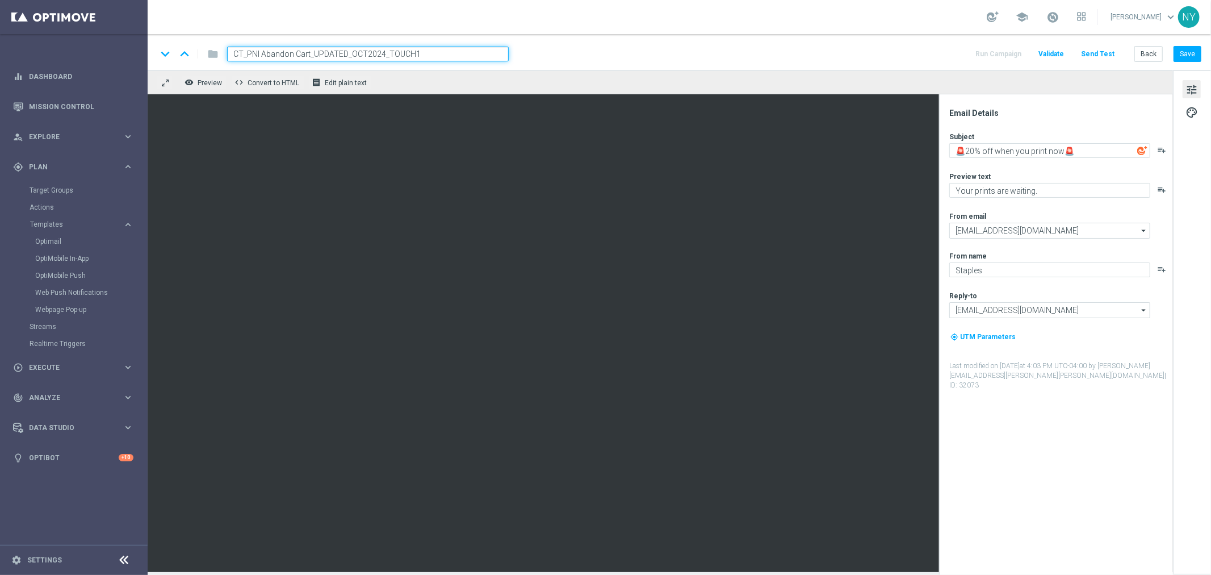
click at [554, 72] on div "remove_red_eye Preview code Convert to HTML receipt Edit plain text" at bounding box center [661, 82] width 1026 height 24
click at [538, 52] on div "keyboard_arrow_down keyboard_arrow_up folder CT_PNI Abandon Cart_UPDATED_OCT202…" at bounding box center [679, 54] width 1045 height 15
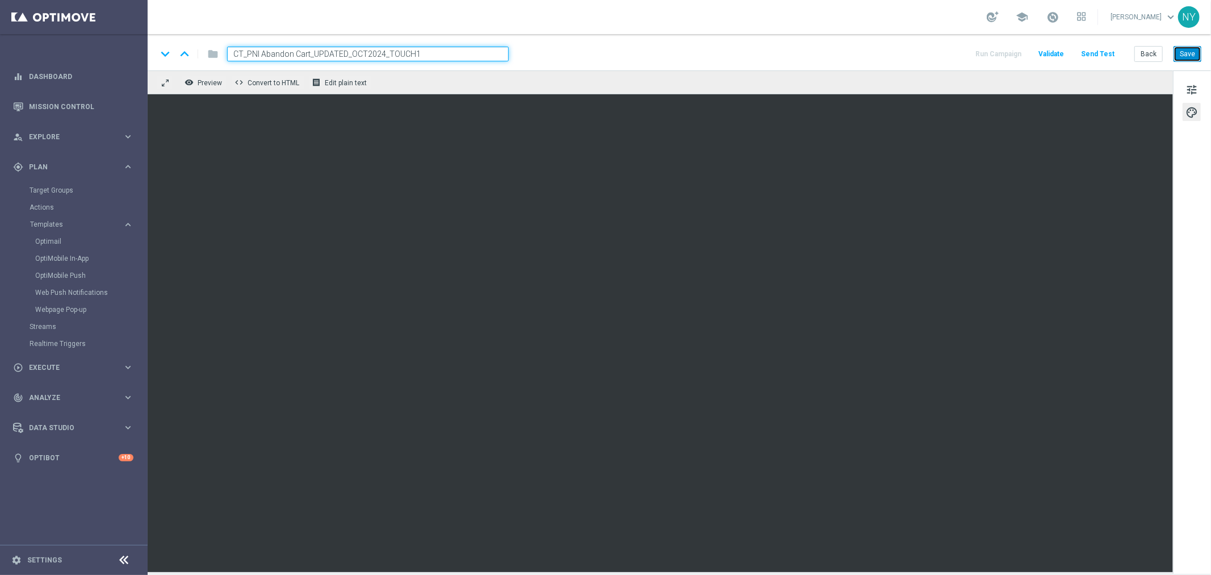
click at [1186, 52] on button "Save" at bounding box center [1188, 54] width 28 height 16
click at [1151, 57] on button "Back" at bounding box center [1149, 54] width 28 height 16
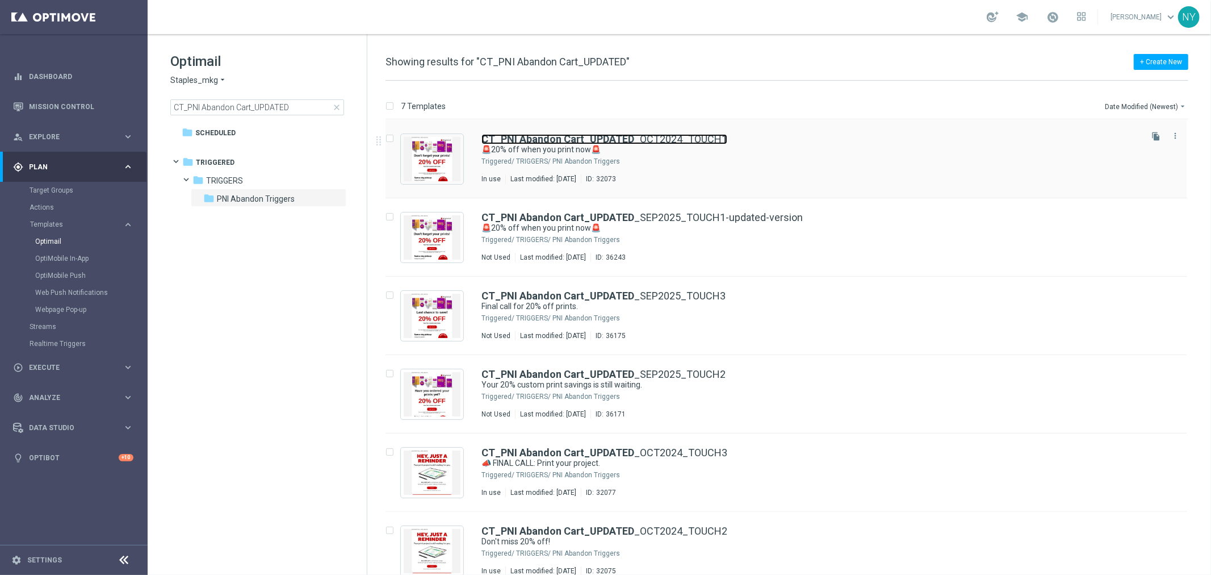
click at [543, 136] on b "CT_PNI Abandon Cart_UPDATED" at bounding box center [558, 139] width 153 height 12
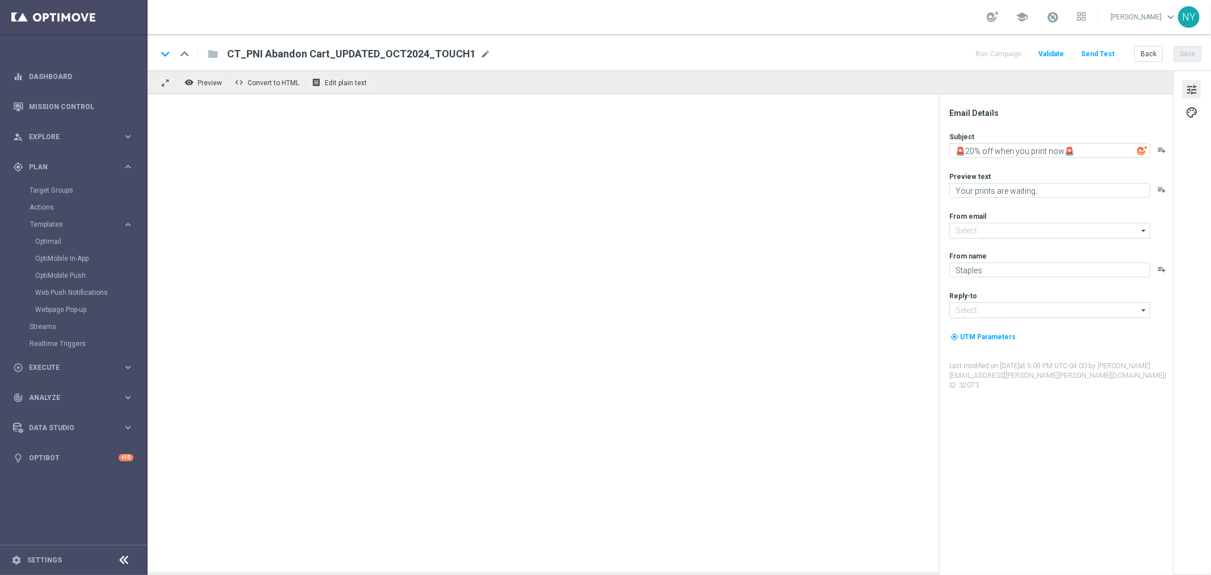
type input "[EMAIL_ADDRESS][DOMAIN_NAME]"
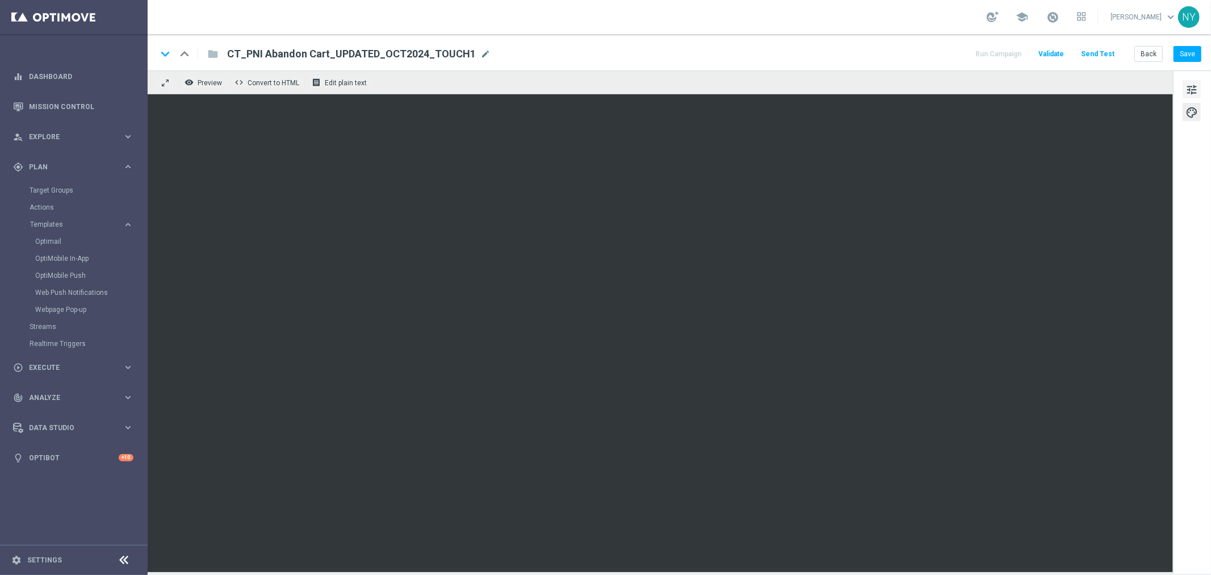
click at [1184, 88] on button "tune" at bounding box center [1192, 89] width 18 height 18
click at [1191, 87] on span "tune" at bounding box center [1192, 89] width 12 height 15
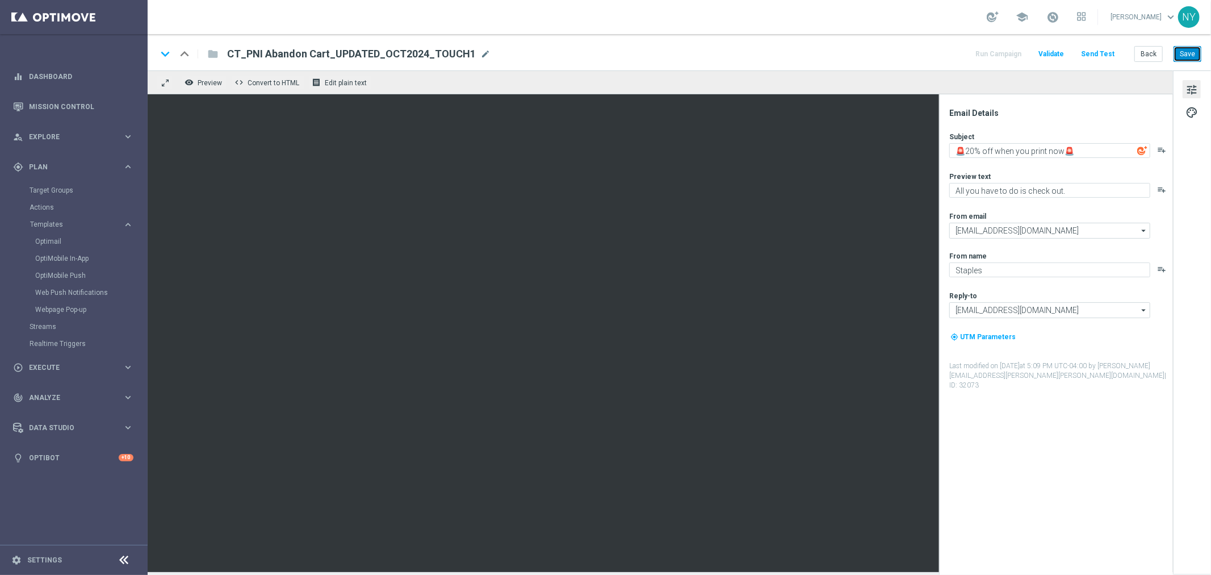
click at [1189, 52] on button "Save" at bounding box center [1188, 54] width 28 height 16
type textarea "Don't worry, it happens"
click at [1187, 49] on button "Save" at bounding box center [1188, 54] width 28 height 16
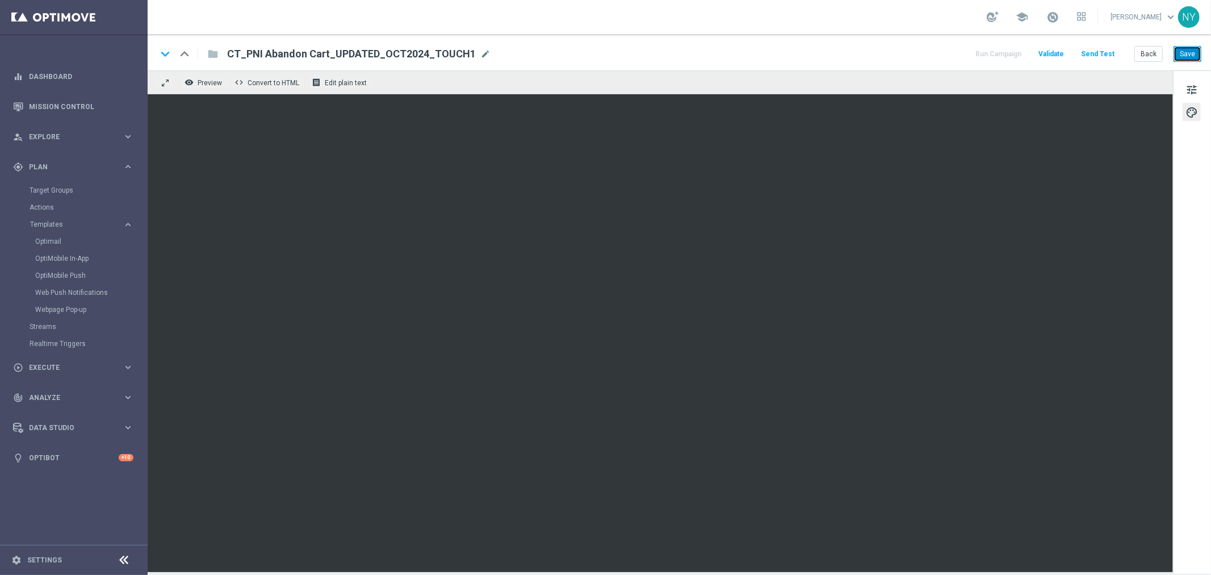
click at [1187, 53] on button "Save" at bounding box center [1188, 54] width 28 height 16
click at [1189, 85] on span "tune" at bounding box center [1192, 89] width 12 height 15
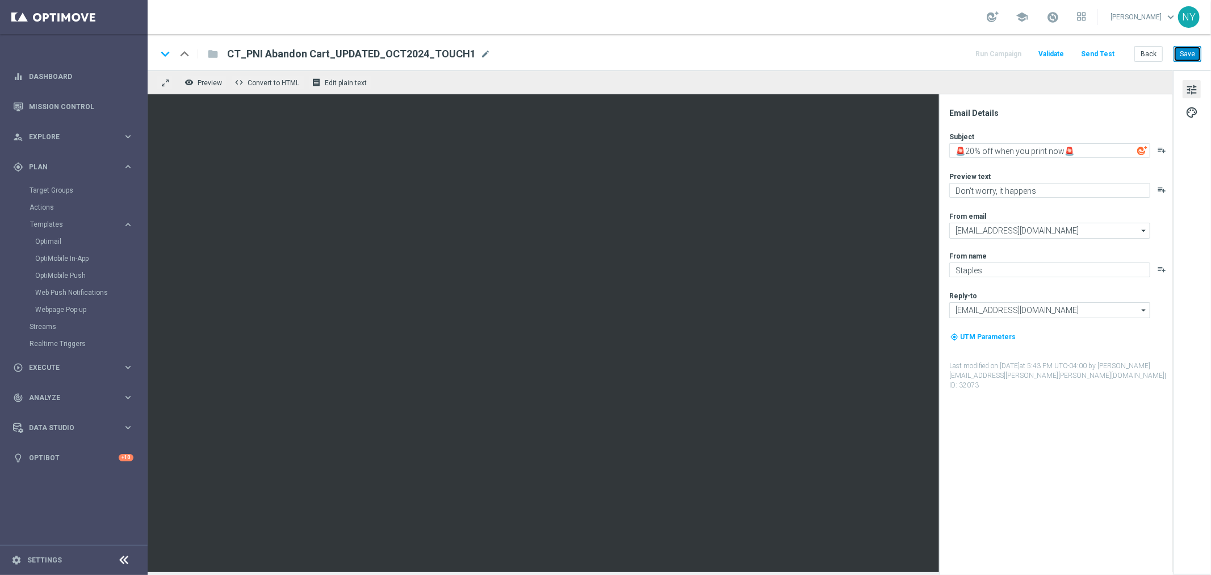
click at [1194, 53] on button "Save" at bounding box center [1188, 54] width 28 height 16
click at [1103, 55] on button "Send Test" at bounding box center [1098, 54] width 37 height 15
click at [1088, 52] on button "Send Test" at bounding box center [1098, 54] width 37 height 15
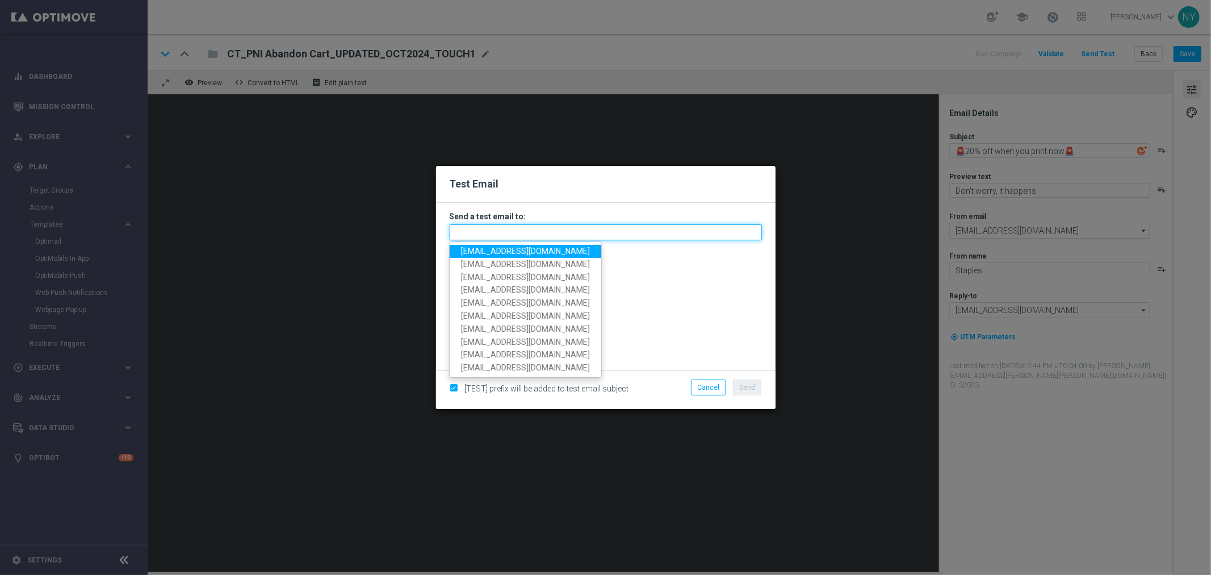
click at [468, 230] on input "text" at bounding box center [606, 232] width 312 height 16
click at [493, 229] on input "text" at bounding box center [606, 232] width 312 height 16
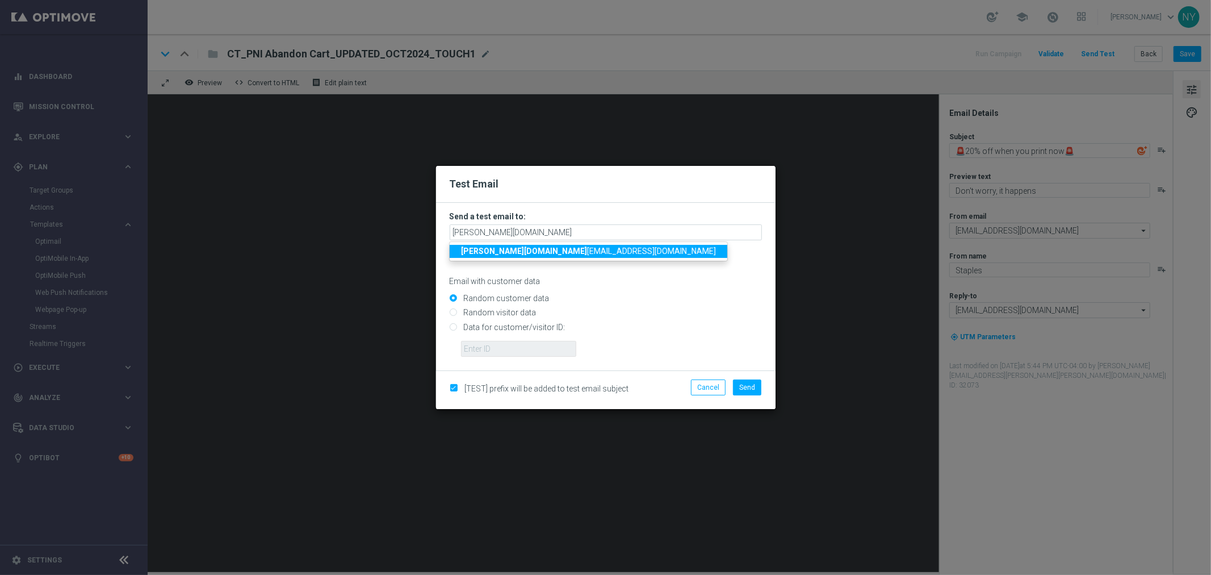
click at [496, 251] on span "neil.ye tts@staples.com" at bounding box center [588, 250] width 255 height 9
type input "neil.yetts@staples.com"
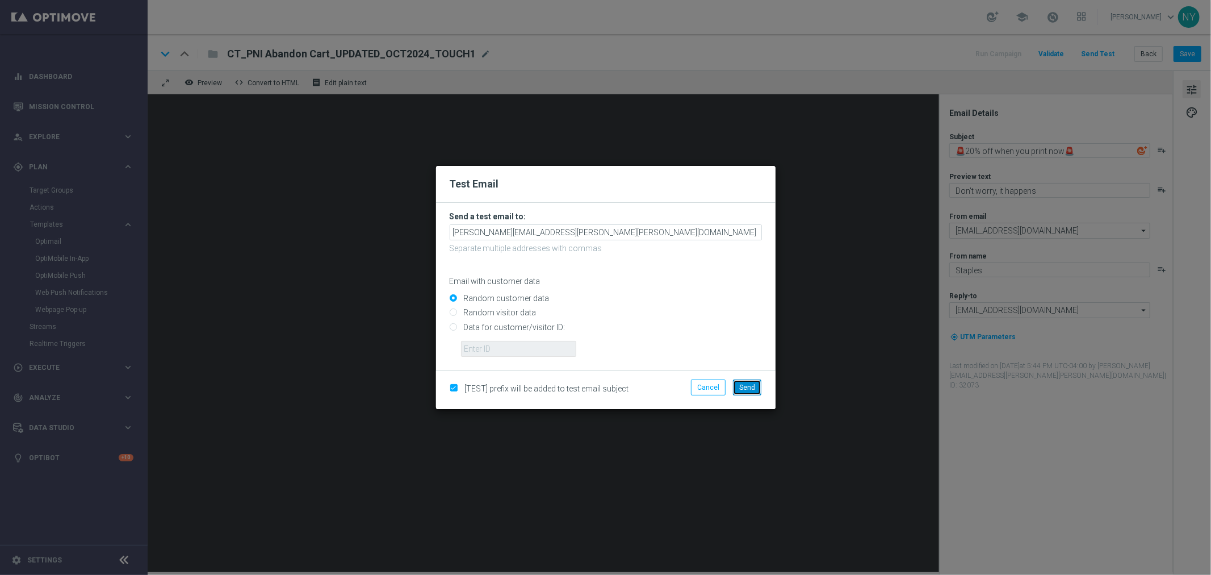
click at [748, 383] on span "Send" at bounding box center [747, 387] width 16 height 8
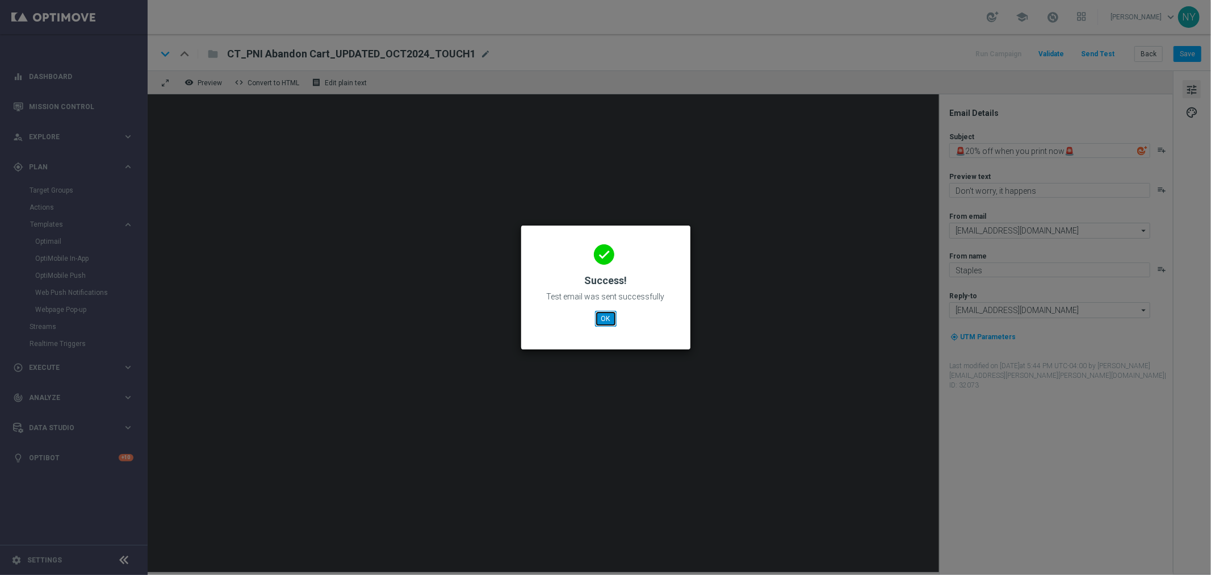
click at [612, 324] on button "OK" at bounding box center [606, 319] width 22 height 16
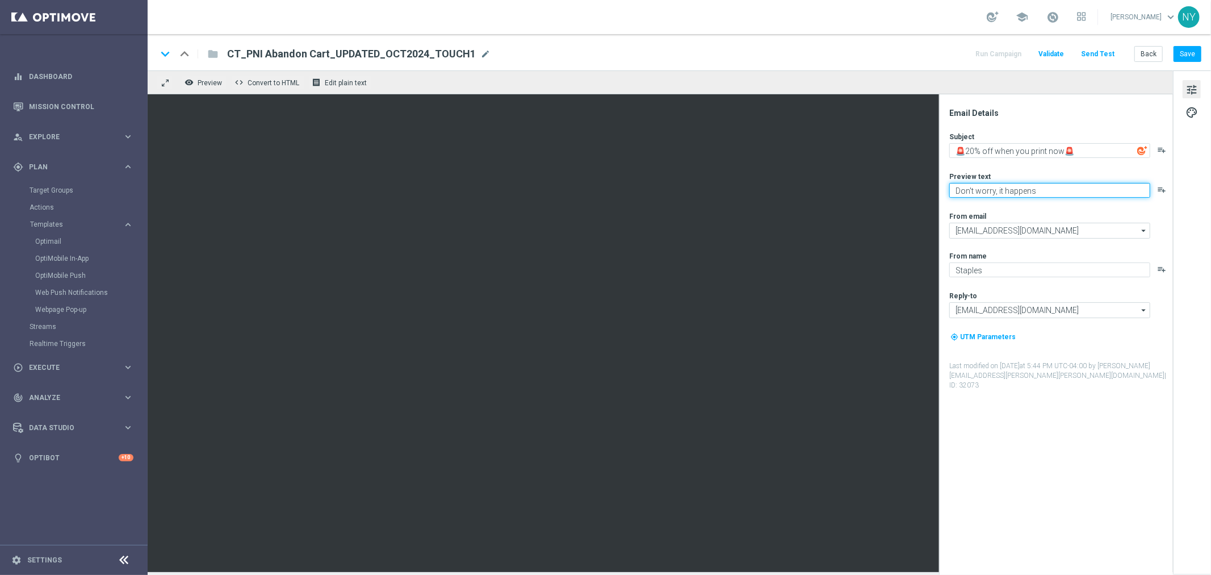
paste textarea "Your project is awaiting your attention."
type textarea "Your project is awaiting your attention."
click at [1187, 52] on button "Save" at bounding box center [1188, 54] width 28 height 16
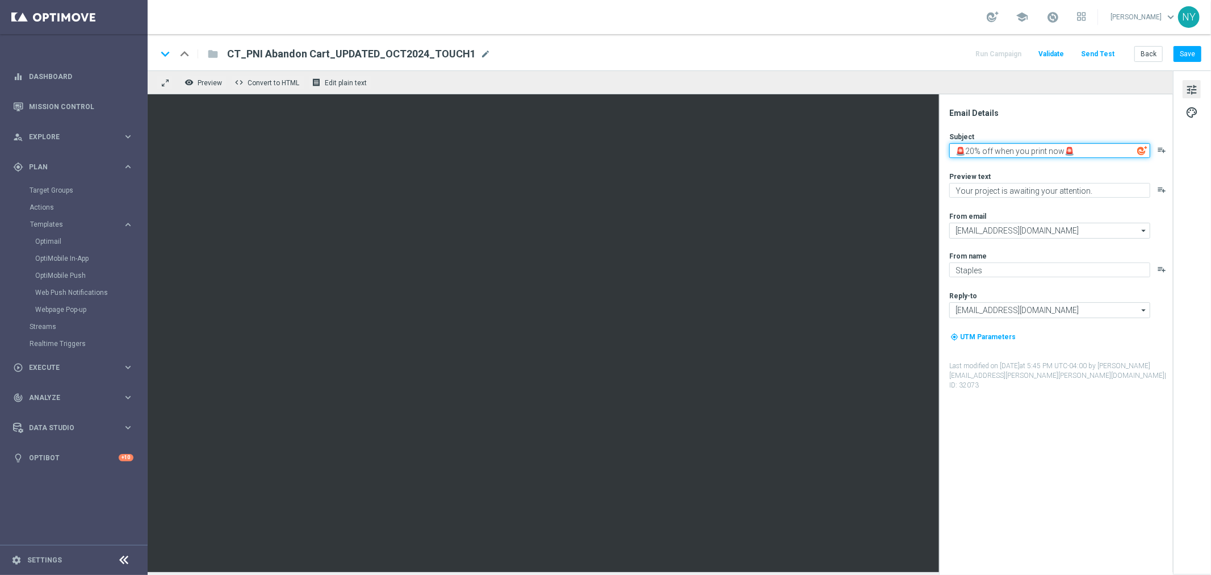
click at [1087, 150] on textarea "🚨20% off when you print now🚨" at bounding box center [1049, 150] width 201 height 15
type textarea "Forgetting Something?"
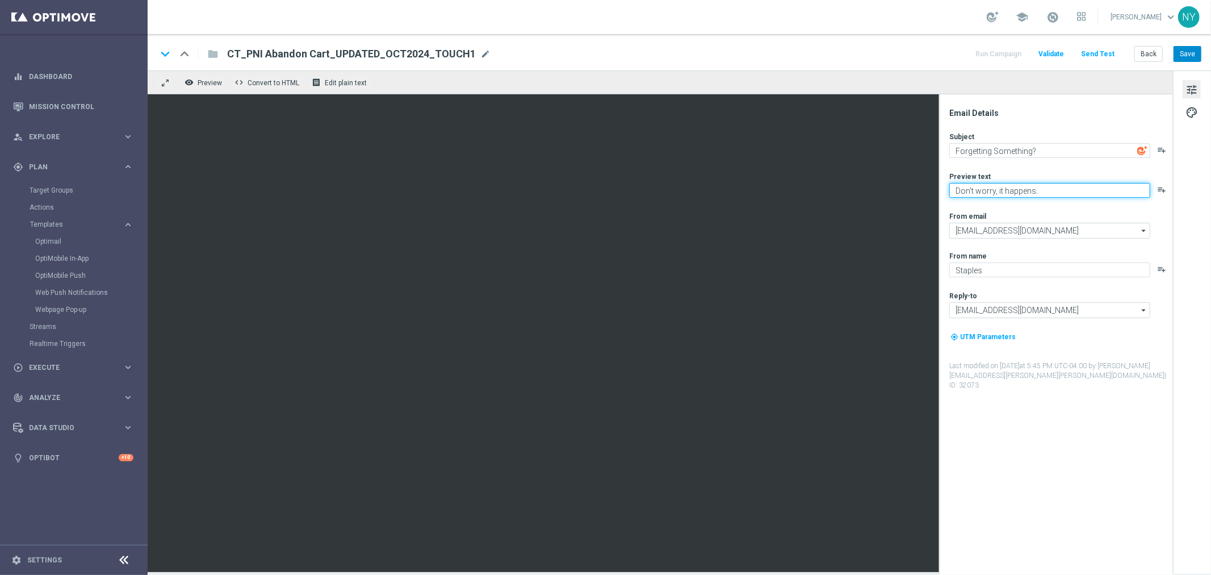
type textarea "Don't worry, it happens."
click at [1187, 55] on button "Save" at bounding box center [1188, 54] width 28 height 16
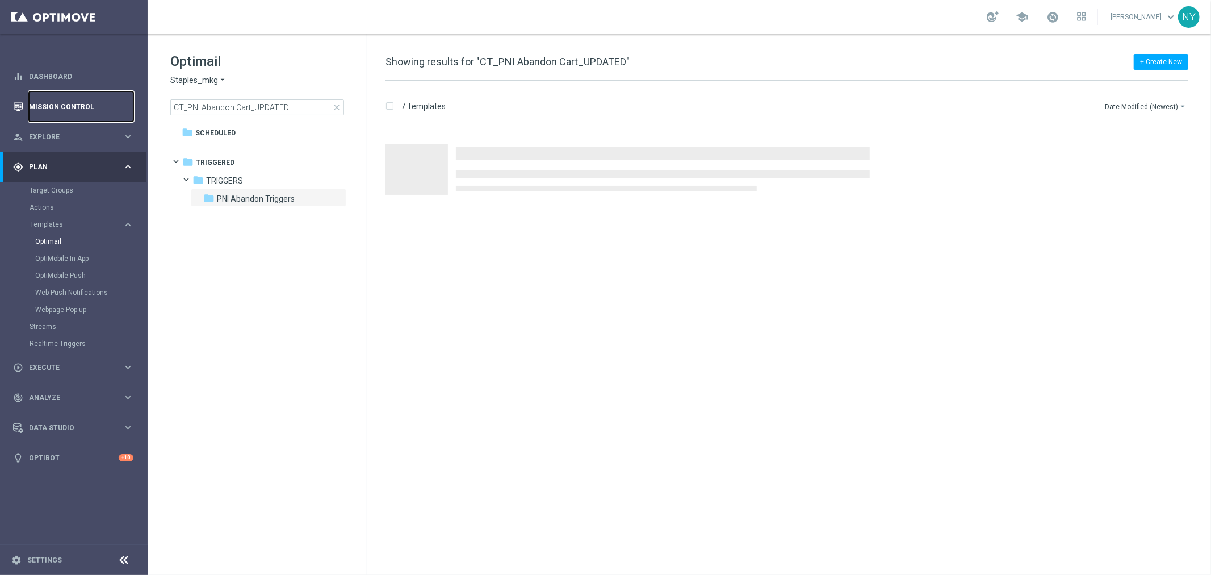
click at [54, 106] on link "Mission Control" at bounding box center [81, 106] width 104 height 30
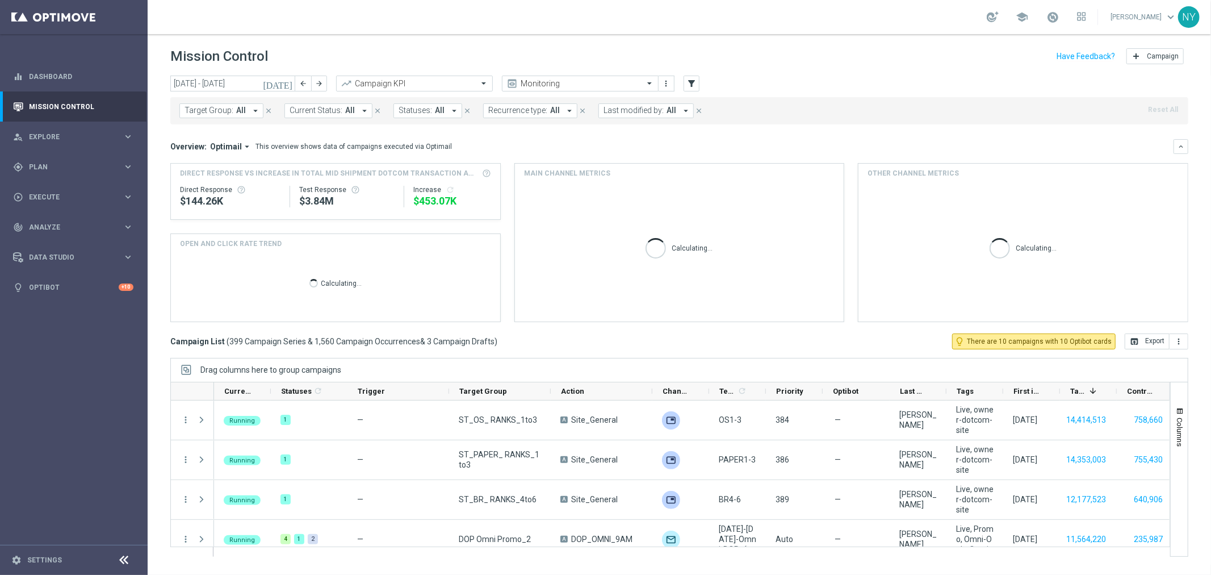
click at [352, 106] on button "Current Status: All arrow_drop_down" at bounding box center [329, 110] width 88 height 15
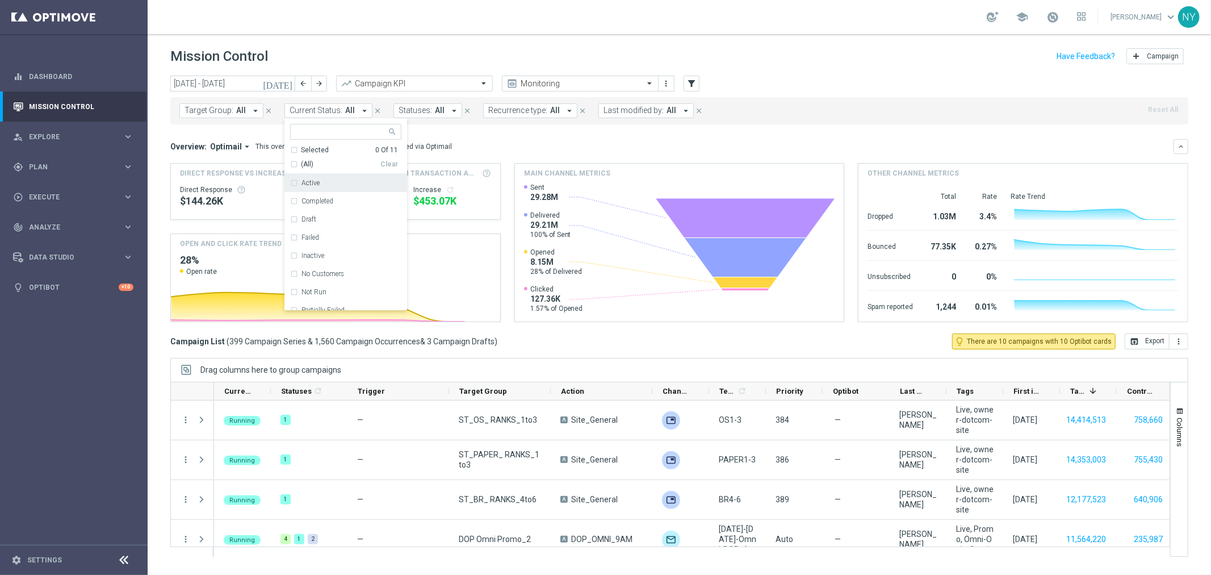
click at [683, 80] on div "[DATE] [DATE] - [DATE] arrow_back arrow_forward Campaign KPI trending_up Monito…" at bounding box center [679, 84] width 1018 height 17
click at [692, 89] on button "filter_alt" at bounding box center [692, 84] width 16 height 16
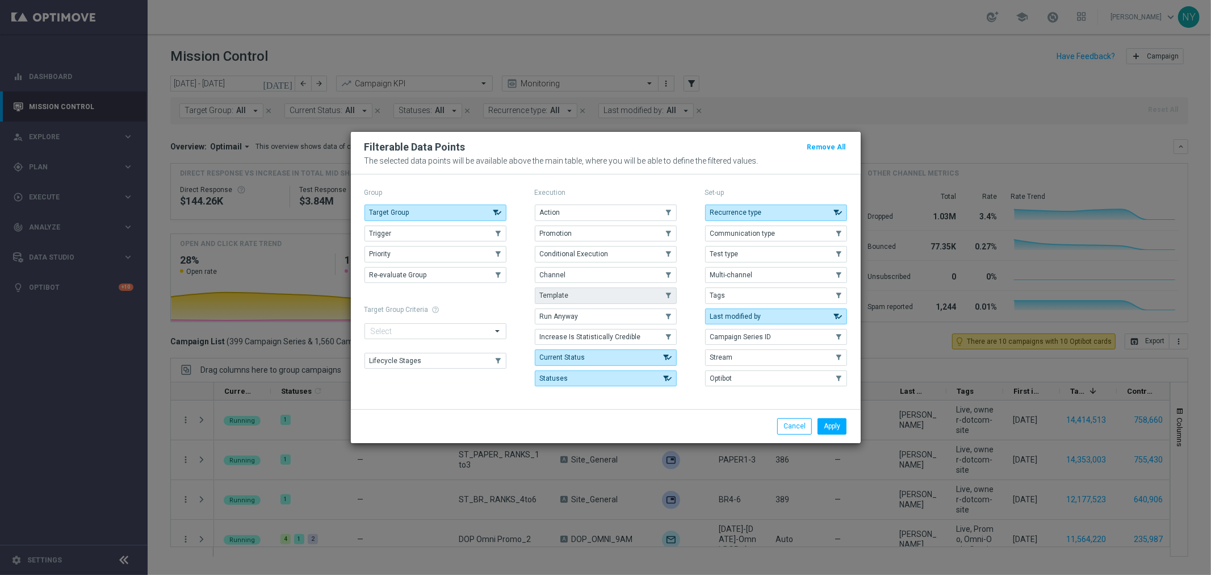
click at [567, 293] on span "Template" at bounding box center [554, 295] width 29 height 8
click at [838, 428] on button "Apply" at bounding box center [832, 426] width 29 height 16
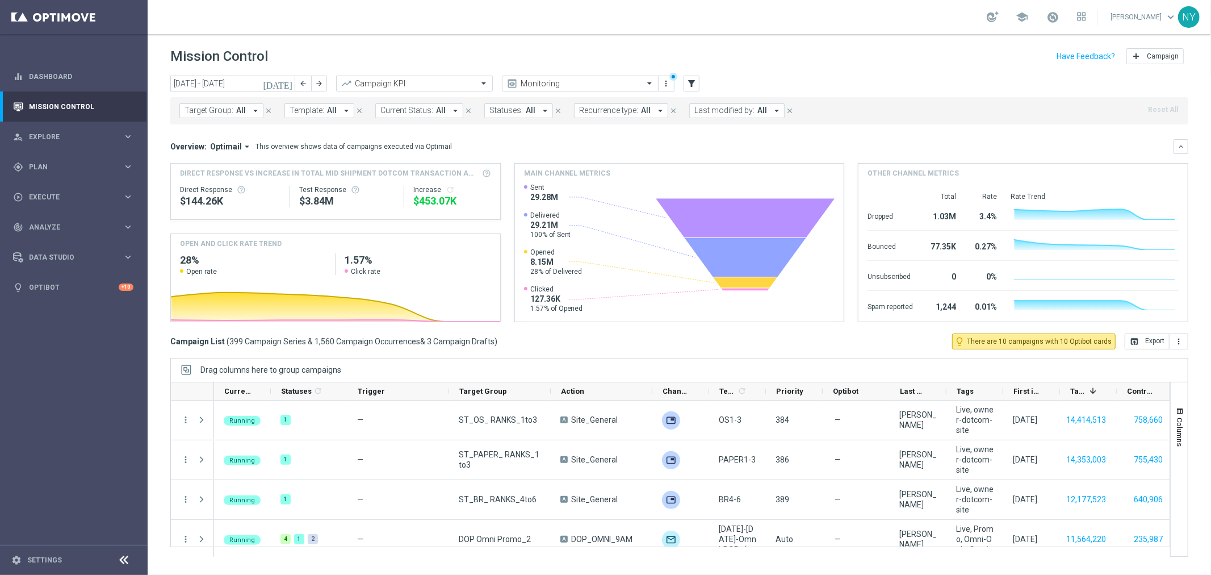
click at [314, 108] on span "Template:" at bounding box center [307, 111] width 35 height 10
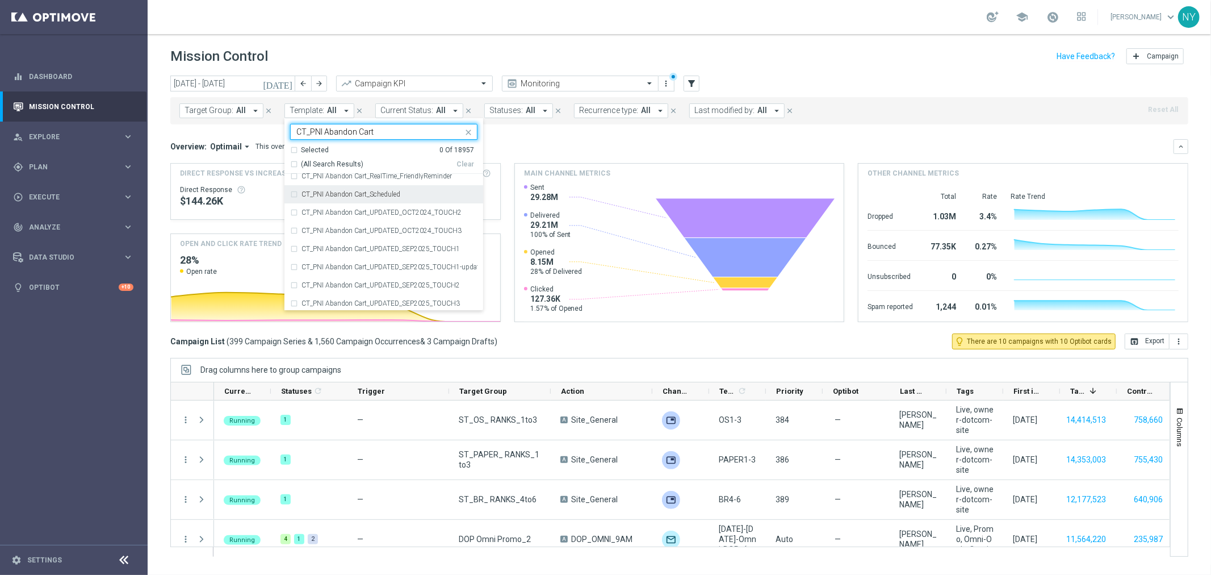
scroll to position [57, 0]
click at [293, 199] on div "CT_PNI Abandon Cart_UPDATED_OCT2024_TOUCH2" at bounding box center [383, 199] width 187 height 18
type input "CT_PNI Abandon Cart"
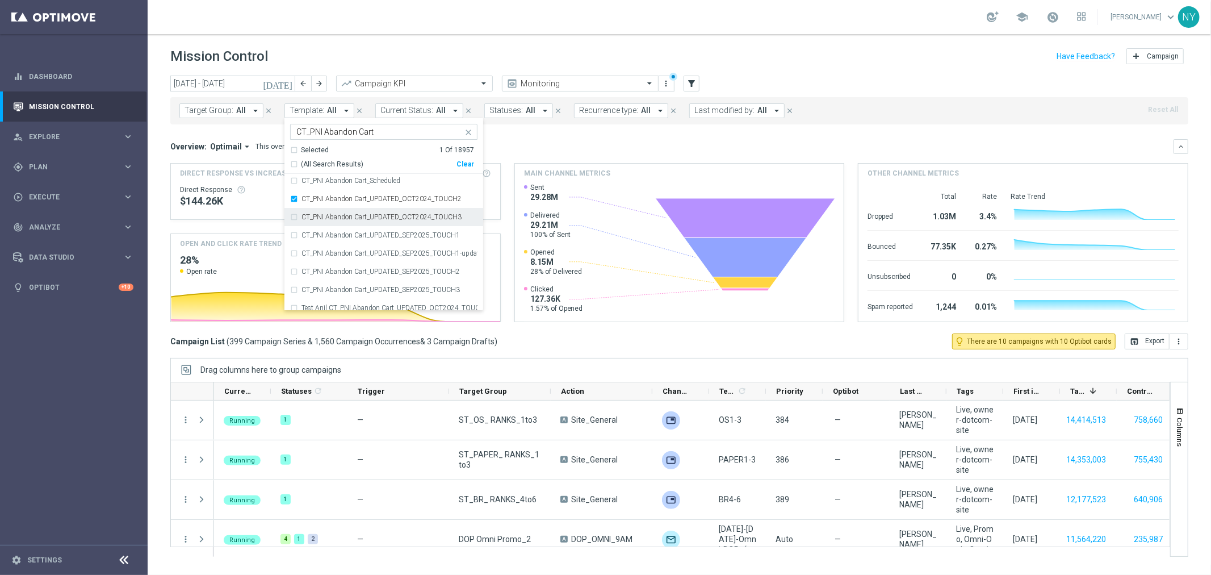
click at [293, 219] on div "CT_PNI Abandon Cart_UPDATED_OCT2024_TOUCH3" at bounding box center [383, 217] width 187 height 18
click at [292, 235] on div "CT_PNI Abandon Cart_UPDATED_SEP2025_TOUCH1" at bounding box center [383, 235] width 187 height 18
click at [292, 254] on div "CT_PNI Abandon Cart_UPDATED_SEP2025_TOUCH1-updated-version" at bounding box center [383, 253] width 187 height 18
click at [290, 269] on div "CT_PNI Abandon Cart_UPDATED_SEP2025_TOUCH2" at bounding box center [383, 271] width 187 height 18
click at [290, 291] on div "CT_PNI Abandon Cart_UPDATED_SEP2025_TOUCH3" at bounding box center [383, 290] width 187 height 18
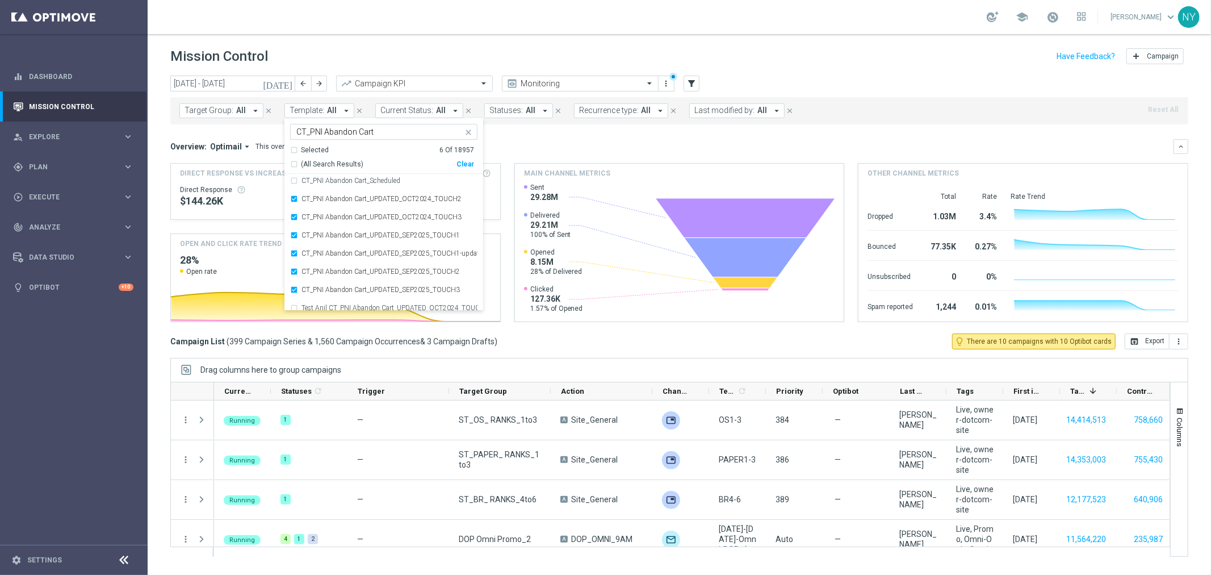
scroll to position [64, 0]
click at [294, 303] on div "Test Anil CT_PNI Abandon Cart_UPDATED_OCT2024_TOUCH1" at bounding box center [383, 301] width 187 height 18
click at [889, 102] on div "Target Group: All arrow_drop_down close Template: All arrow_drop_down Selected …" at bounding box center [679, 110] width 1018 height 27
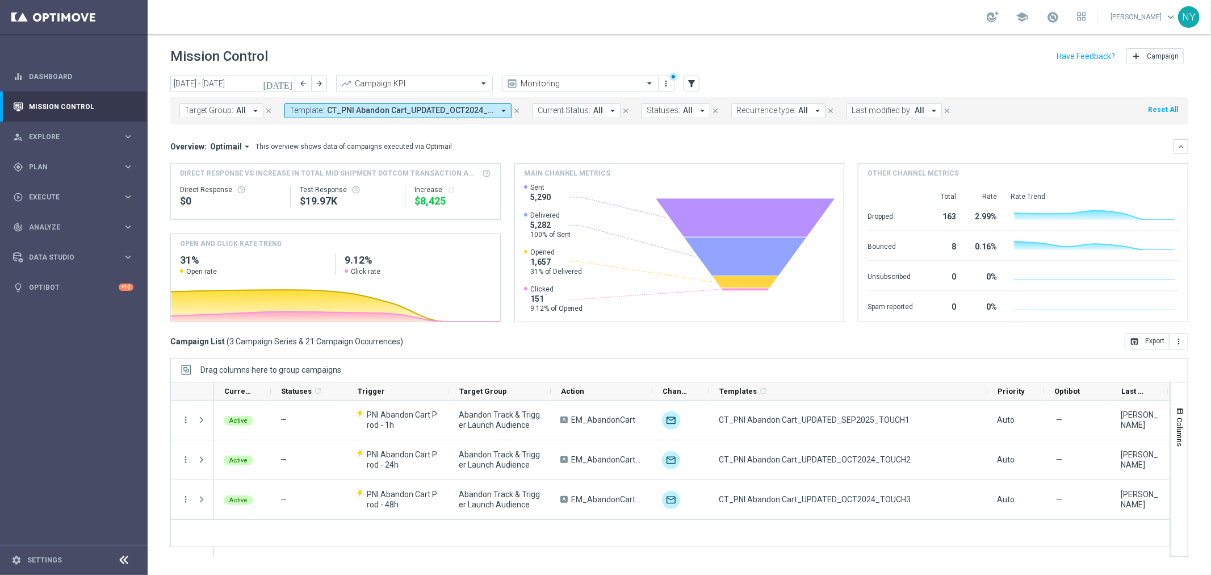
drag, startPoint x: 765, startPoint y: 387, endPoint x: 986, endPoint y: 376, distance: 221.7
click at [986, 376] on div "Drag columns here to group campaigns Drag here to set column labels" at bounding box center [679, 457] width 1018 height 199
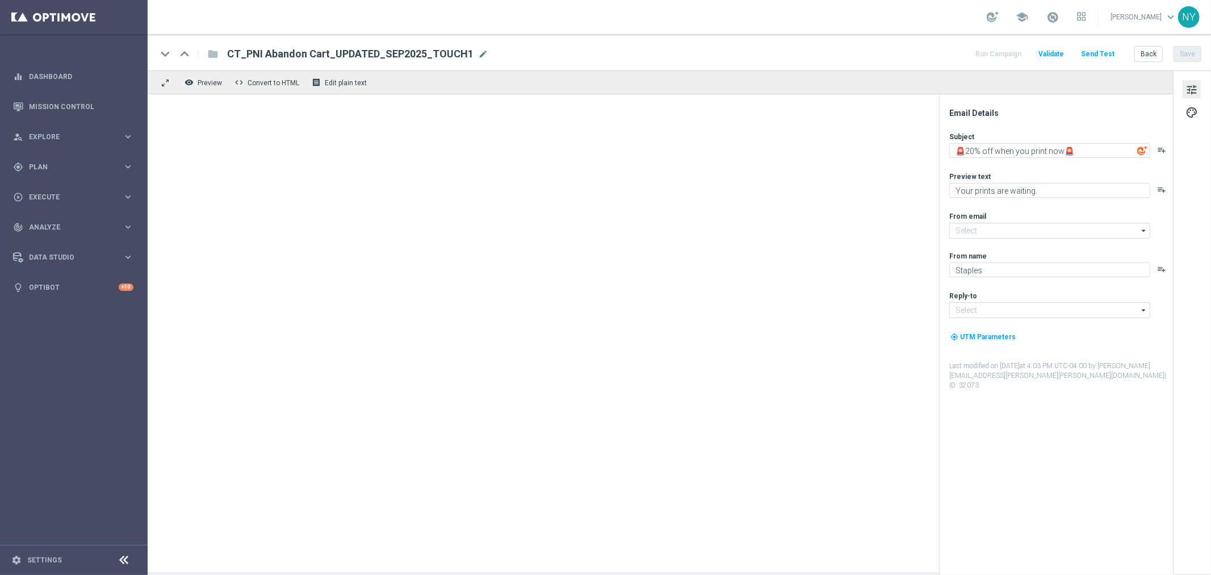
type input "[EMAIL_ADDRESS][DOMAIN_NAME]"
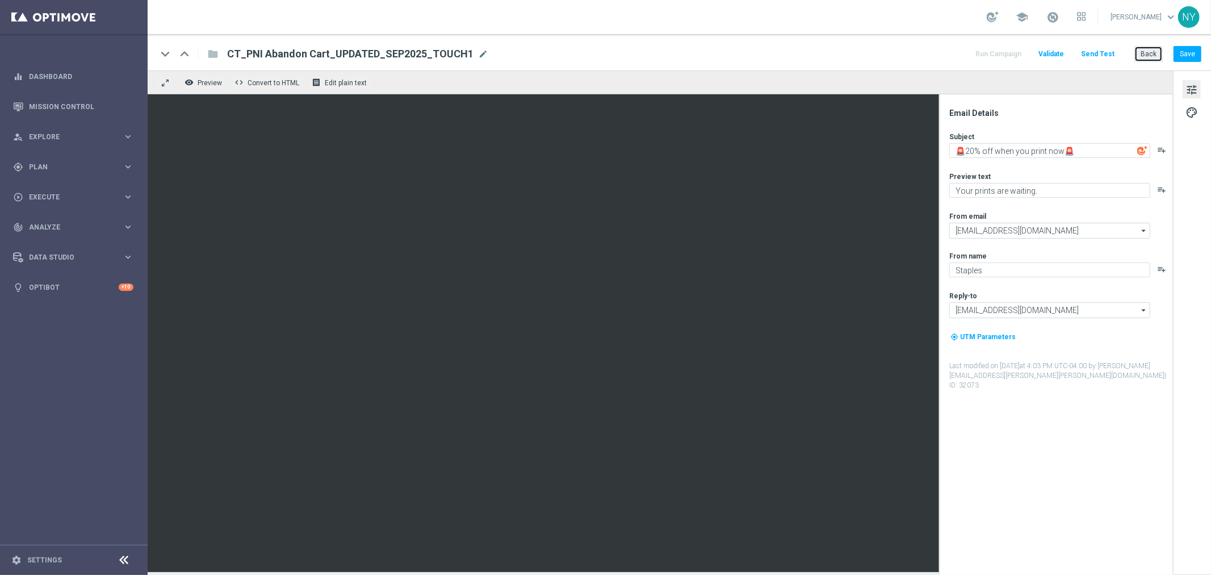
click at [1146, 55] on button "Back" at bounding box center [1149, 54] width 28 height 16
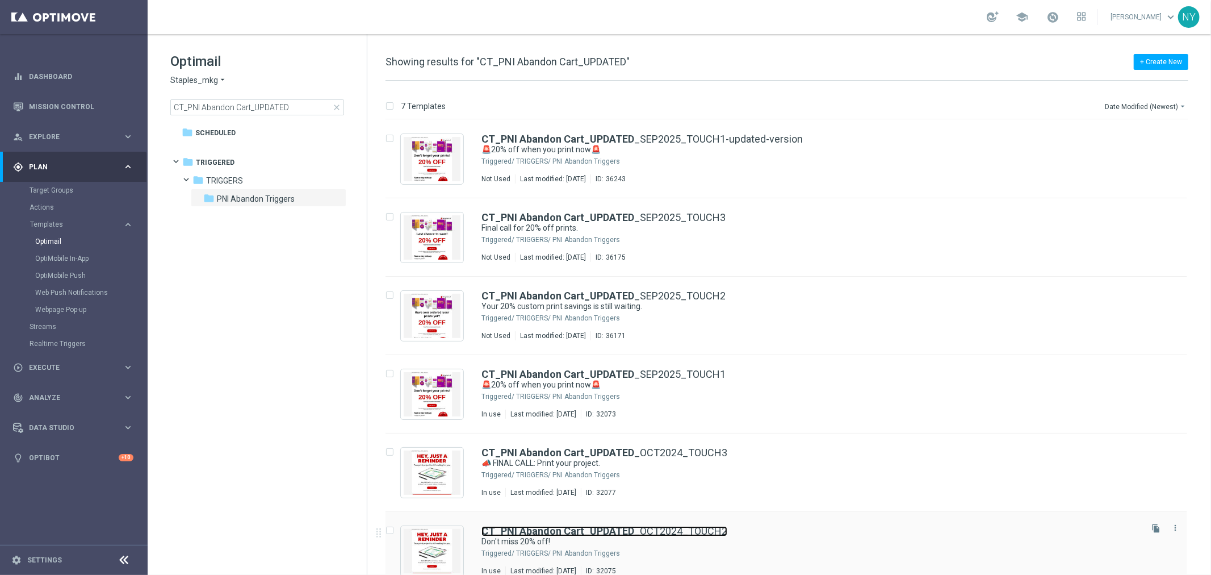
click at [544, 531] on b "CT_PNI Abandon Cart_UPDATED" at bounding box center [558, 531] width 153 height 12
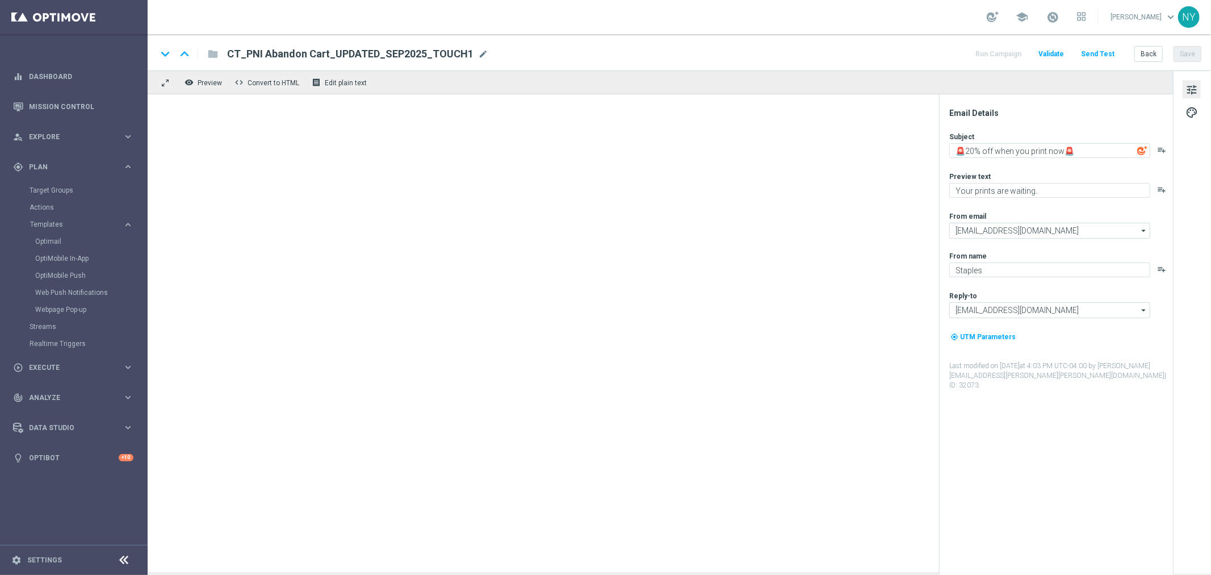
type textarea "Don't miss 20% off!"
type textarea "Your project is awaiting your attention."
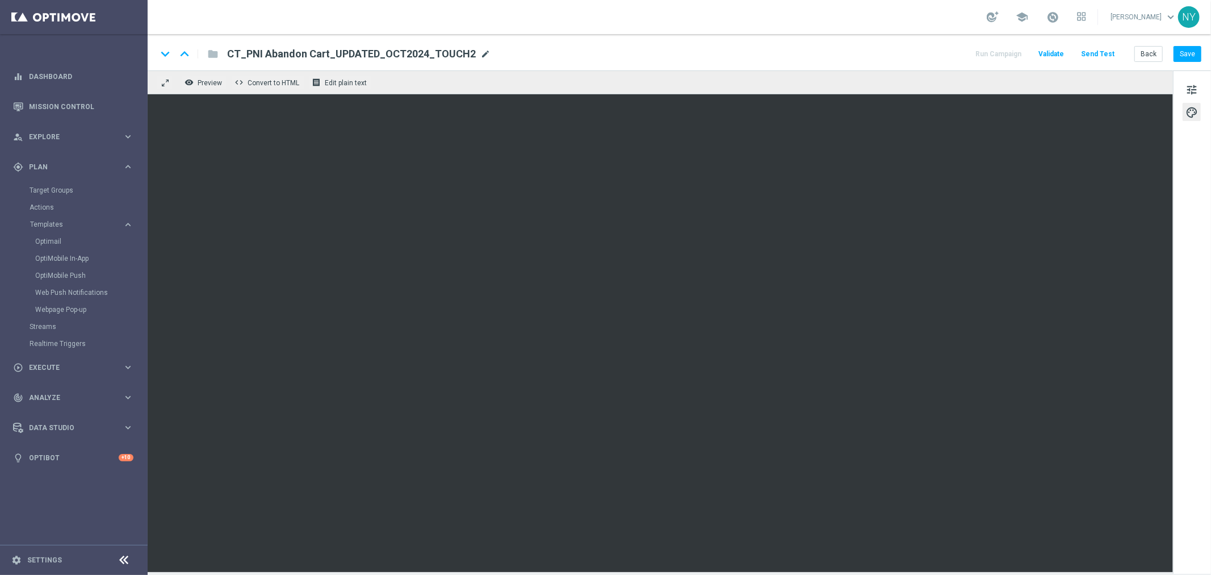
click at [480, 53] on span "mode_edit" at bounding box center [485, 54] width 10 height 10
drag, startPoint x: 454, startPoint y: 57, endPoint x: 129, endPoint y: 65, distance: 324.9
click at [132, 66] on main "equalizer Dashboard Mission Control" at bounding box center [605, 287] width 1211 height 575
click at [1189, 50] on button "Save" at bounding box center [1188, 54] width 28 height 16
click at [1195, 95] on span "tune" at bounding box center [1192, 89] width 12 height 15
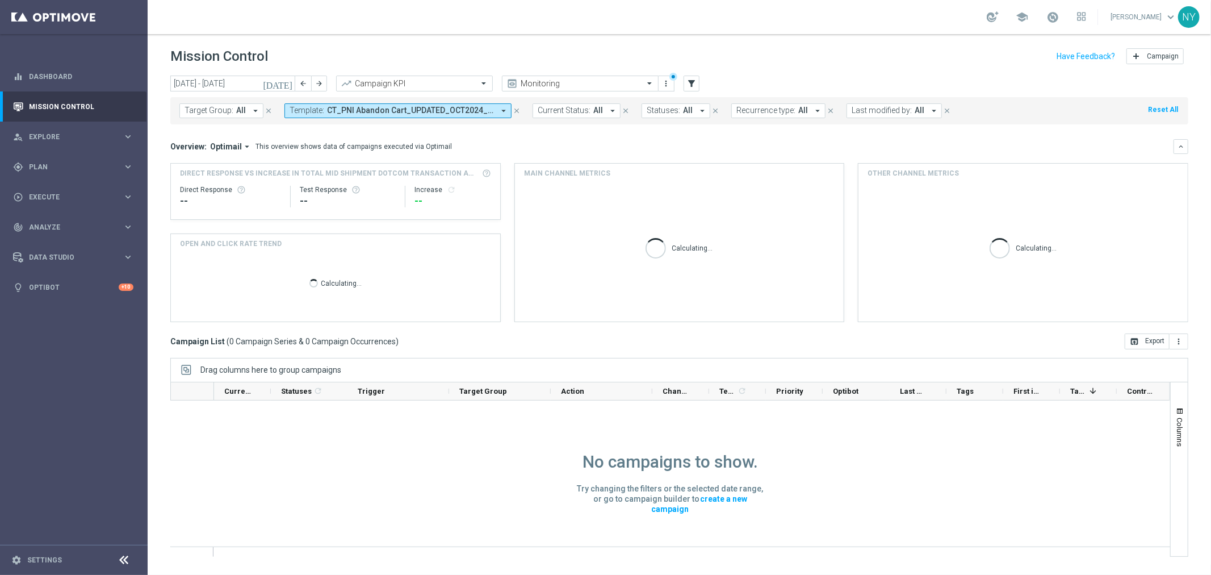
click at [398, 112] on span "CT_PNI Abandon Cart_UPDATED_OCT2024_TOUCH2, CT_PNI Abandon Cart_UPDATED_OCT2024…" at bounding box center [410, 111] width 167 height 10
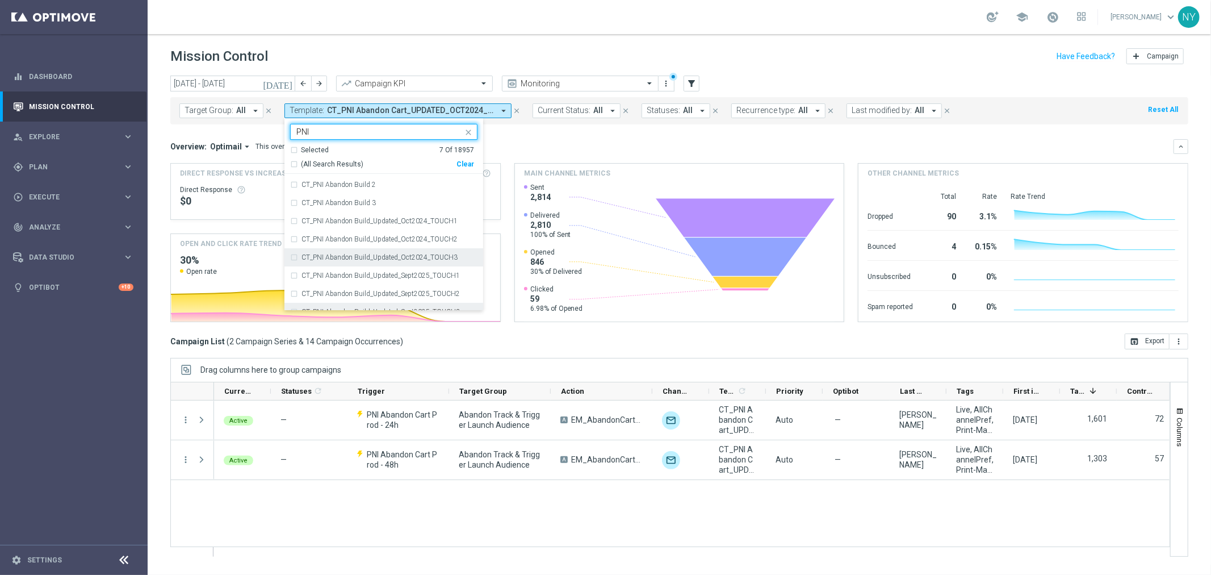
scroll to position [63, 0]
click at [291, 192] on div "CT_PNI Abandon Build_Updated_Oct2024_TOUCH1" at bounding box center [383, 192] width 187 height 18
type input "PNI"
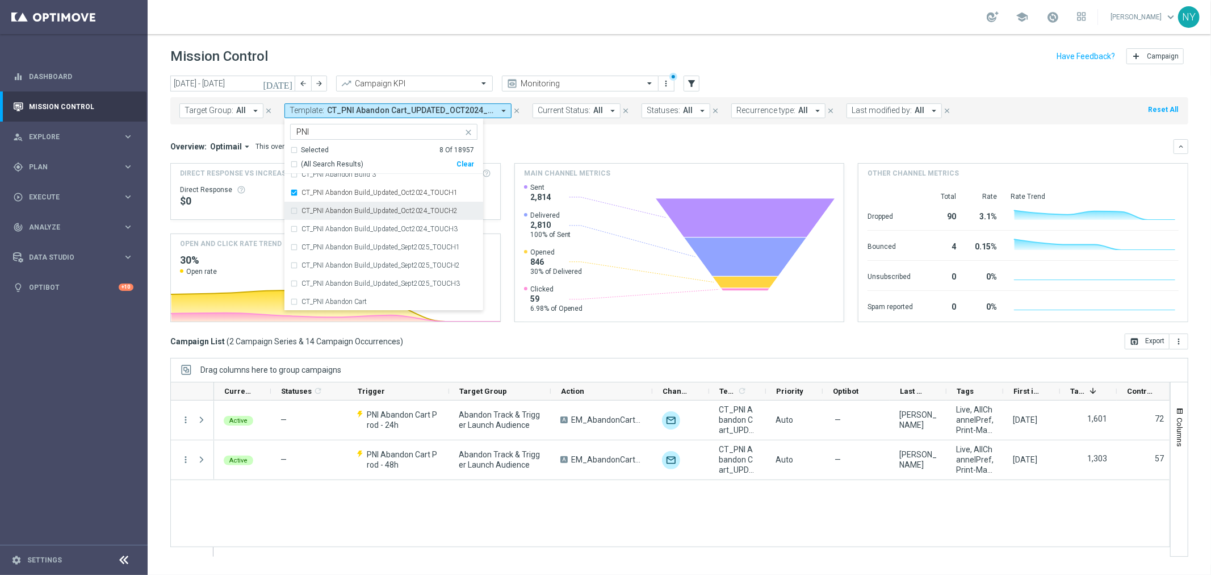
click at [294, 208] on div "CT_PNI Abandon Build_Updated_Oct2024_TOUCH2" at bounding box center [383, 211] width 187 height 18
click at [291, 211] on div "CT_PNI Abandon Build_Updated_Oct2024_TOUCH2" at bounding box center [383, 211] width 187 height 18
click at [292, 194] on div "CT_PNI Abandon Build_Updated_Oct2024_TOUCH1" at bounding box center [383, 192] width 187 height 18
click at [589, 136] on mini-dashboard "Overview: Optimail arrow_drop_down This overview shows data of campaigns execut…" at bounding box center [679, 228] width 1018 height 209
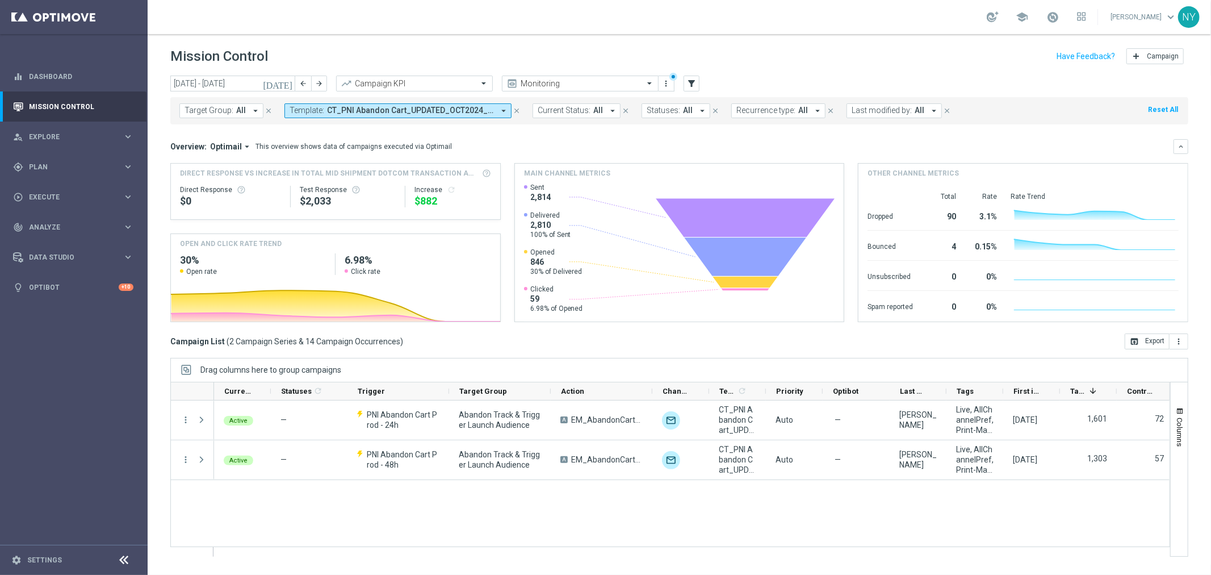
click at [580, 146] on div "Overview: Optimail arrow_drop_down This overview shows data of campaigns execut…" at bounding box center [671, 146] width 1003 height 10
click at [285, 83] on icon "today" at bounding box center [278, 83] width 31 height 10
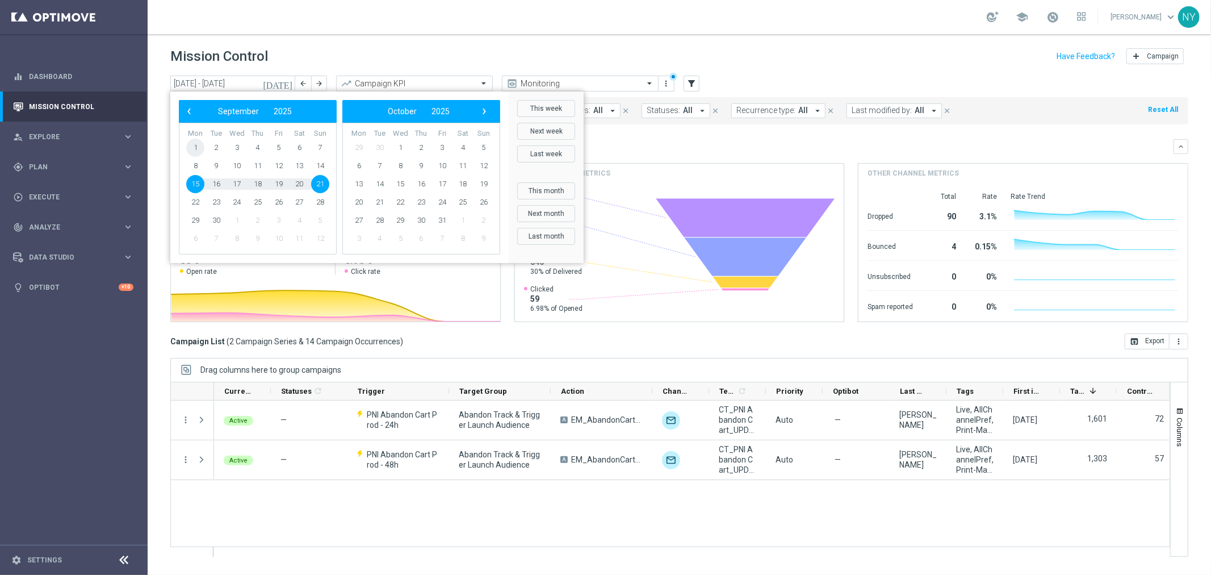
click at [198, 148] on span "1" at bounding box center [195, 148] width 18 height 18
click at [319, 180] on span "21" at bounding box center [320, 184] width 18 height 18
type input "01 Sep 2025 - 21 Sep 2025"
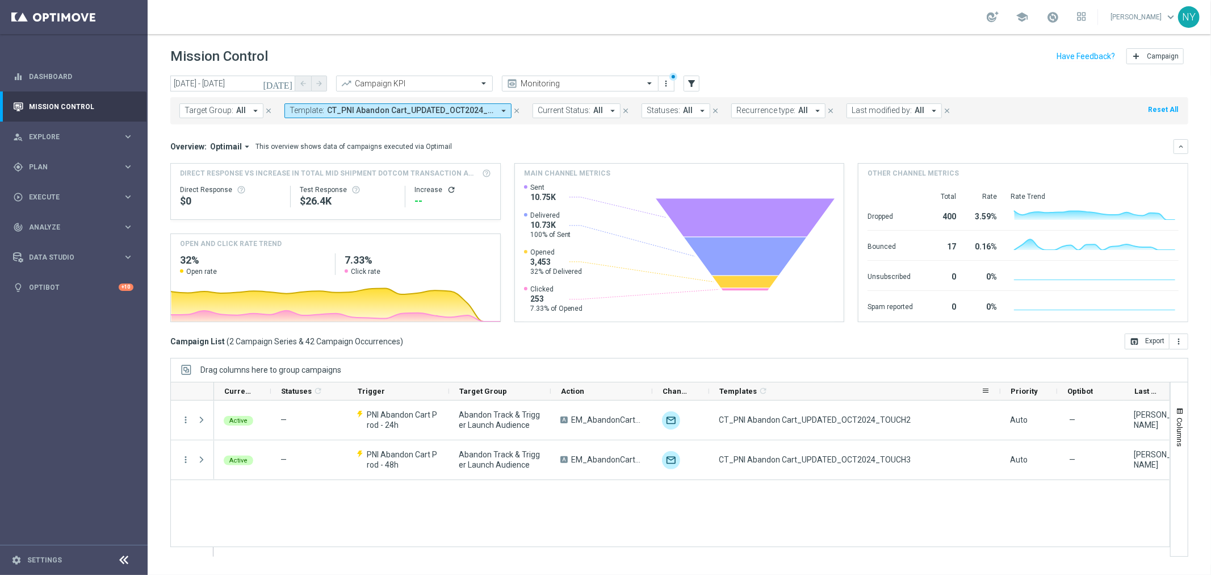
drag, startPoint x: 766, startPoint y: 389, endPoint x: 1000, endPoint y: 395, distance: 234.6
click at [1000, 395] on div at bounding box center [1000, 391] width 5 height 18
click at [478, 110] on span "CT_PNI Abandon Cart_UPDATED_OCT2024_TOUCH2, CT_PNI Abandon Cart_UPDATED_OCT2024…" at bounding box center [410, 111] width 167 height 10
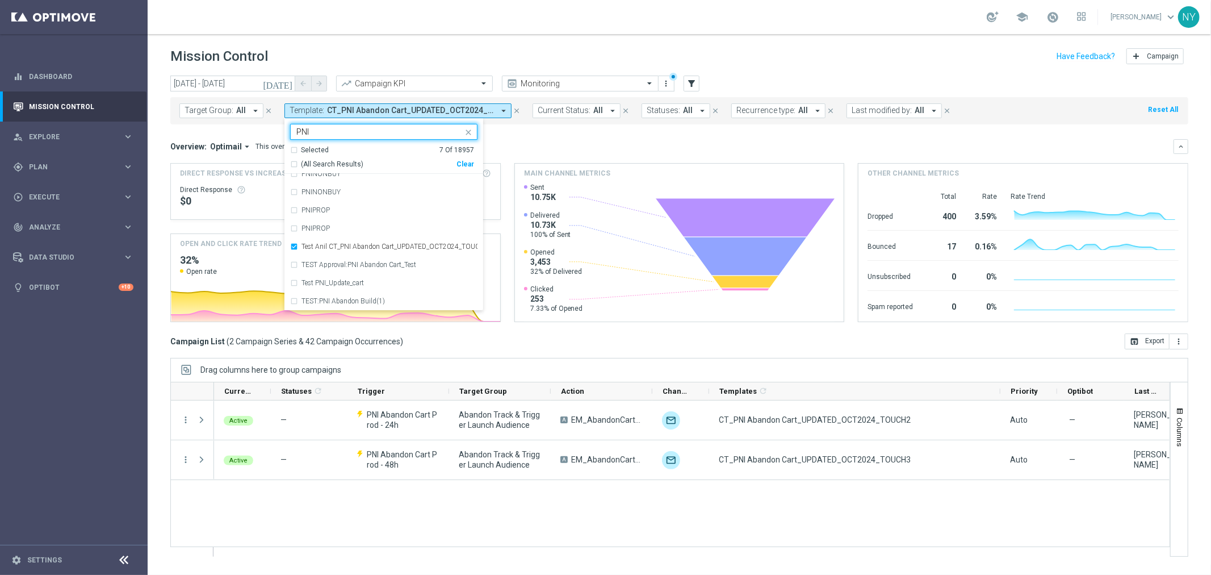
scroll to position [718, 0]
click at [293, 245] on div "Test Anil CT_PNI Abandon Cart_UPDATED_OCT2024_TOUCH1" at bounding box center [383, 246] width 187 height 18
type input "PNI"
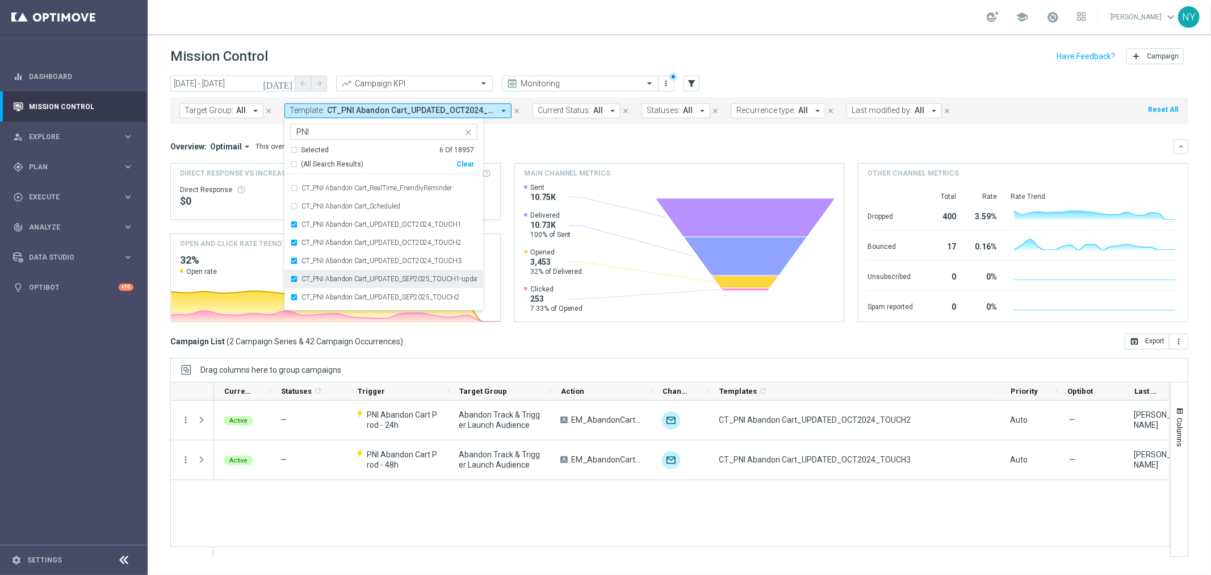
scroll to position [276, 0]
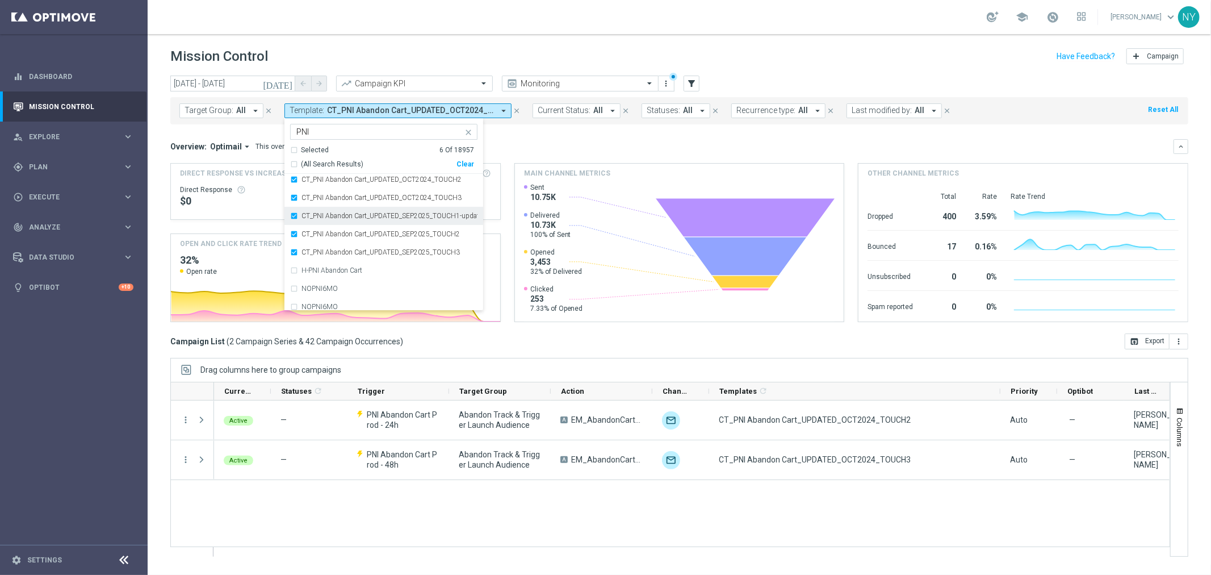
click at [293, 217] on div "CT_PNI Abandon Cart_UPDATED_SEP2025_TOUCH1-updated-version" at bounding box center [383, 216] width 187 height 18
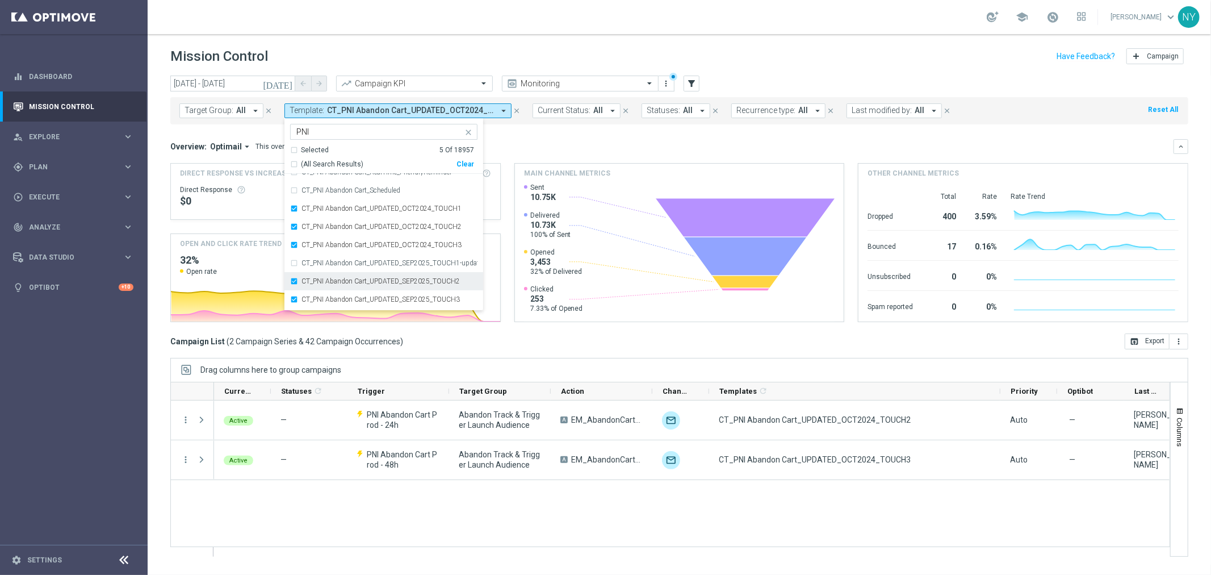
click at [291, 283] on div "CT_PNI Abandon Cart_UPDATED_SEP2025_TOUCH2" at bounding box center [383, 281] width 187 height 18
click at [291, 295] on div "CT_PNI Abandon Cart_UPDATED_SEP2025_TOUCH3" at bounding box center [383, 299] width 187 height 18
click at [622, 148] on div "Overview: Optimail arrow_drop_down This overview shows data of campaigns execut…" at bounding box center [671, 146] width 1003 height 10
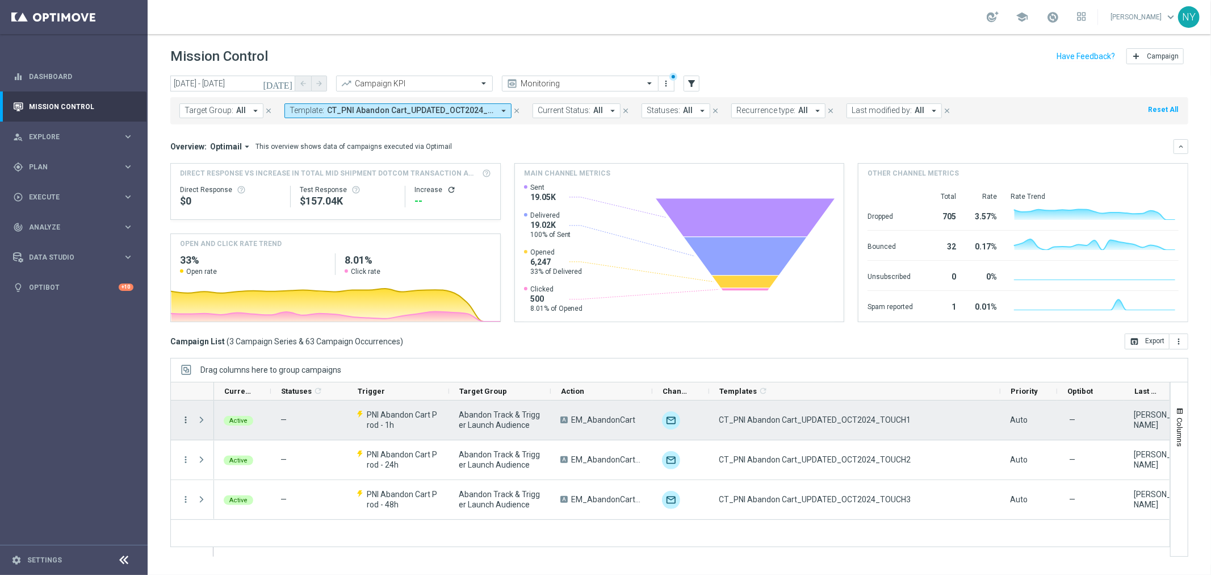
click at [189, 423] on icon "more_vert" at bounding box center [186, 420] width 10 height 10
click at [214, 498] on span "Edit" at bounding box center [214, 496] width 12 height 8
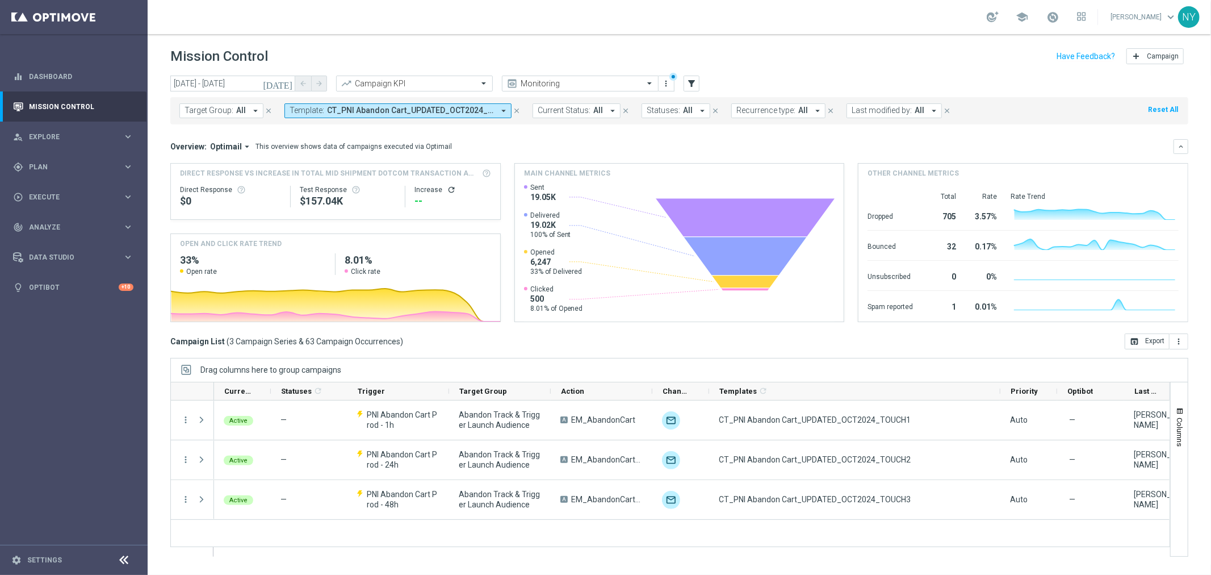
click at [285, 87] on icon "[DATE]" at bounding box center [278, 83] width 31 height 10
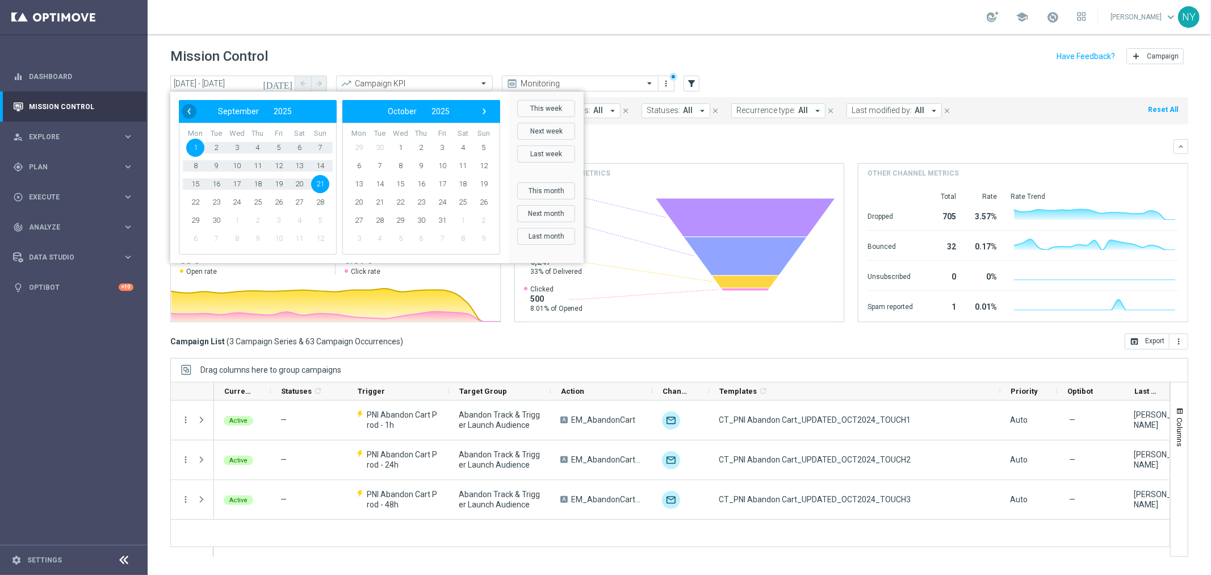
click at [184, 110] on span "‹" at bounding box center [189, 111] width 15 height 15
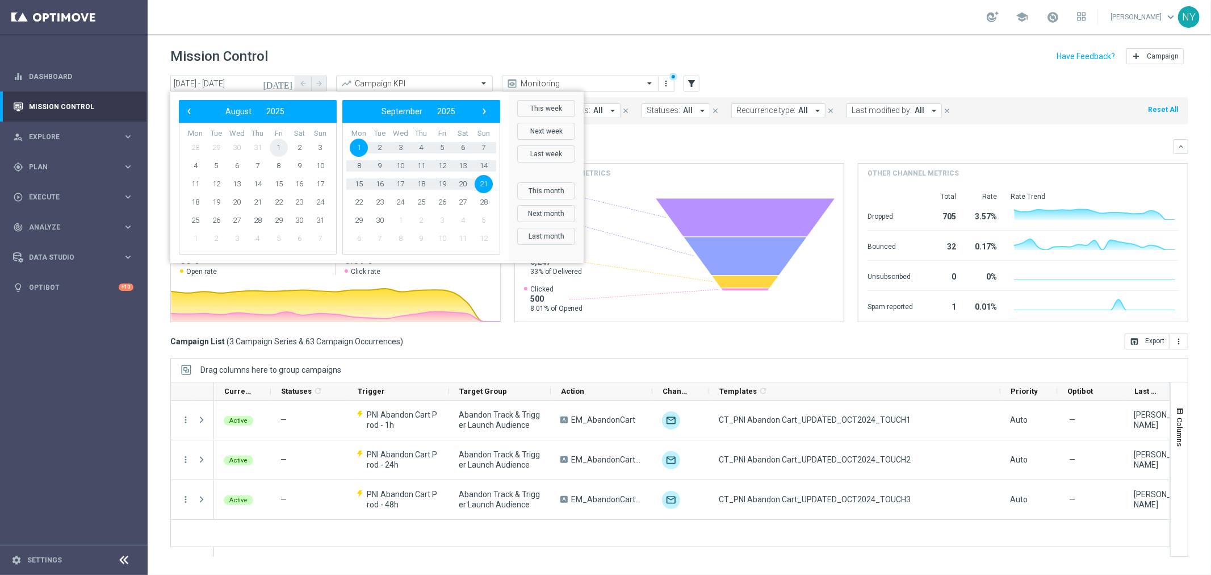
click at [281, 145] on span "1" at bounding box center [279, 148] width 18 height 18
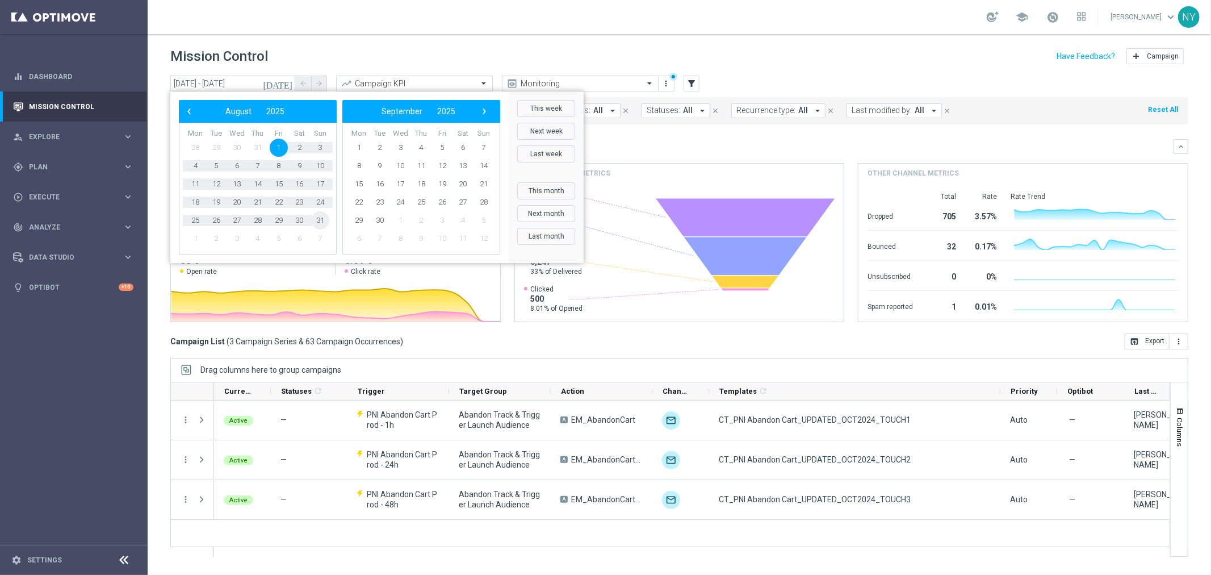
click at [319, 222] on span "31" at bounding box center [320, 220] width 18 height 18
type input "[DATE] - [DATE]"
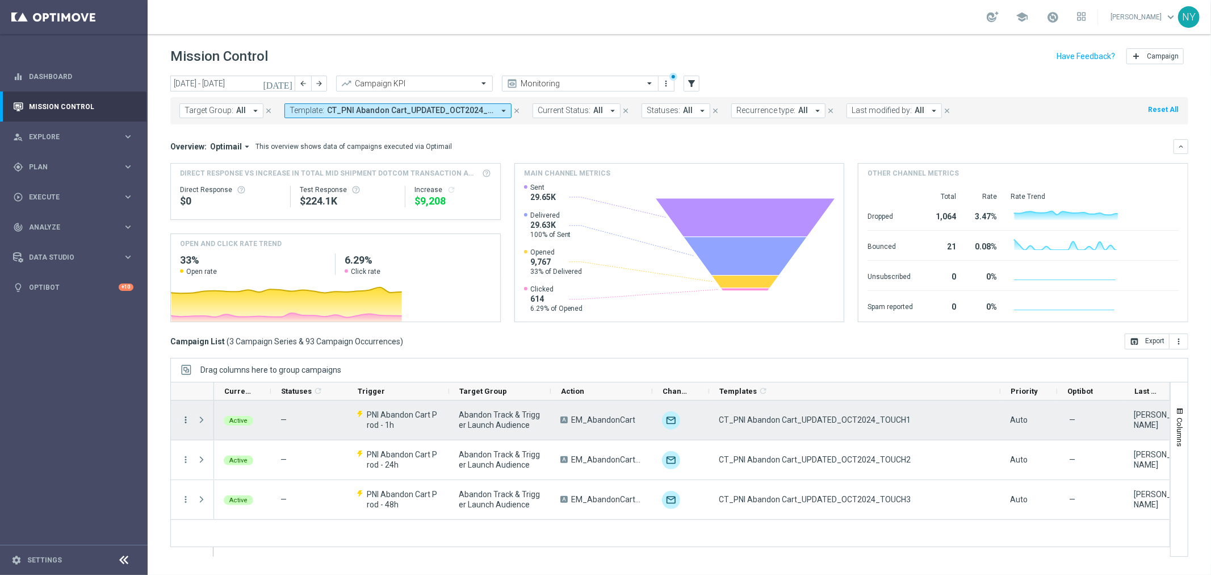
click at [185, 419] on icon "more_vert" at bounding box center [186, 420] width 10 height 10
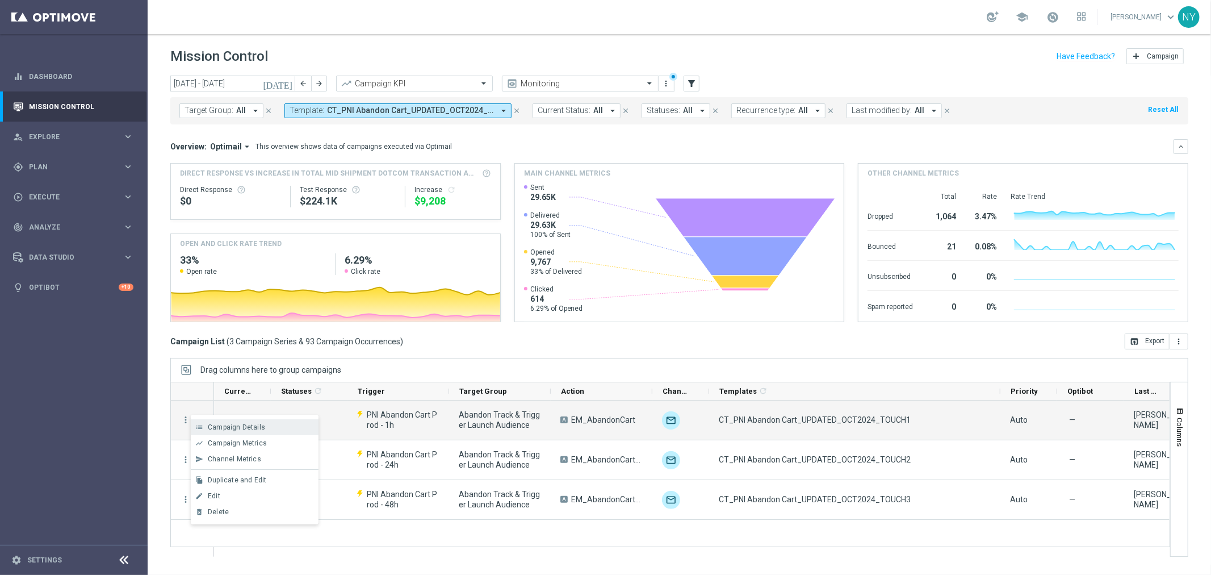
click at [245, 423] on span "Campaign Details" at bounding box center [236, 427] width 57 height 8
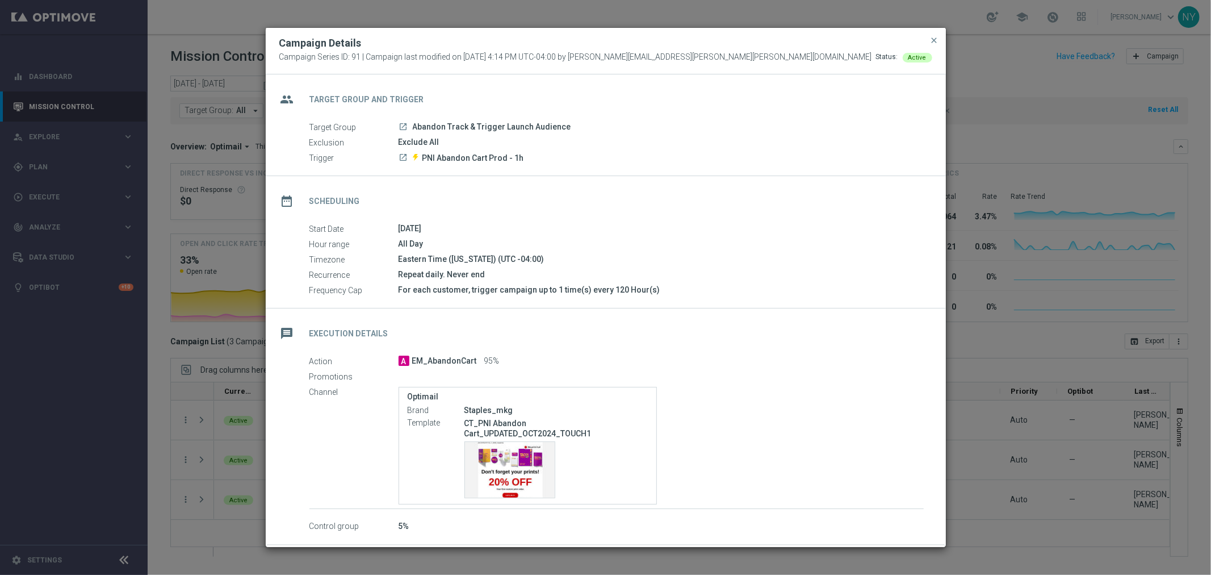
scroll to position [47, 0]
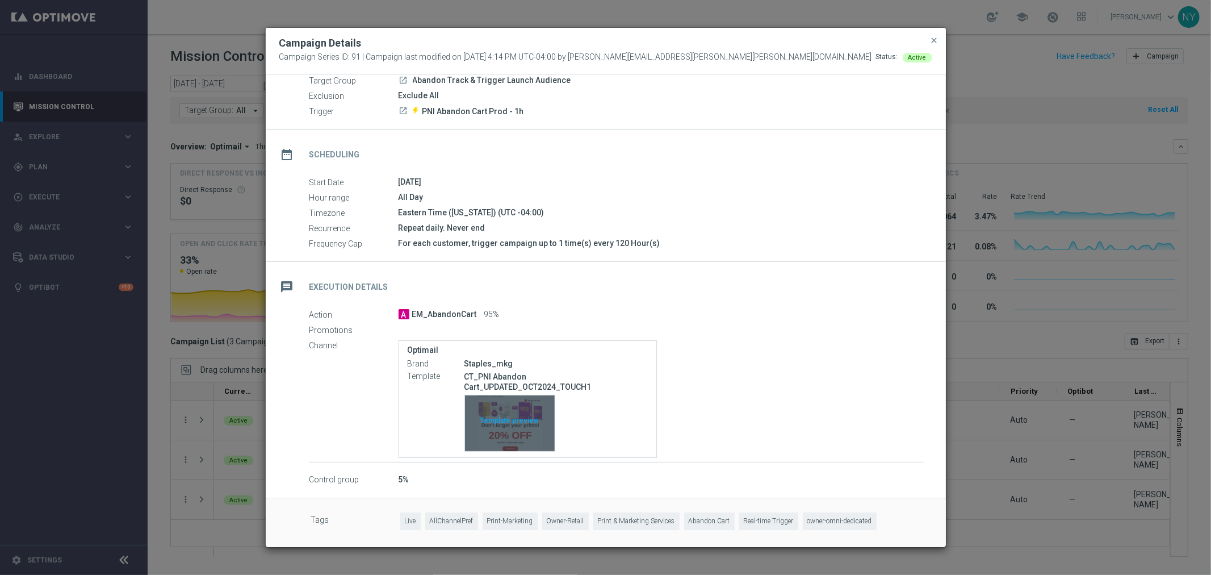
click at [508, 412] on div "Template preview" at bounding box center [510, 423] width 90 height 56
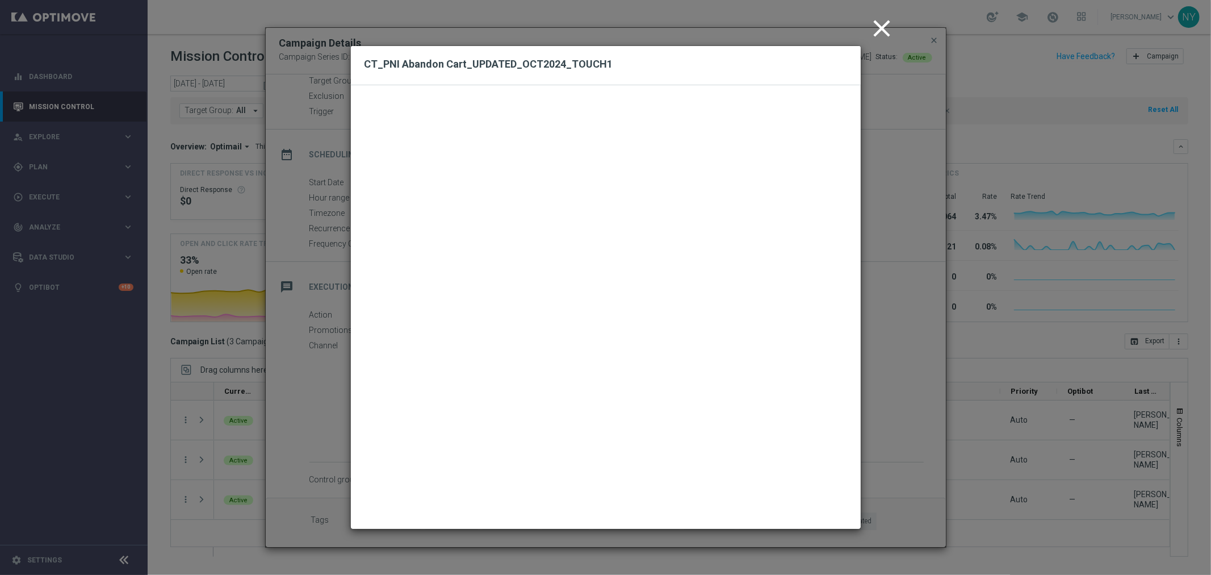
click at [882, 27] on icon "close" at bounding box center [882, 28] width 28 height 28
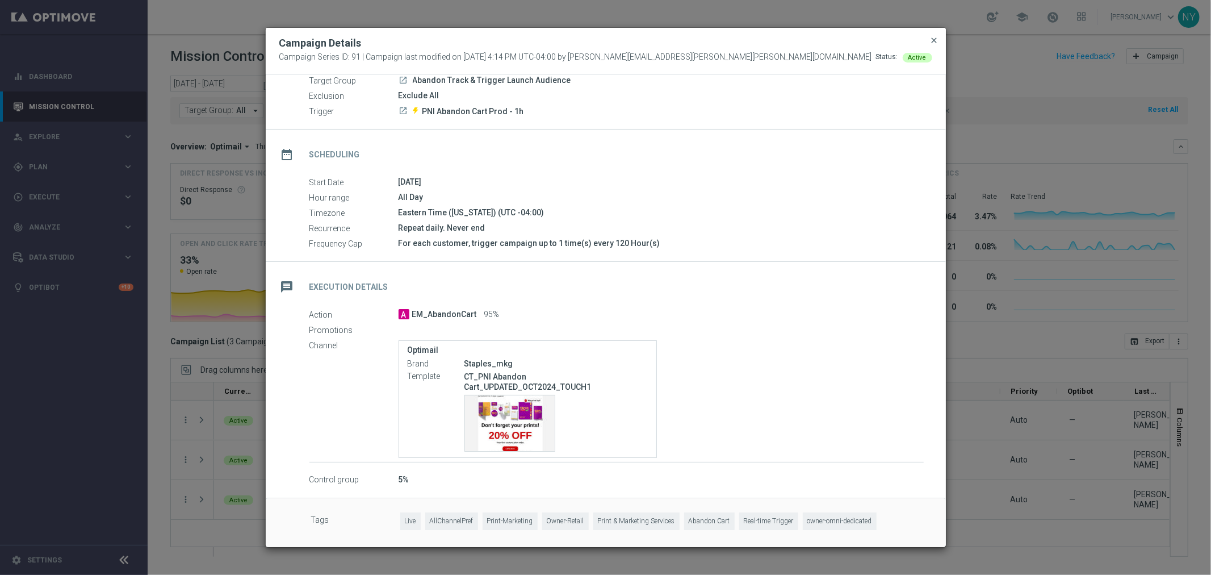
click at [931, 41] on span "close" at bounding box center [934, 40] width 9 height 9
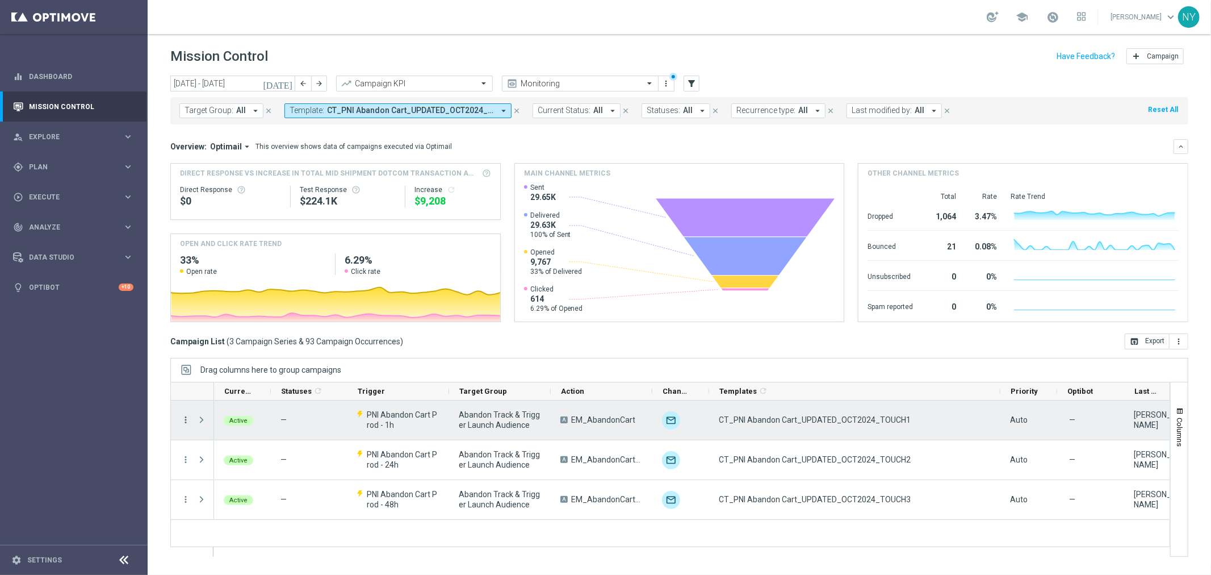
click at [185, 419] on icon "more_vert" at bounding box center [186, 420] width 10 height 10
click at [222, 497] on div "Edit" at bounding box center [261, 496] width 106 height 8
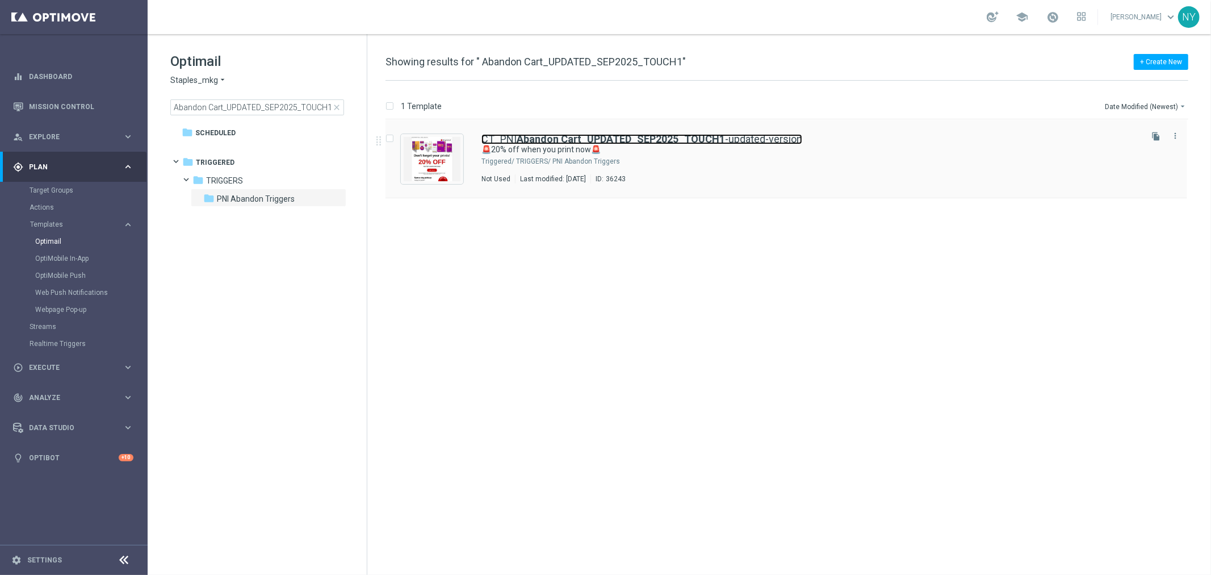
click at [642, 136] on b "Abandon Cart_UPDATED_SEP2025_TOUCH1" at bounding box center [621, 139] width 208 height 12
click at [675, 137] on b "Abandon Cart_UPDATED_SEP2025_TOUCH1" at bounding box center [621, 139] width 208 height 12
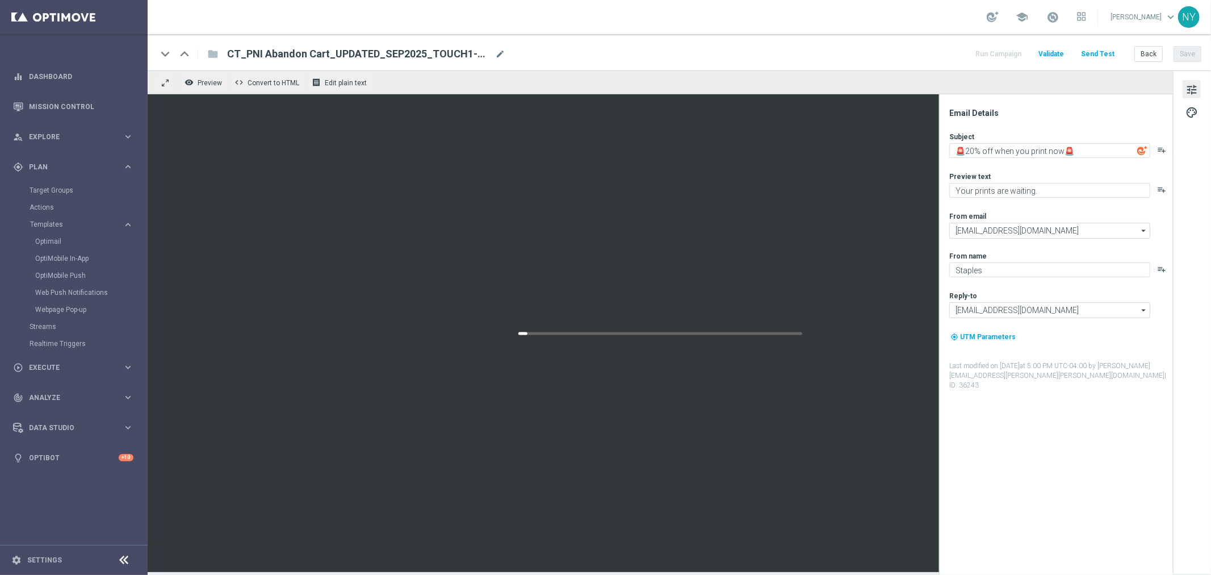
click at [494, 52] on div "CT_PNI Abandon Cart_UPDATED_SEP2025_TOUCH1-updated-version mode_edit" at bounding box center [366, 54] width 278 height 15
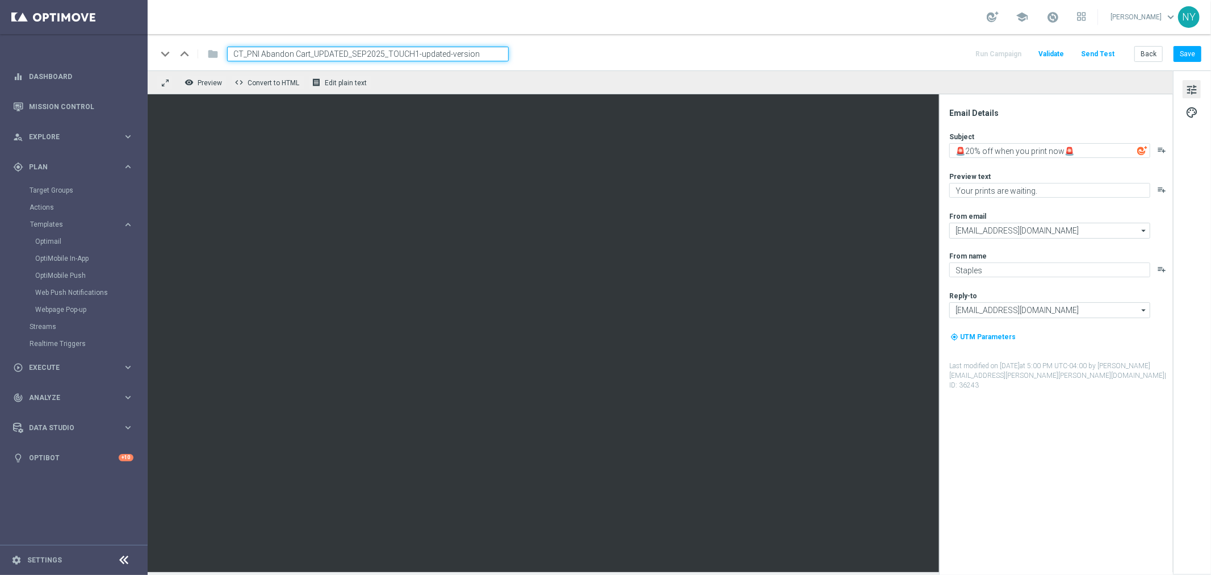
drag, startPoint x: 488, startPoint y: 57, endPoint x: 416, endPoint y: 57, distance: 72.1
click at [416, 57] on input "CT_PNI Abandon Cart_UPDATED_SEP2025_TOUCH1-updated-version" at bounding box center [368, 54] width 282 height 15
type input "CT_PNI Abandon Cart_UPDATED_SEP2025_TOUCH1"
click at [1182, 54] on button "Save" at bounding box center [1188, 54] width 28 height 16
click at [1149, 56] on button "Back" at bounding box center [1149, 54] width 28 height 16
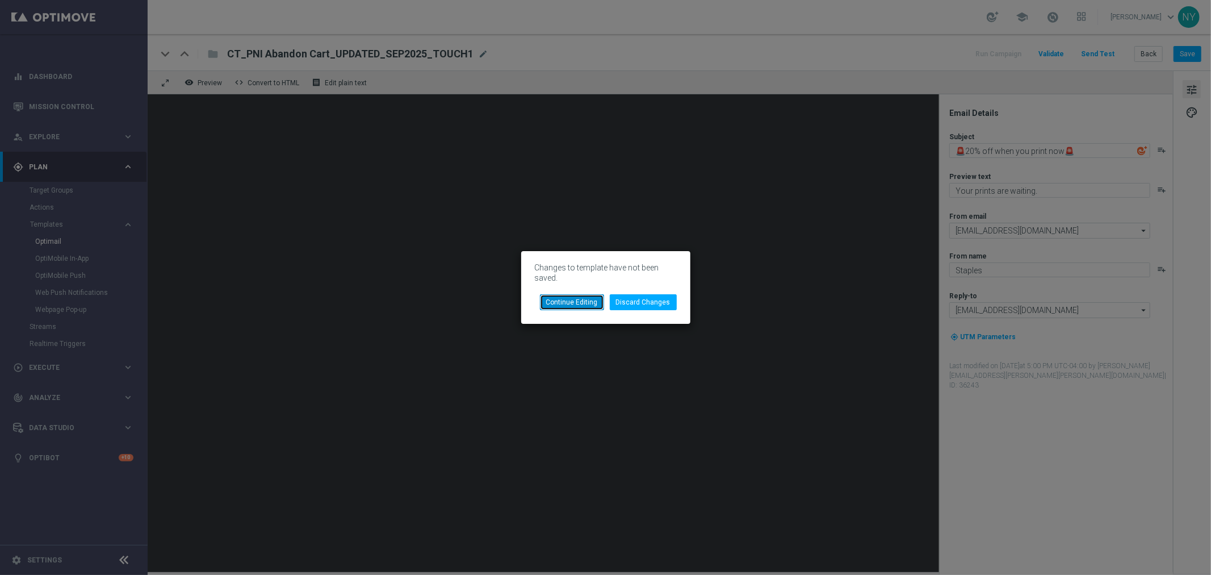
click at [582, 302] on button "Continue Editing" at bounding box center [572, 302] width 64 height 16
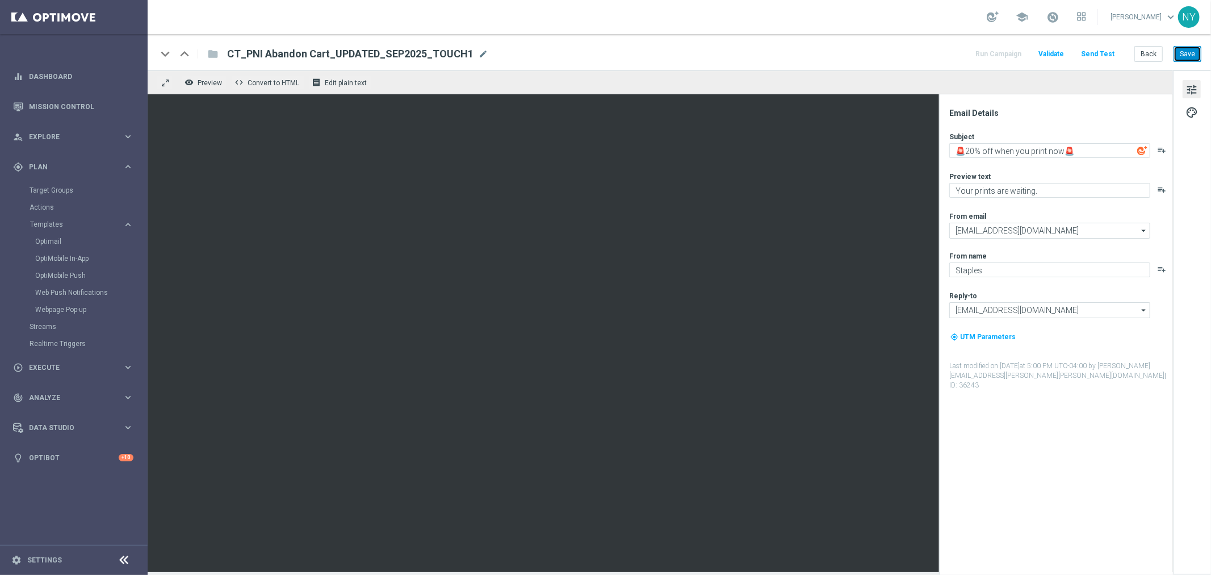
click at [1189, 48] on button "Save" at bounding box center [1188, 54] width 28 height 16
click at [1155, 52] on button "Back" at bounding box center [1149, 54] width 28 height 16
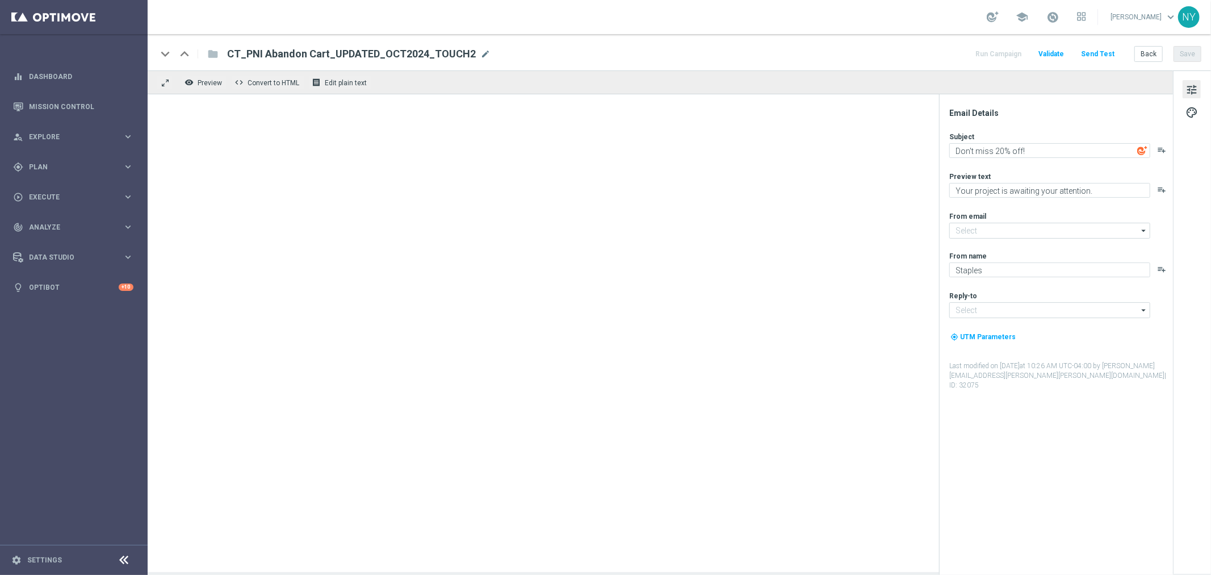
type input "[EMAIL_ADDRESS][DOMAIN_NAME]"
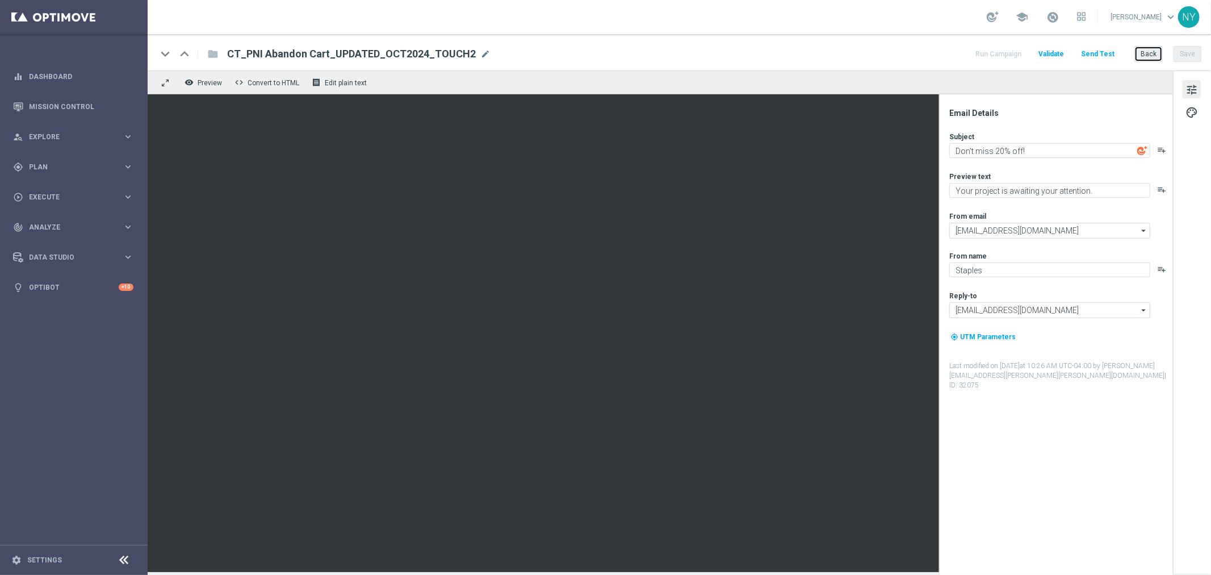
click at [1148, 55] on button "Back" at bounding box center [1149, 54] width 28 height 16
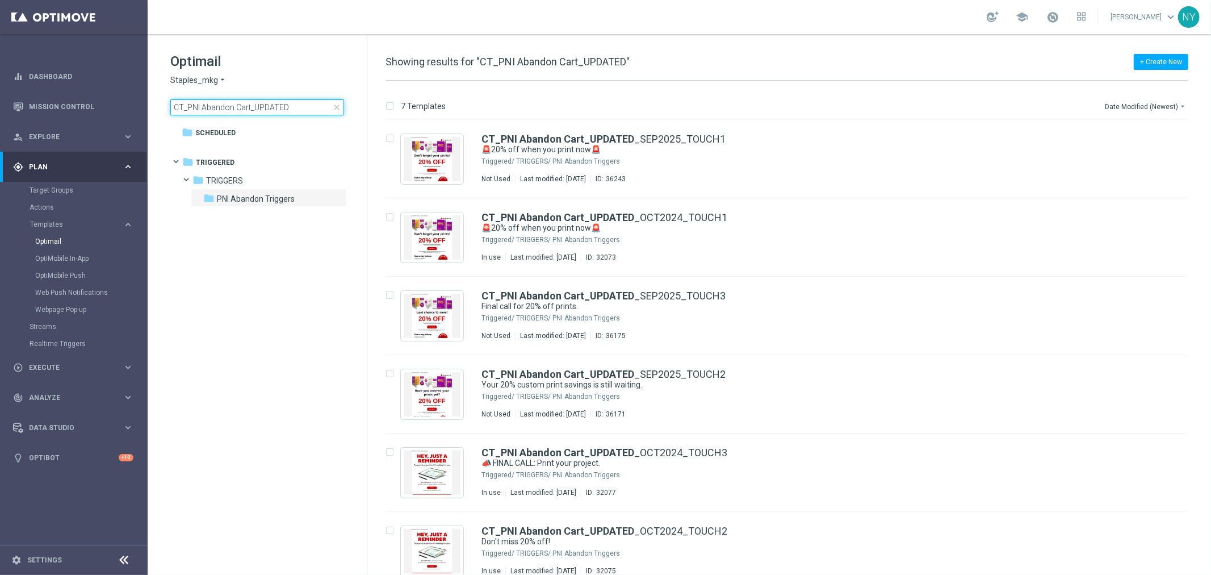
click at [291, 108] on input "CT_PNI Abandon Cart_UPDATED" at bounding box center [257, 107] width 174 height 16
drag, startPoint x: 317, startPoint y: 108, endPoint x: 60, endPoint y: 106, distance: 256.7
click at [60, 106] on main "equalizer Dashboard Mission Control" at bounding box center [605, 287] width 1211 height 575
type input "CT_PNI Abandon Cart_UPDATED_OCT2024_TOUCH2"
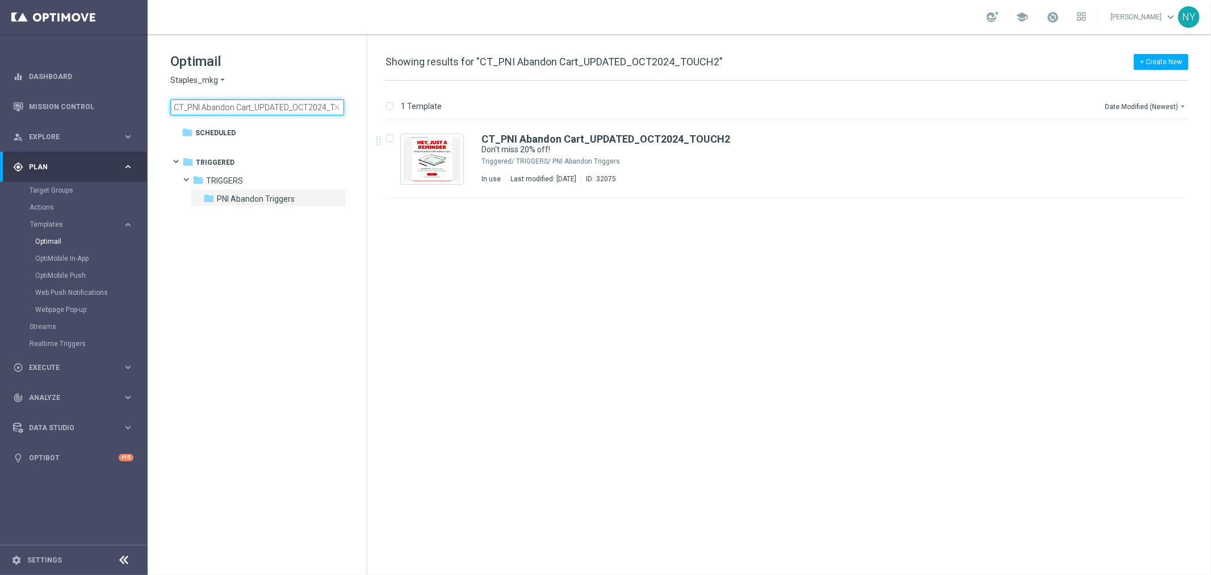
click at [324, 110] on input "CT_PNI Abandon Cart_UPDATED_OCT2024_TOUCH2" at bounding box center [257, 107] width 174 height 16
drag, startPoint x: 321, startPoint y: 110, endPoint x: 336, endPoint y: 108, distance: 15.4
click at [366, 115] on div "Optimail Staples_mkg arrow_drop_down × Staples_mkg CT_PNI Abandon Cart_UPDATED_…" at bounding box center [268, 83] width 196 height 63
click at [336, 107] on span "close" at bounding box center [336, 107] width 9 height 9
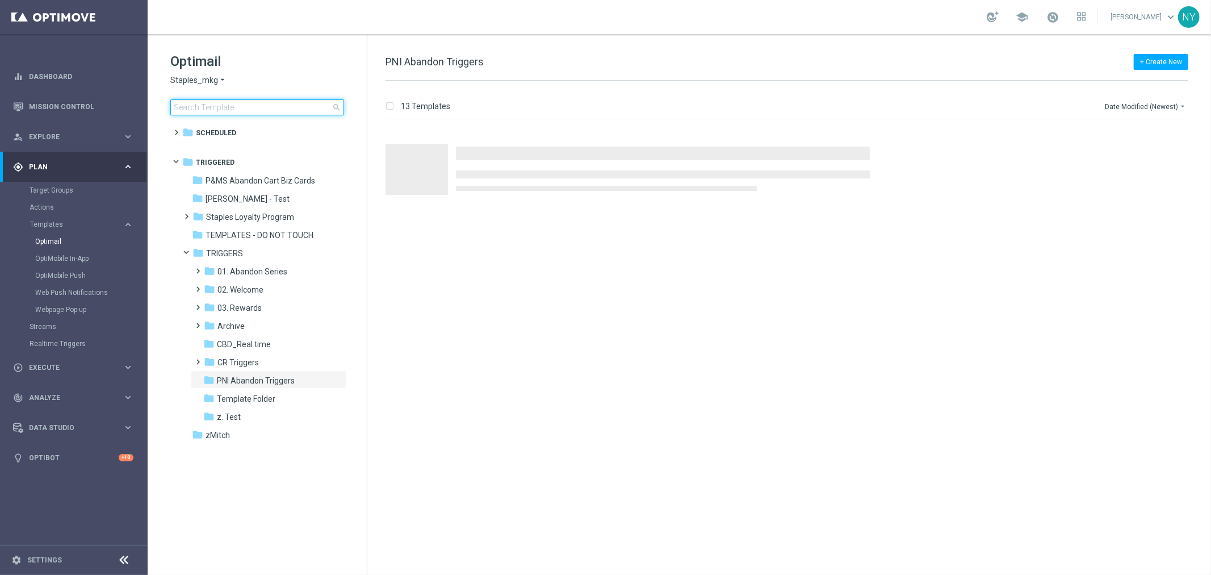
click at [310, 112] on input at bounding box center [257, 107] width 174 height 16
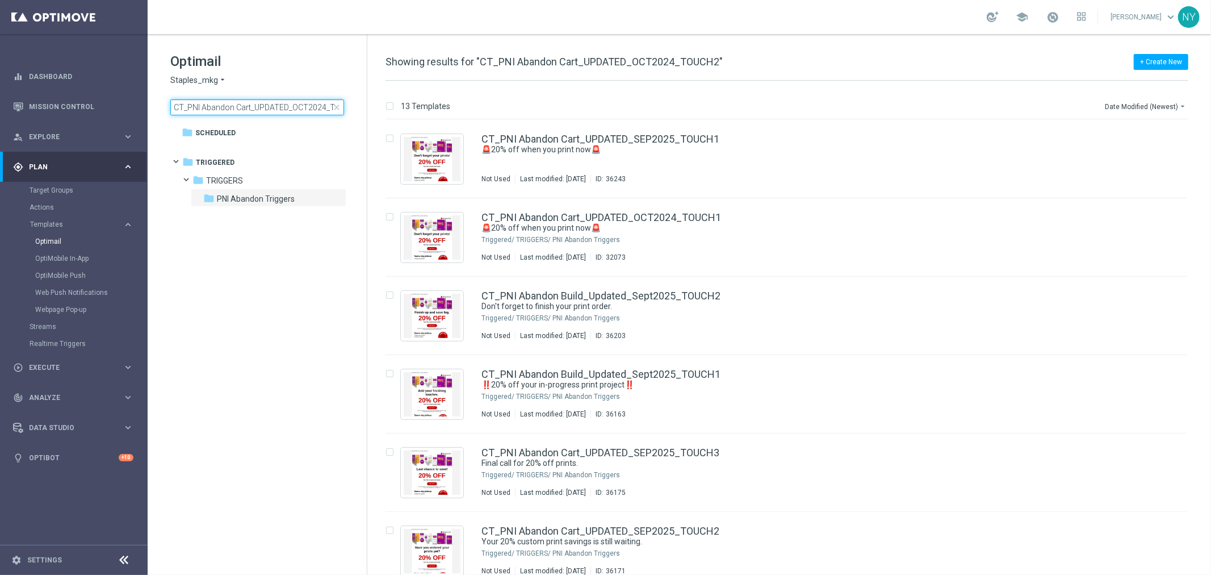
scroll to position [0, 23]
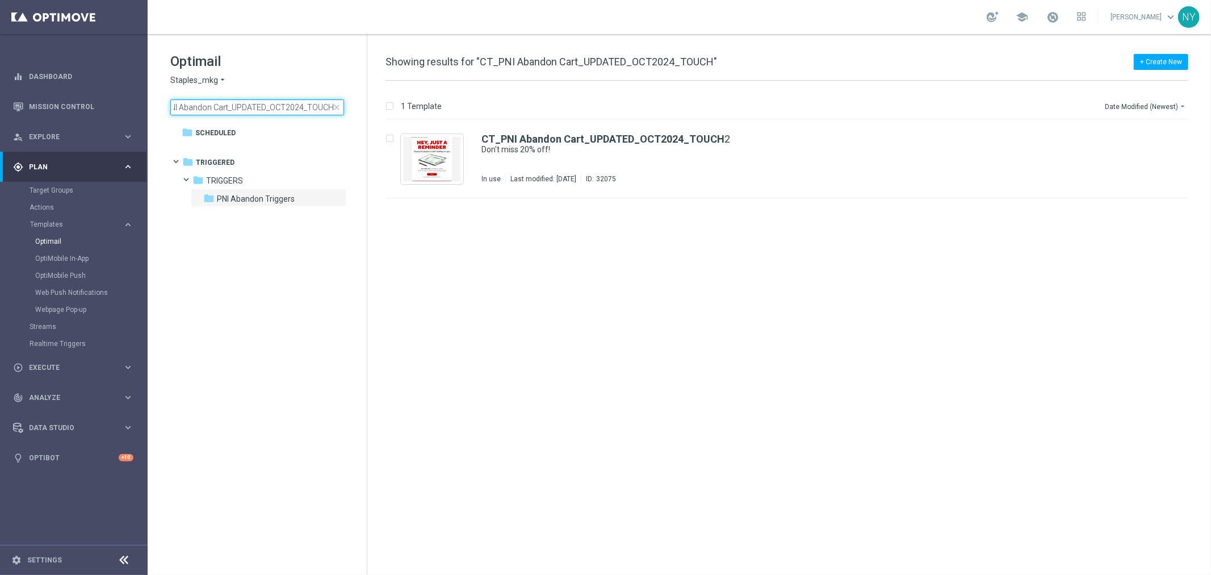
scroll to position [0, 23]
type input "CT_PNI Abandon Cart_UPDATED_OCT2024_TOUCH3"
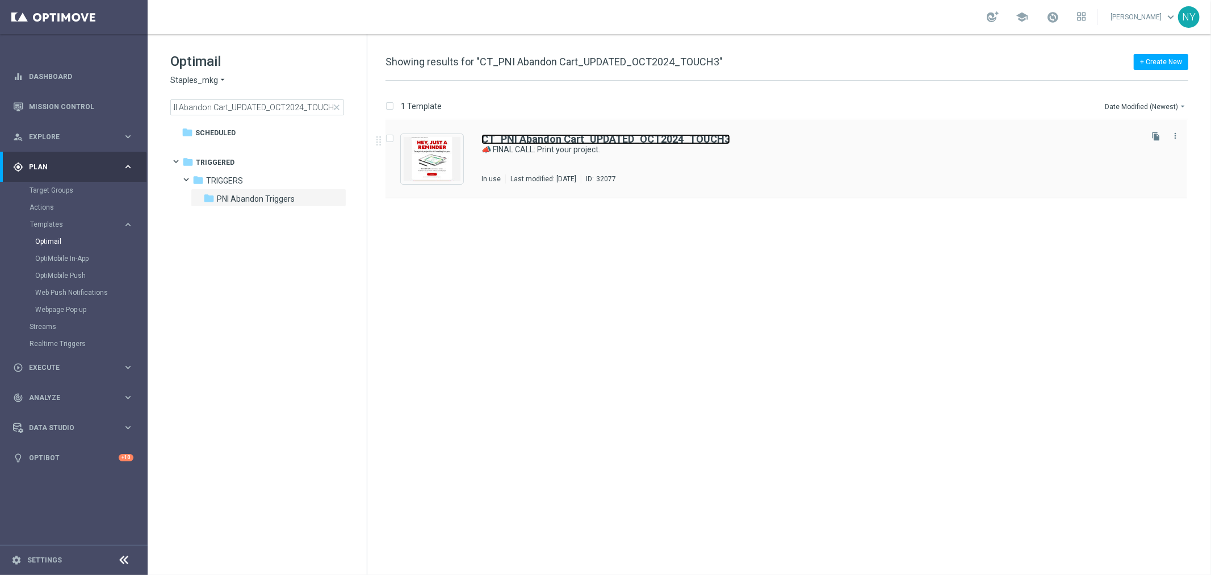
click at [610, 142] on b "CT_PNI Abandon Cart_UPDATED_OCT2024_TOUCH3" at bounding box center [606, 139] width 249 height 12
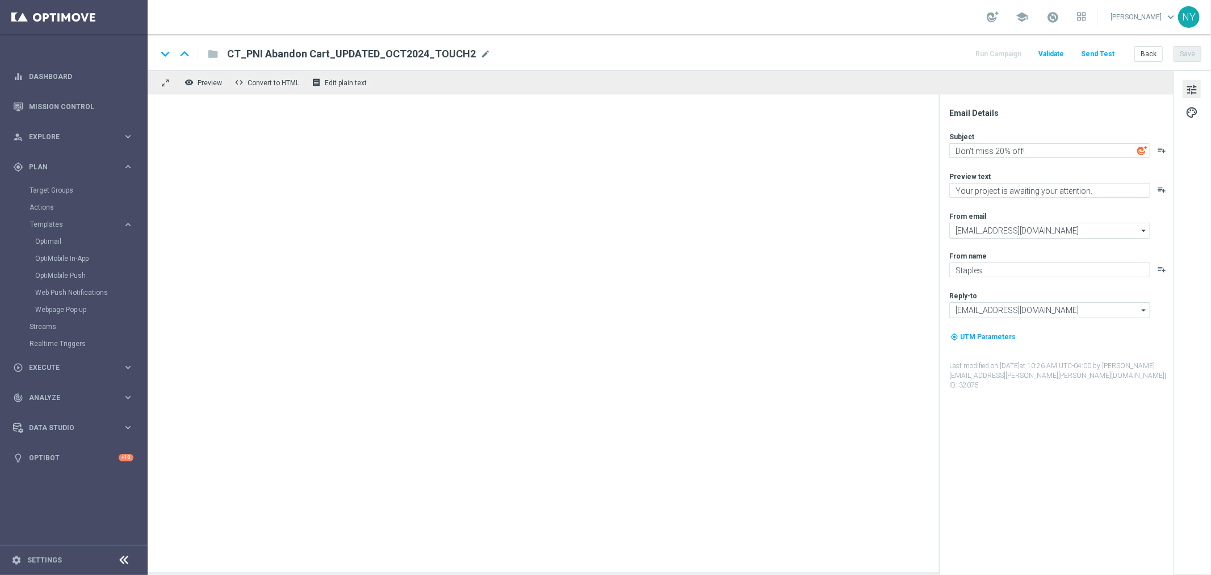
type textarea "📣 FINAL CALL: Print your project."
type textarea "And save 20% at checkout."
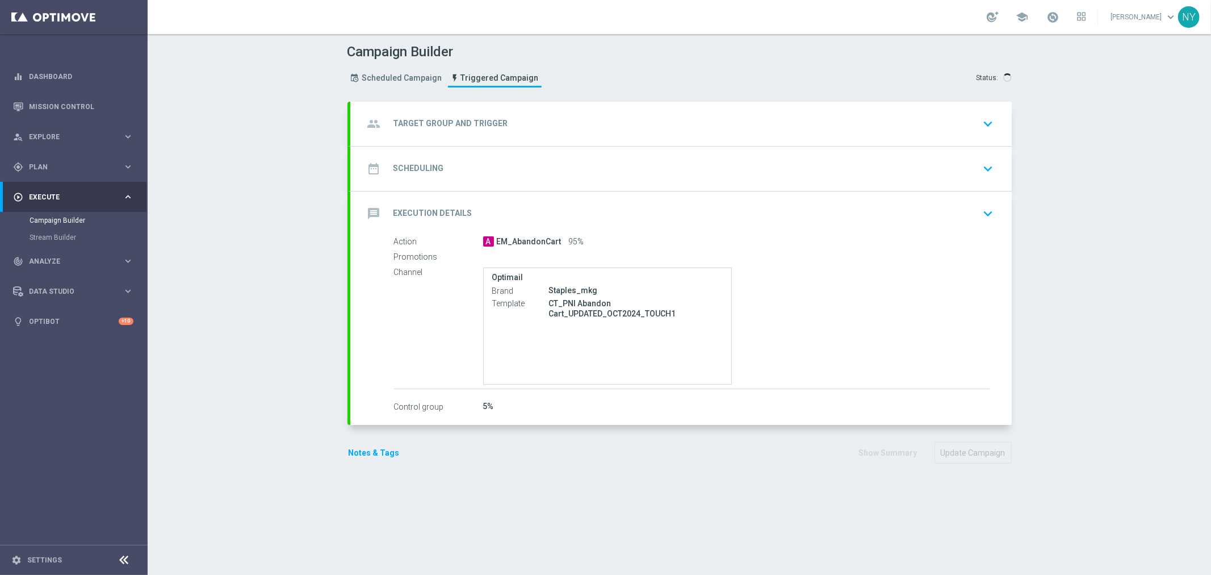
type input "Abandon Track & Trigger Launch Audience"
type input "PNI Abandon Cart Prod - 1h"
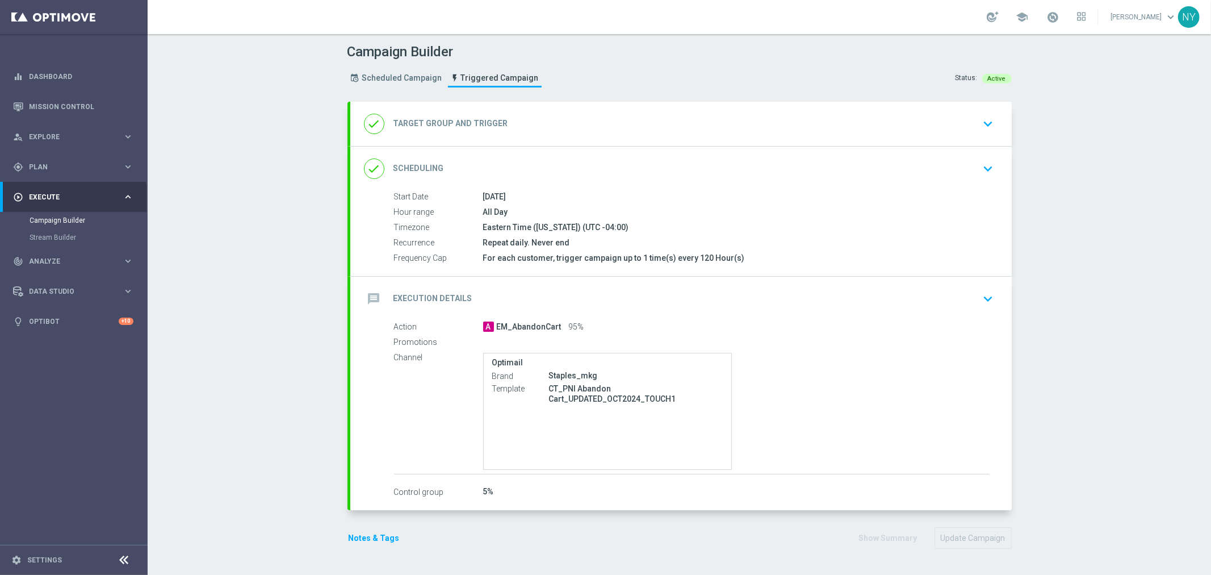
type input "Total CORP Sales Amount"
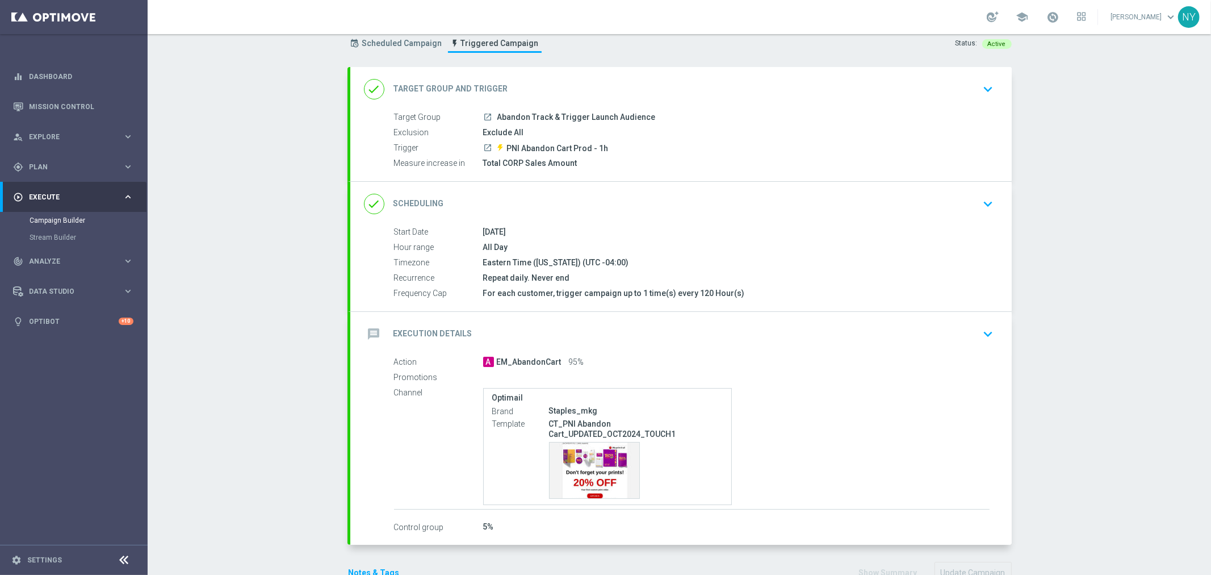
scroll to position [66, 0]
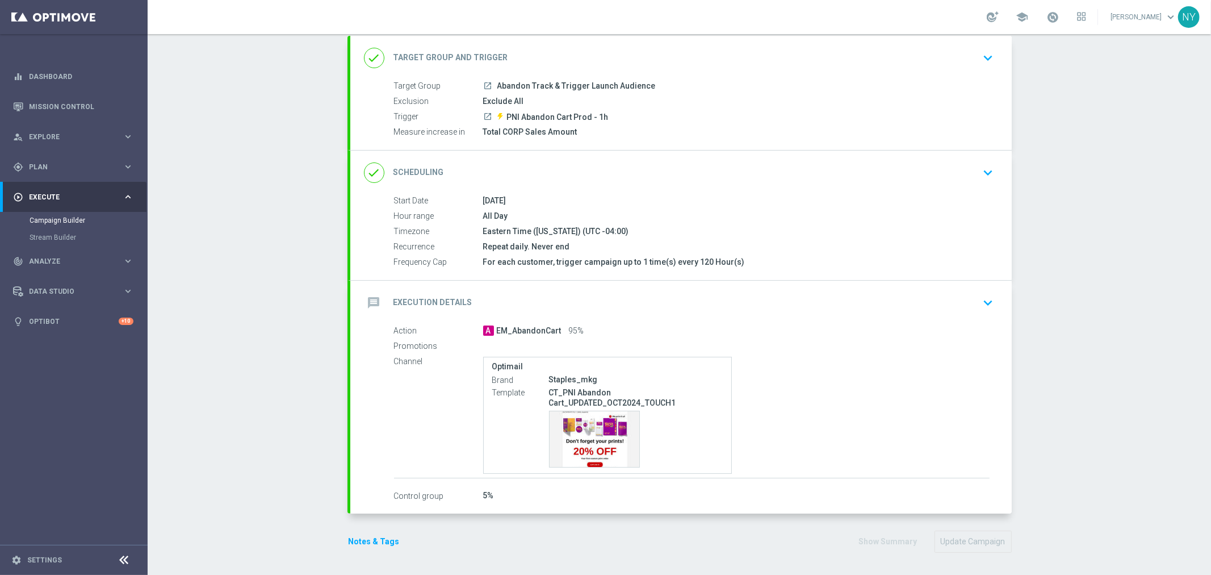
click at [980, 298] on icon "keyboard_arrow_down" at bounding box center [988, 302] width 17 height 17
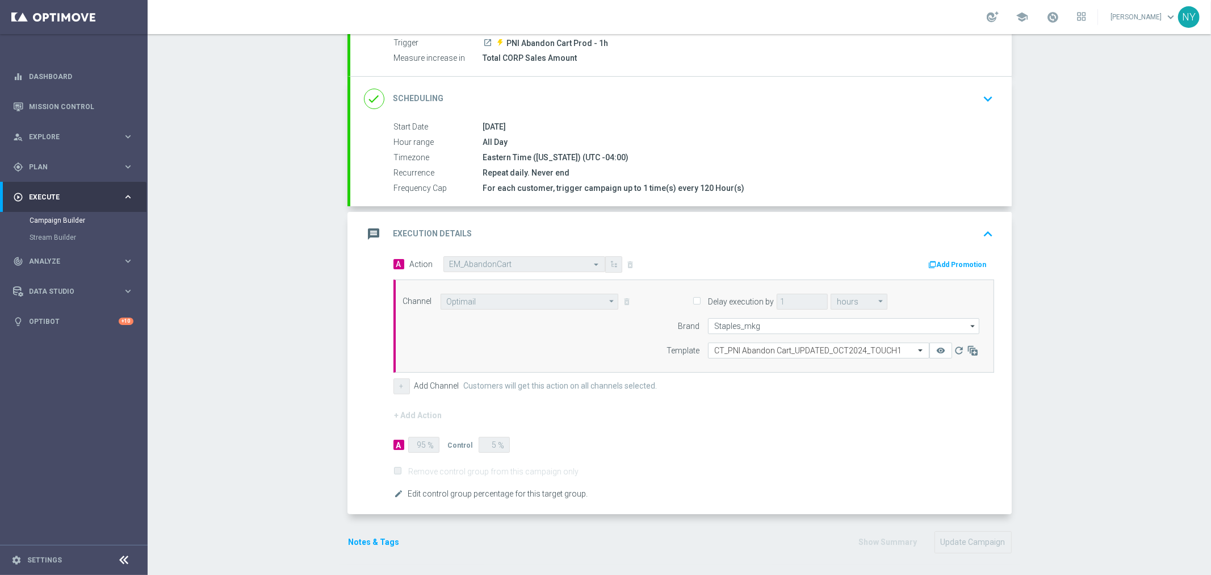
scroll to position [140, 0]
click at [1053, 340] on div "Campaign Builder Scheduled Campaign Triggered Campaign Status: Active done Targ…" at bounding box center [680, 304] width 1064 height 541
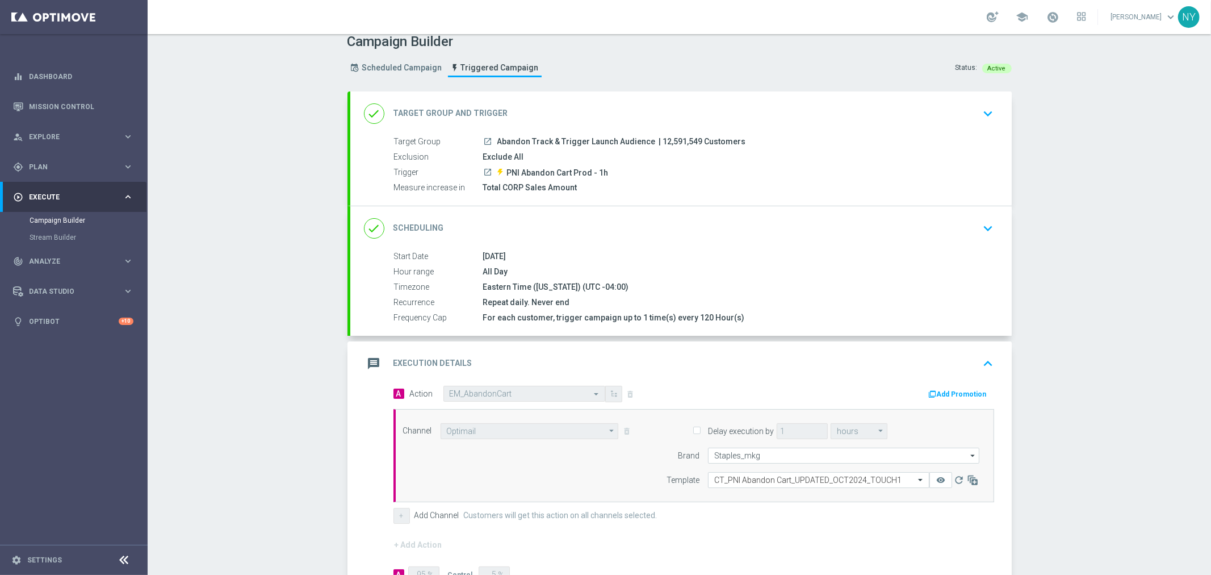
scroll to position [0, 0]
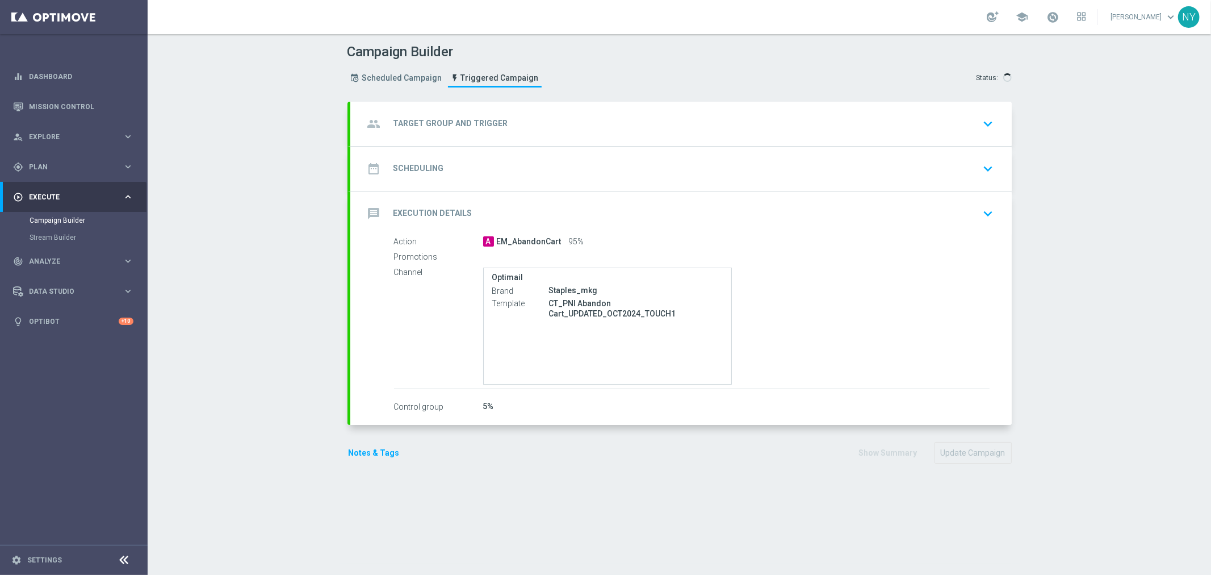
type input "Abandon Track & Trigger Launch Audience"
type input "PNI Abandon Cart Prod - 1h"
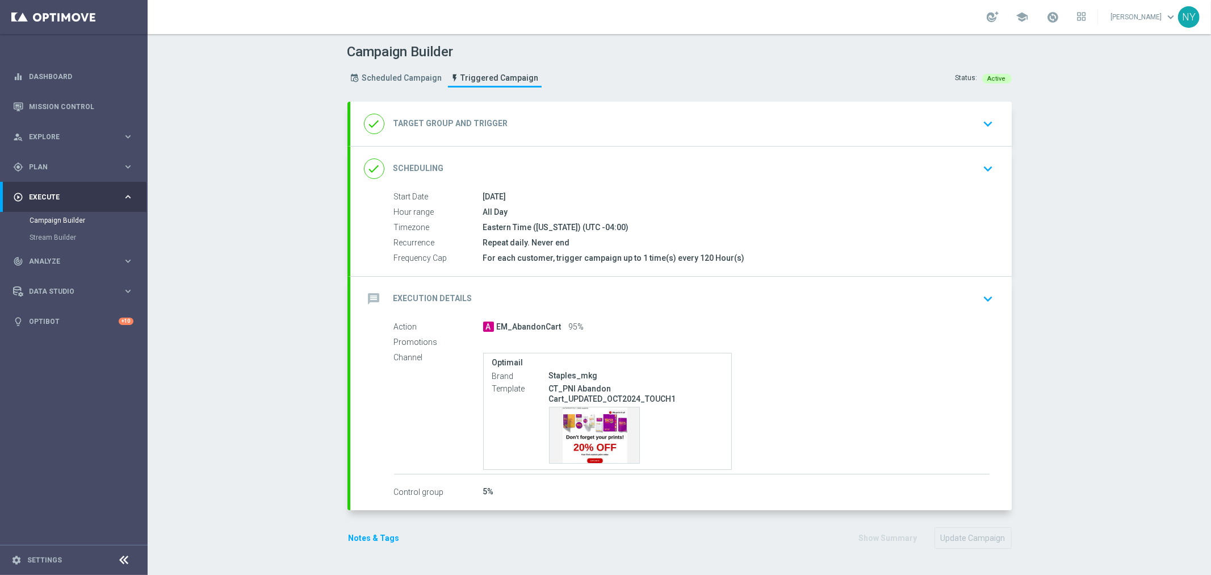
type input "Total CORP Sales Amount"
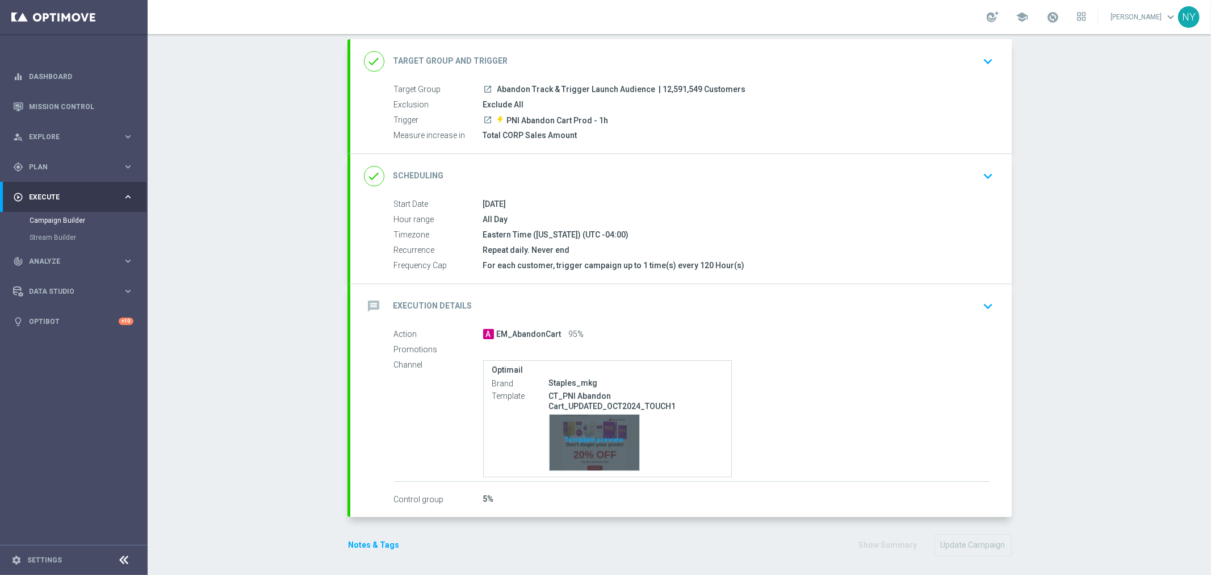
scroll to position [66, 0]
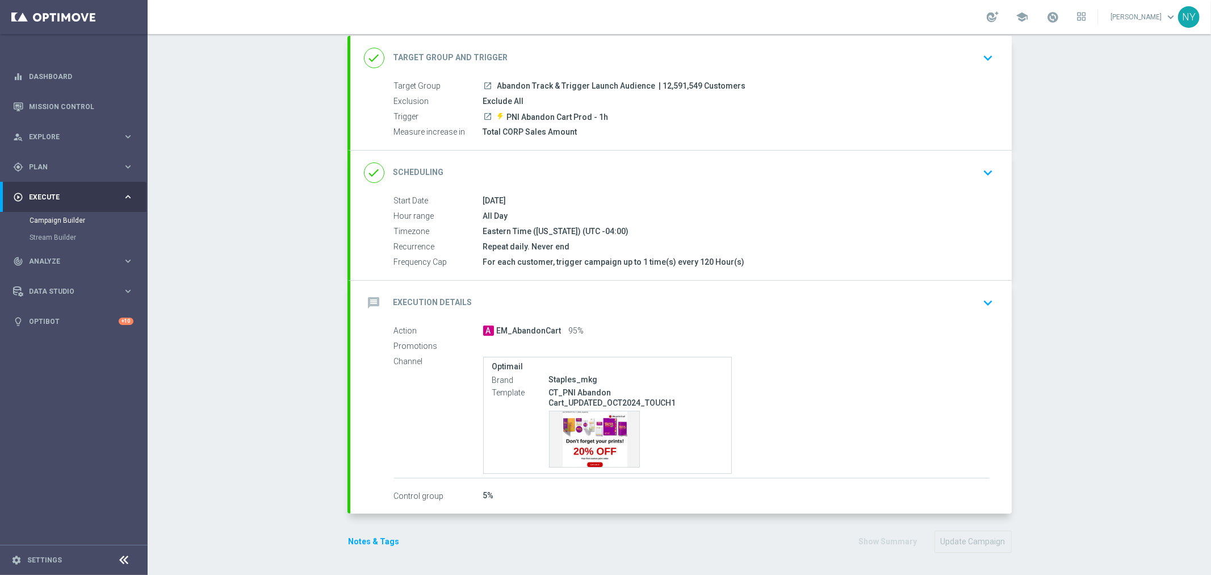
click at [982, 298] on icon "keyboard_arrow_down" at bounding box center [988, 302] width 17 height 17
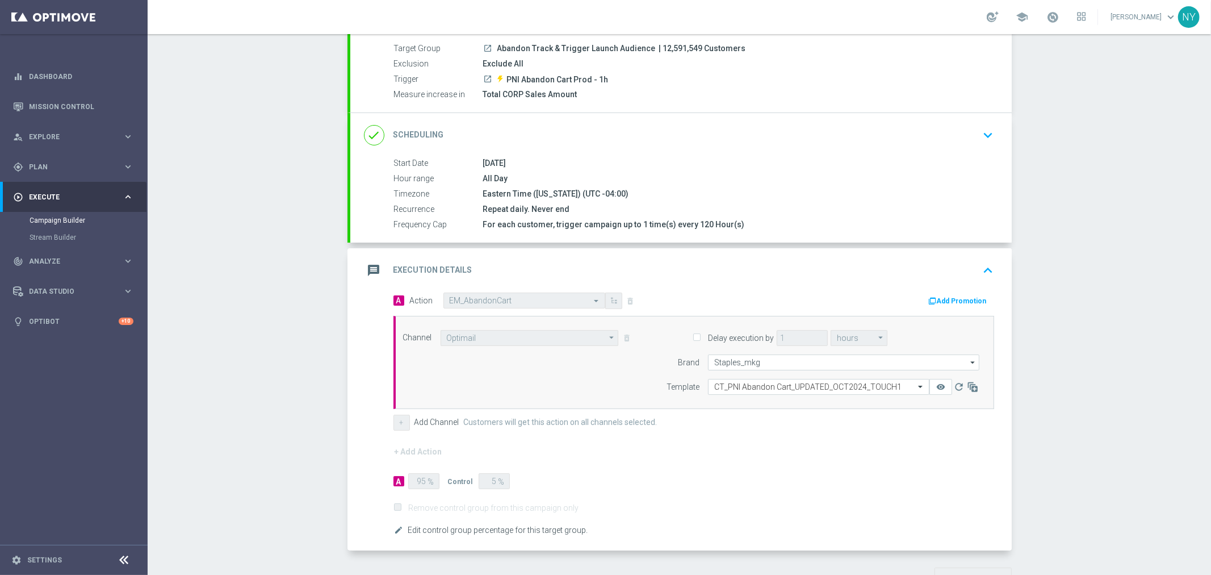
scroll to position [140, 0]
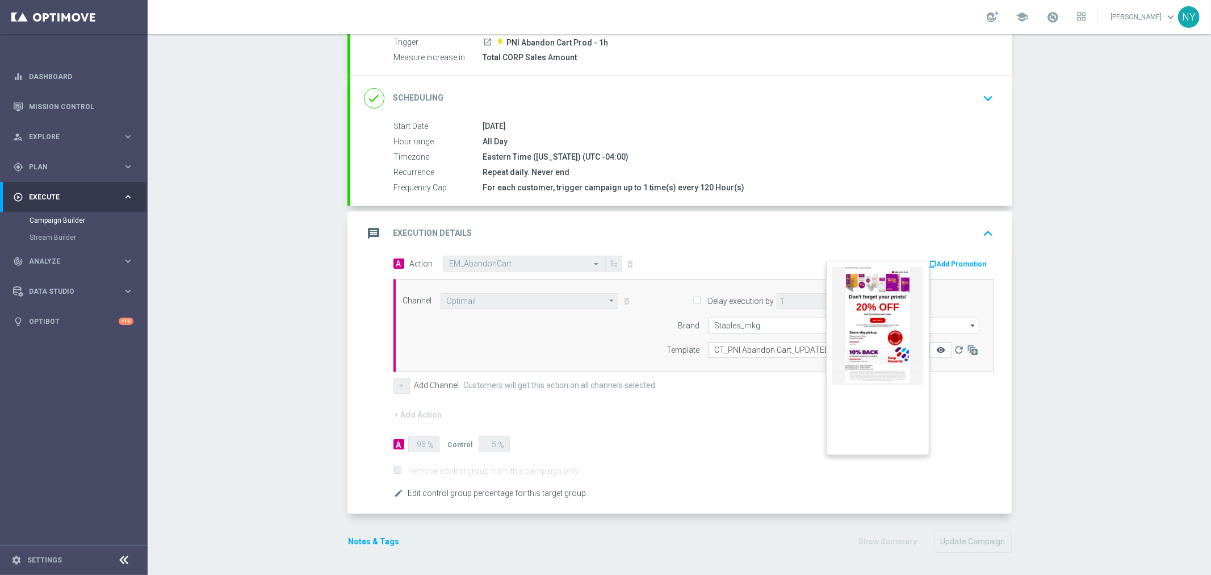
click at [938, 347] on icon "remove_red_eye" at bounding box center [940, 349] width 9 height 9
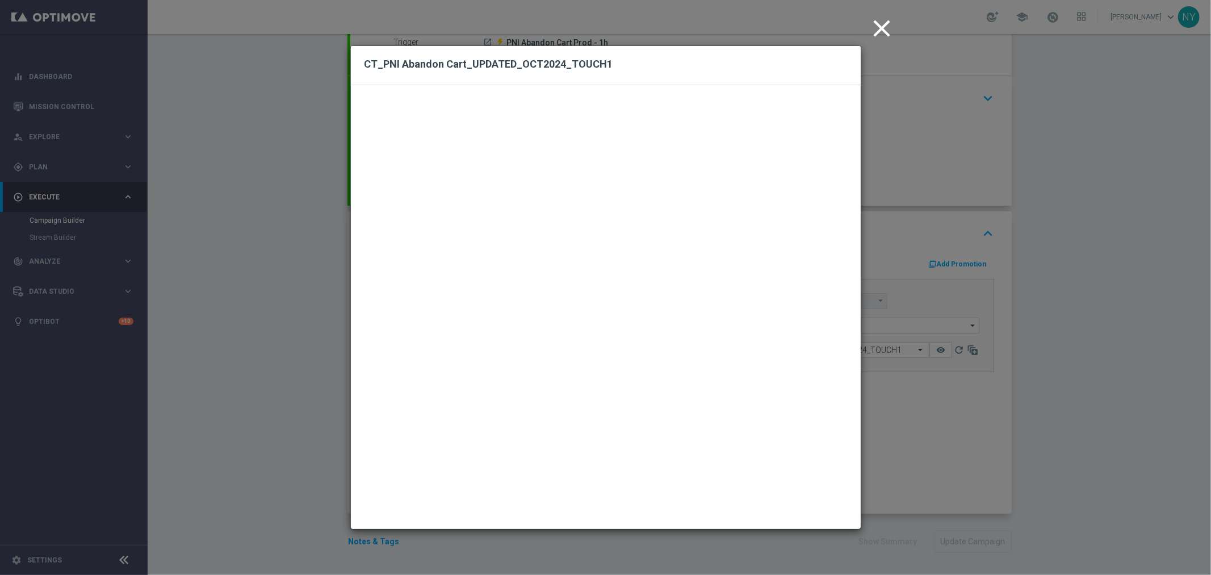
click at [879, 26] on icon "close" at bounding box center [882, 28] width 28 height 28
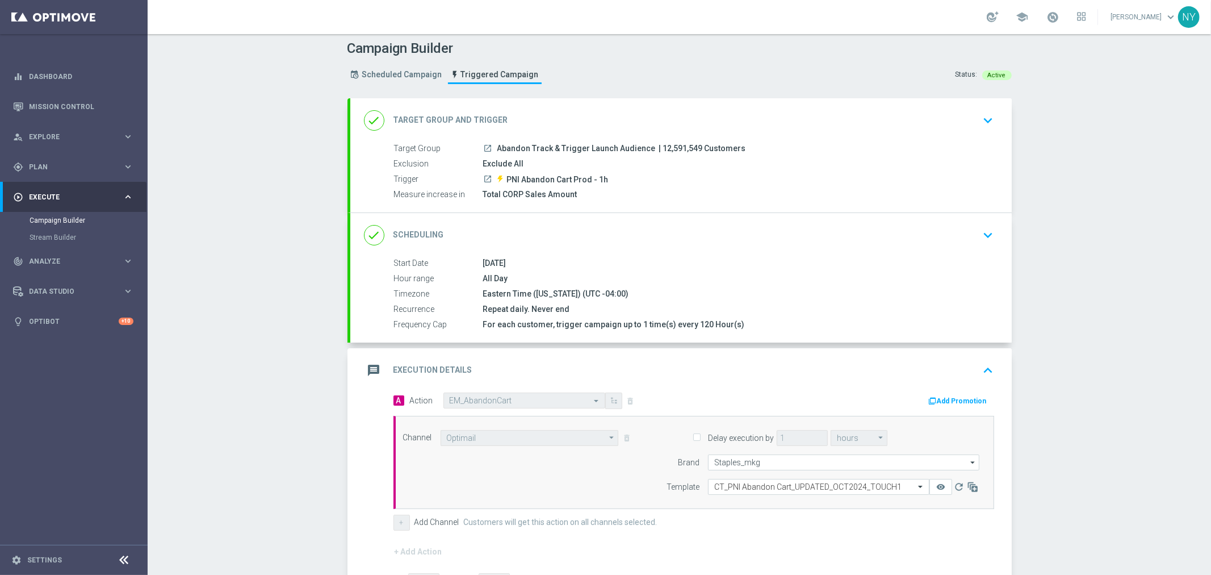
scroll to position [0, 0]
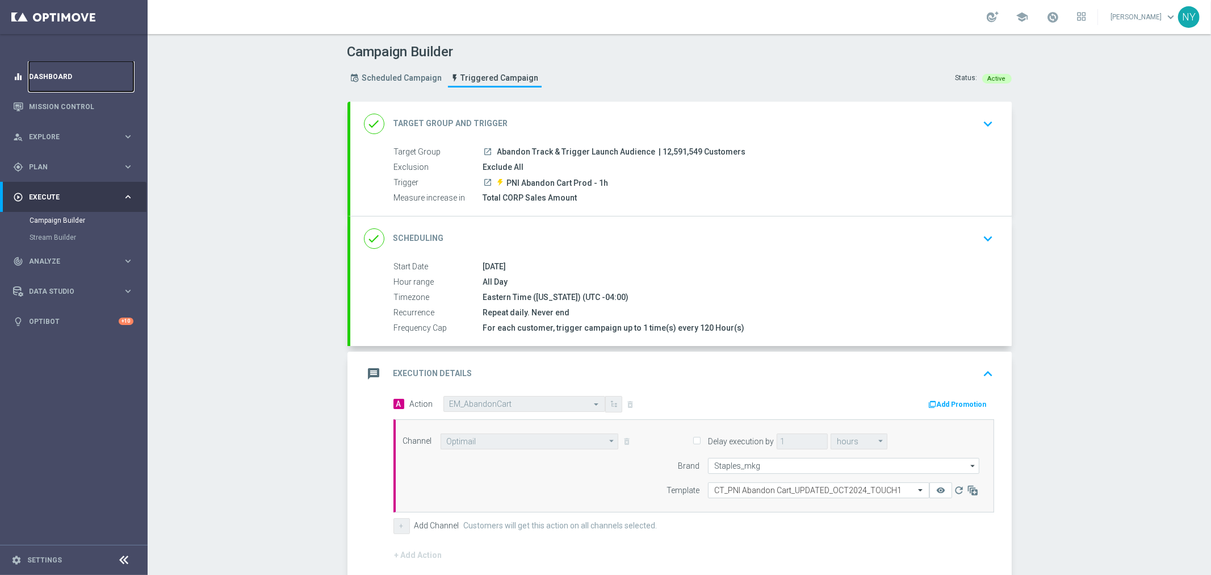
click at [42, 72] on link "Dashboard" at bounding box center [81, 76] width 104 height 30
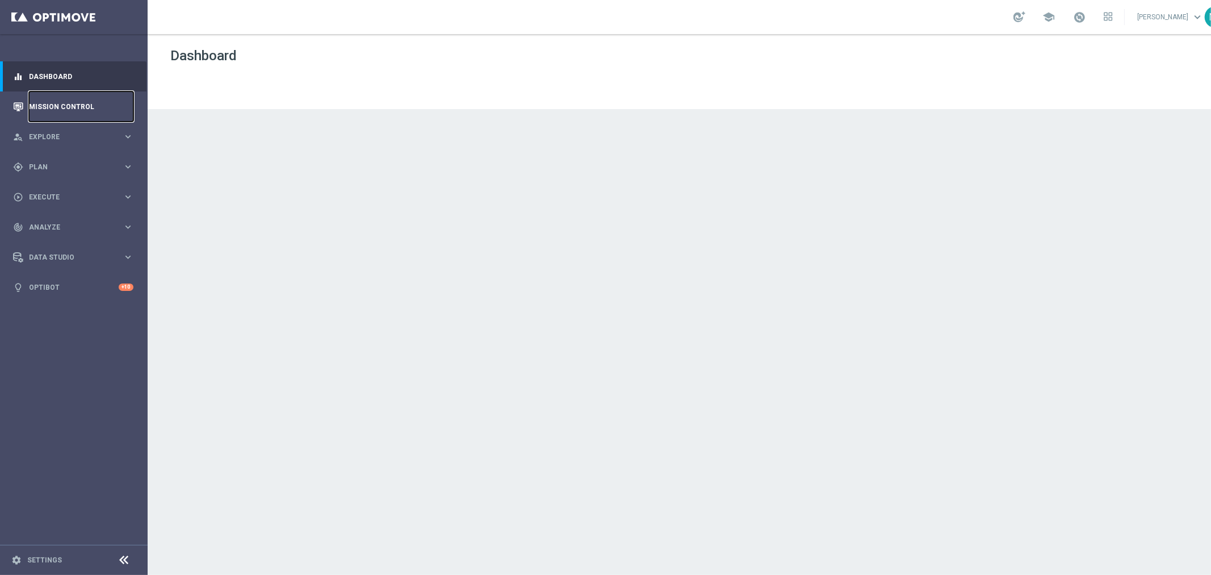
click at [51, 102] on link "Mission Control" at bounding box center [81, 106] width 104 height 30
